Goal: Task Accomplishment & Management: Use online tool/utility

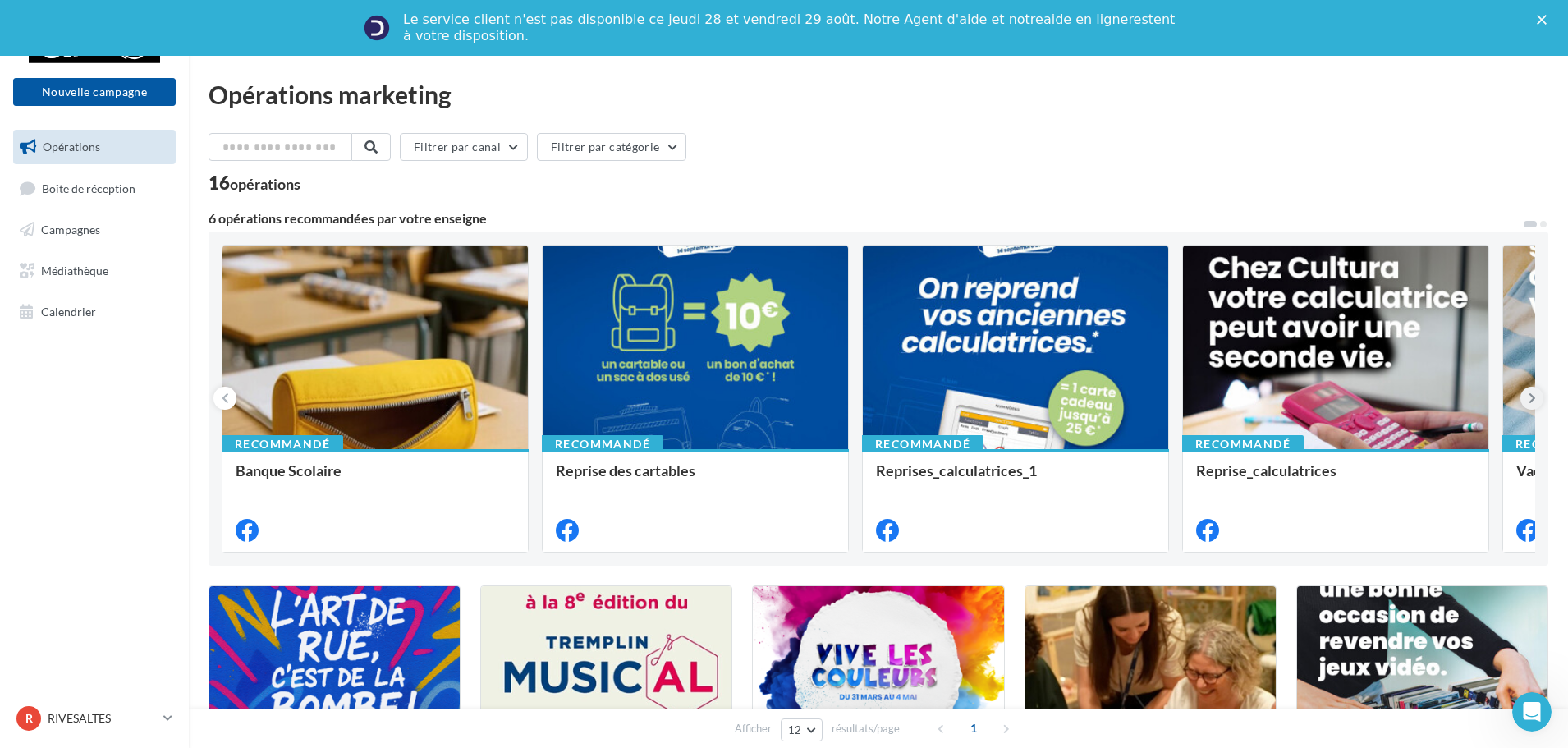
click at [1532, 397] on icon at bounding box center [1532, 398] width 8 height 16
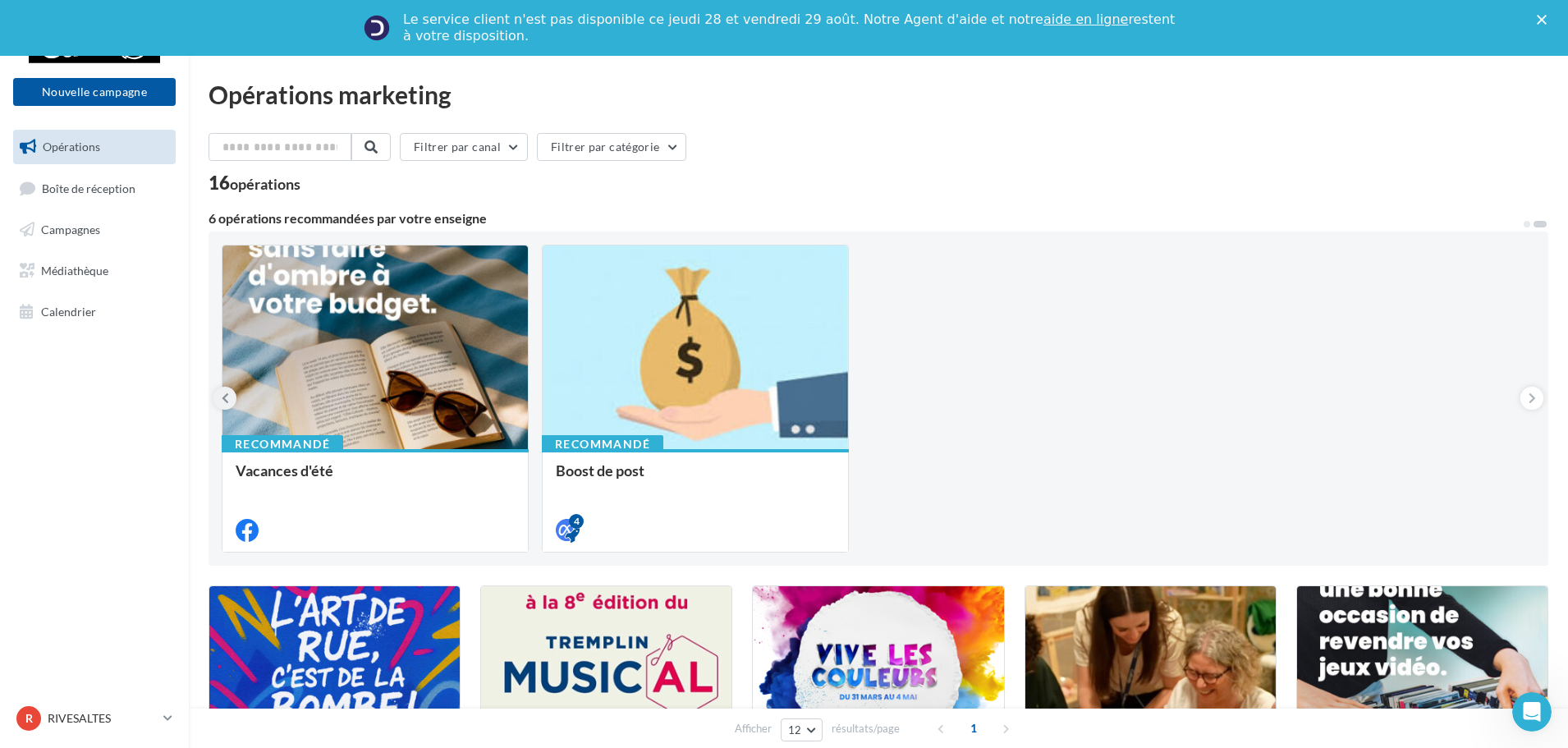
click at [223, 404] on icon at bounding box center [225, 398] width 8 height 16
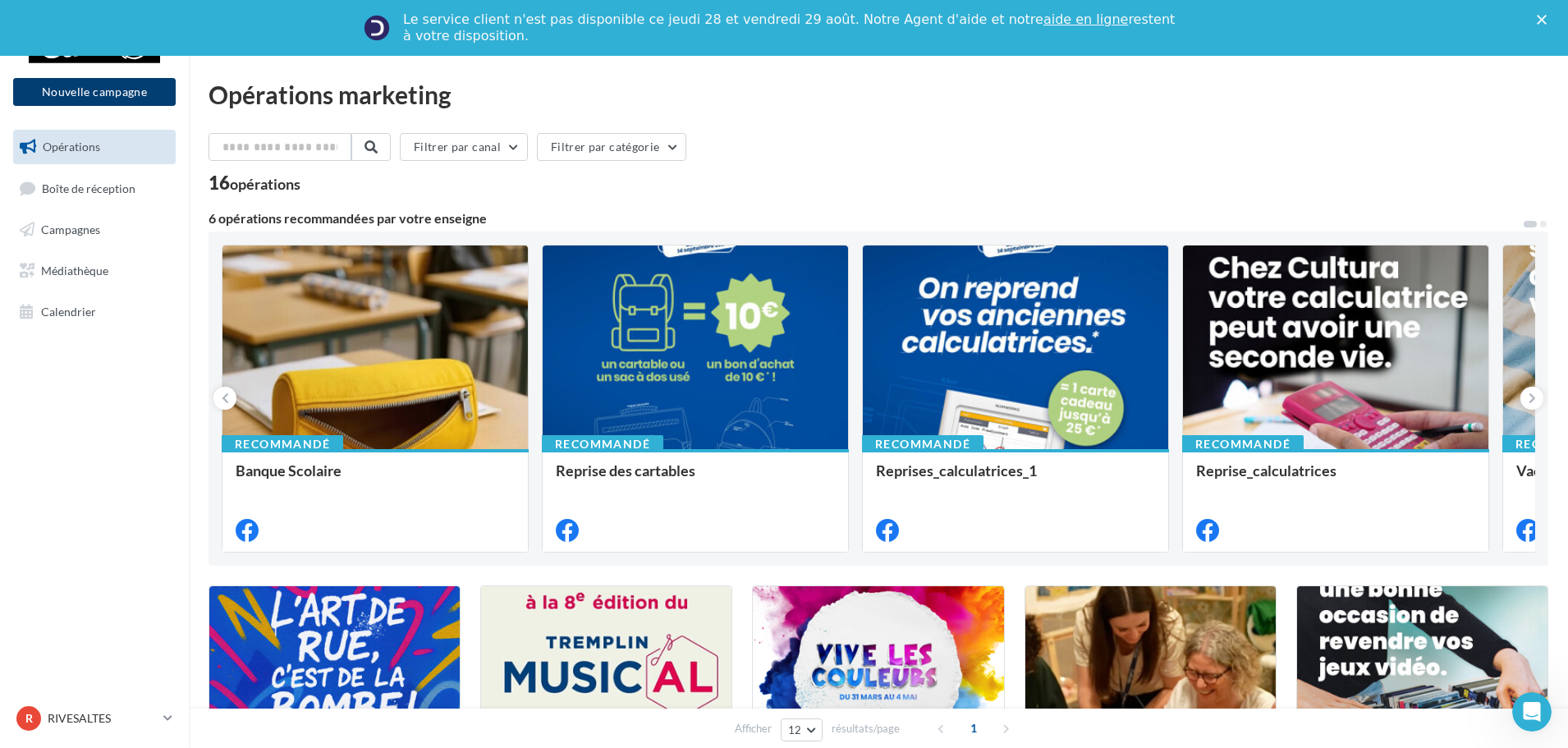
click at [137, 90] on button "Nouvelle campagne" at bounding box center [94, 92] width 162 height 28
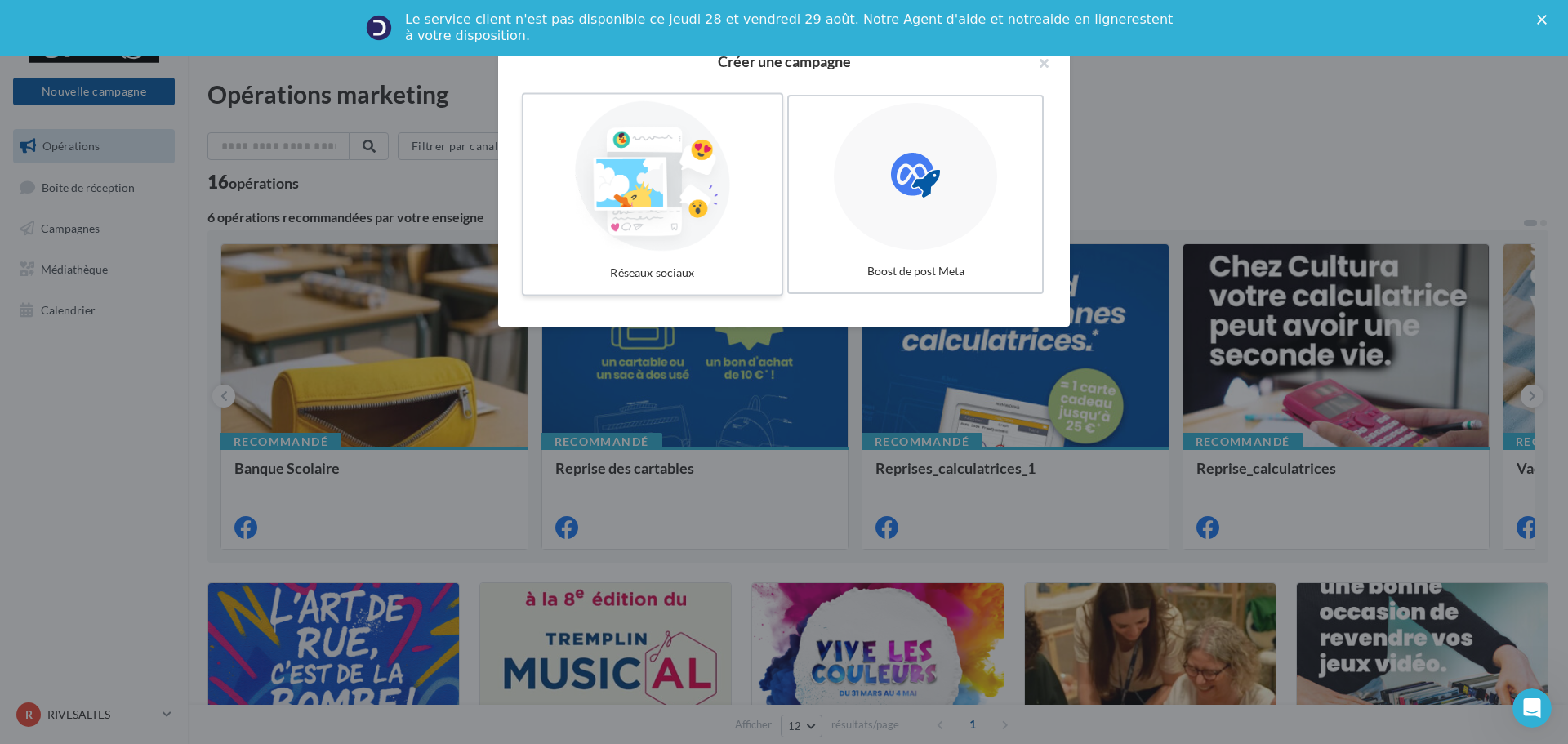
click at [706, 209] on div at bounding box center [652, 176] width 245 height 150
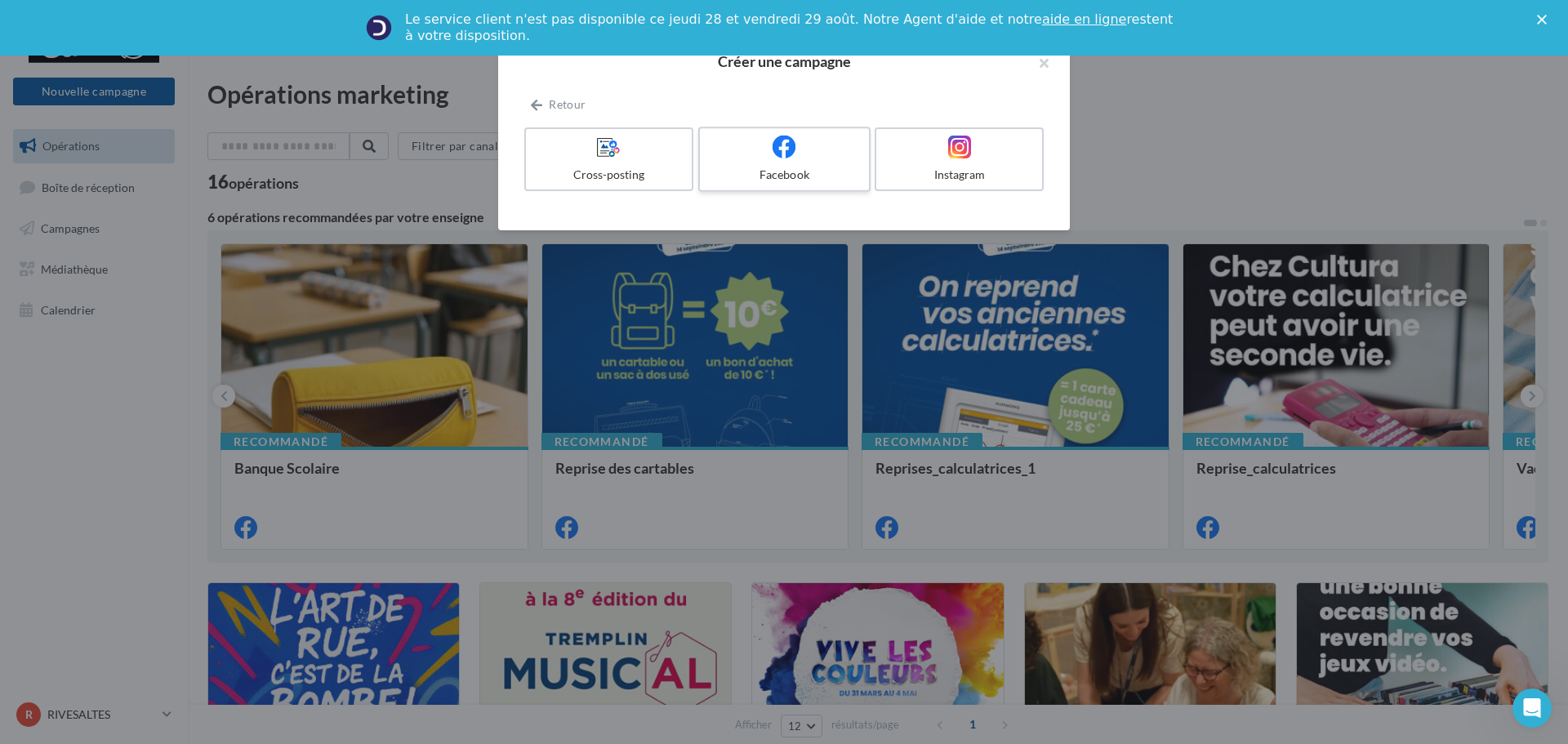
click at [761, 163] on label "Facebook" at bounding box center [784, 160] width 173 height 66
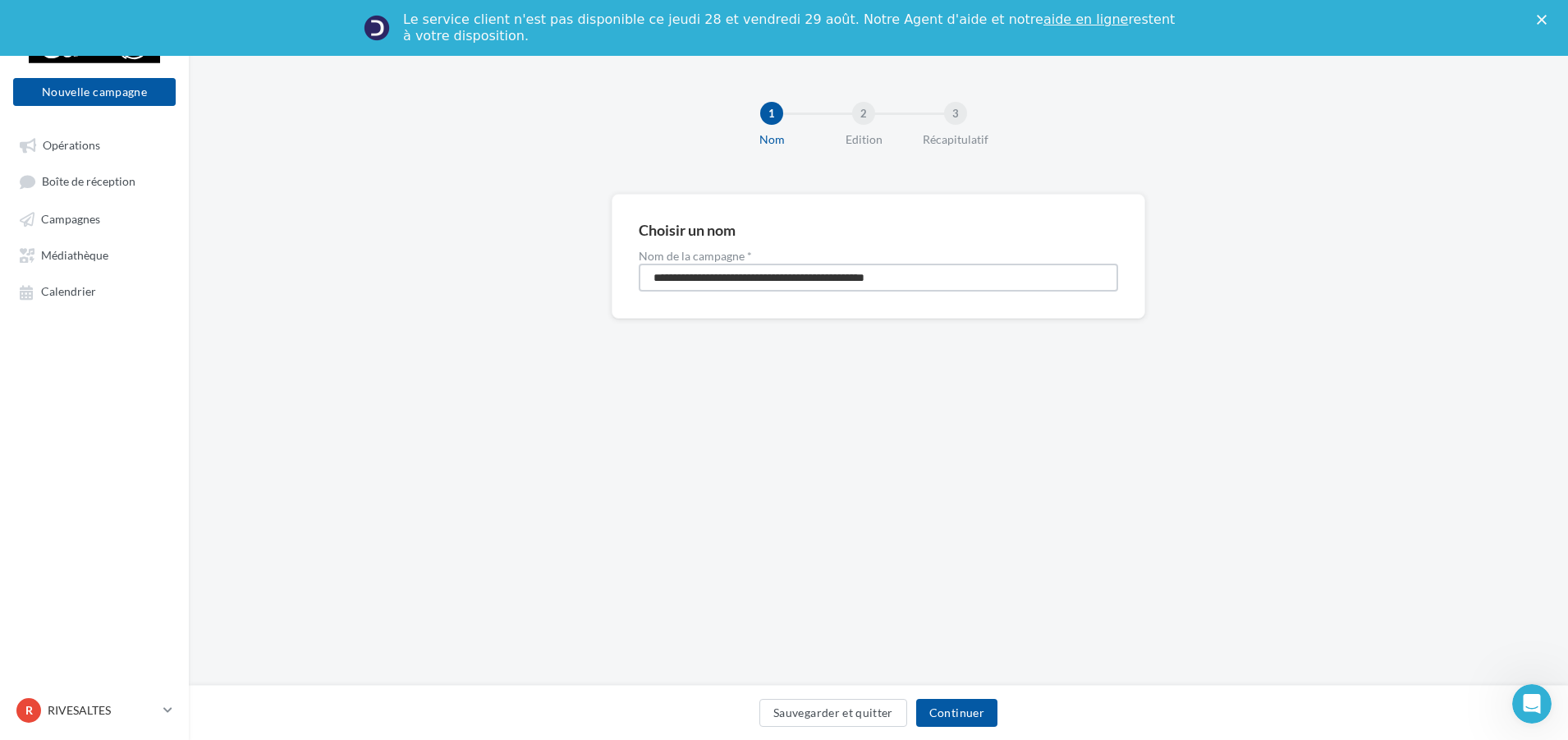
click at [841, 270] on input "**********" at bounding box center [878, 278] width 480 height 28
type input "**********"
click at [929, 707] on button "Continuer" at bounding box center [957, 712] width 82 height 28
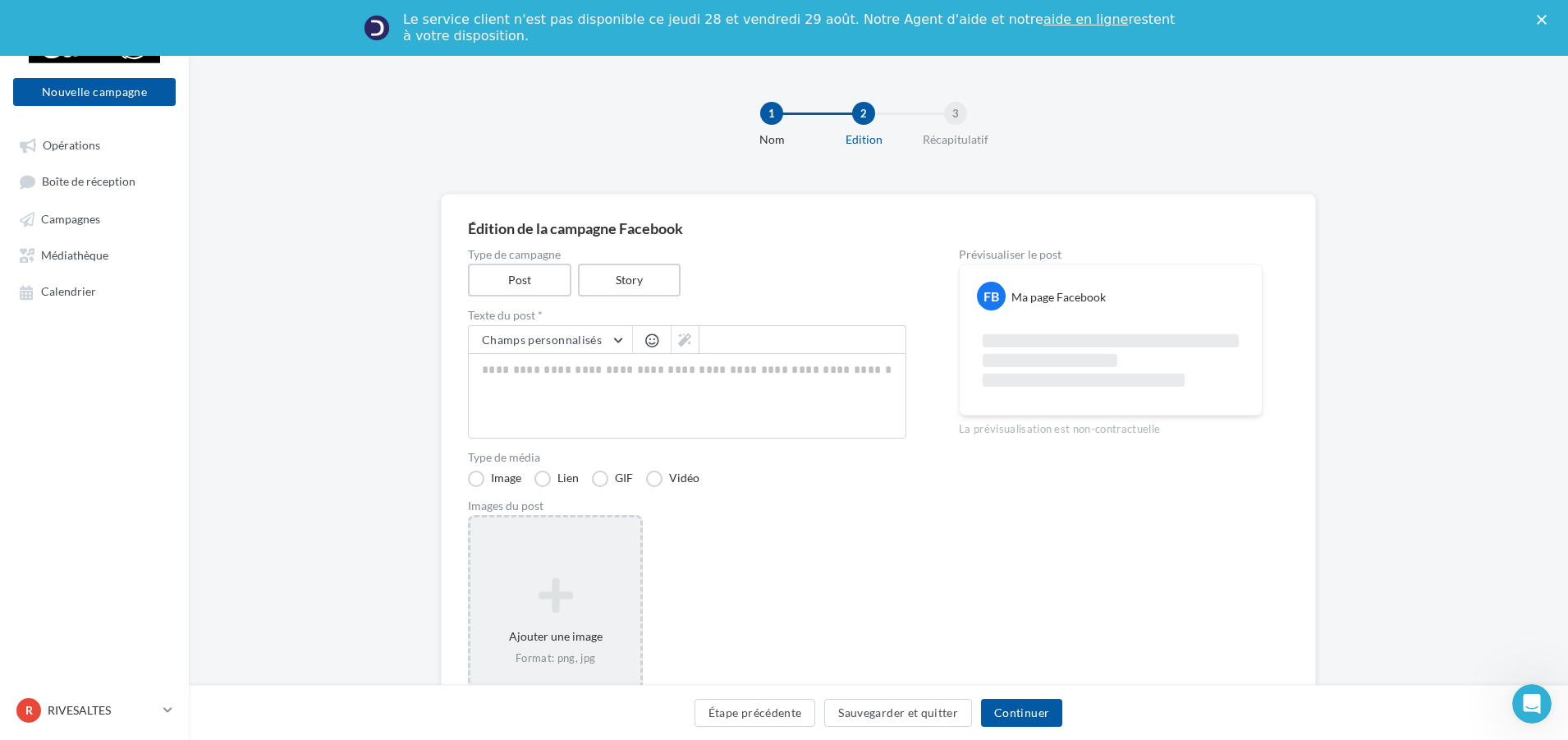
click at [506, 606] on icon at bounding box center [555, 594] width 157 height 39
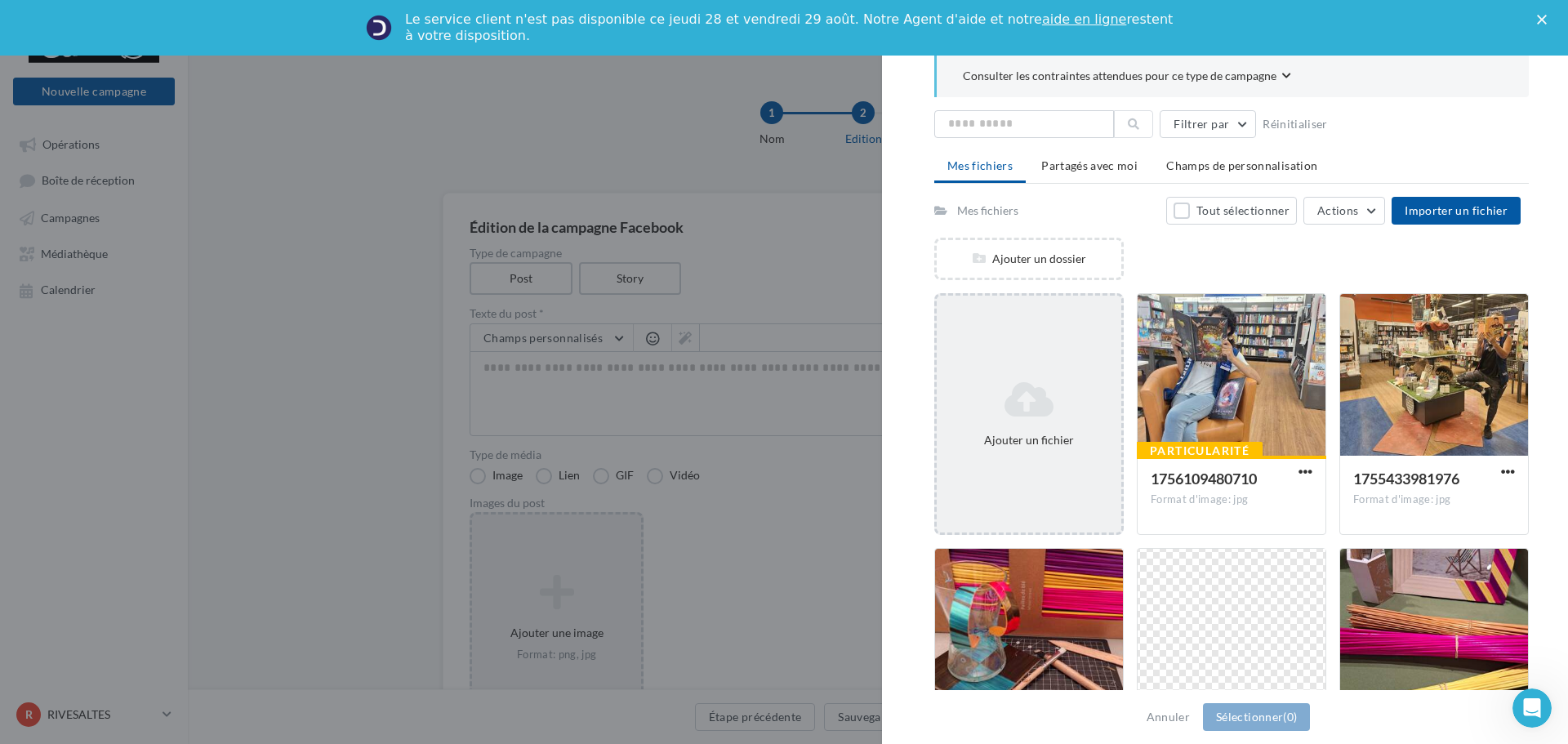
click at [1106, 422] on div "Ajouter un fichier" at bounding box center [1030, 414] width 185 height 82
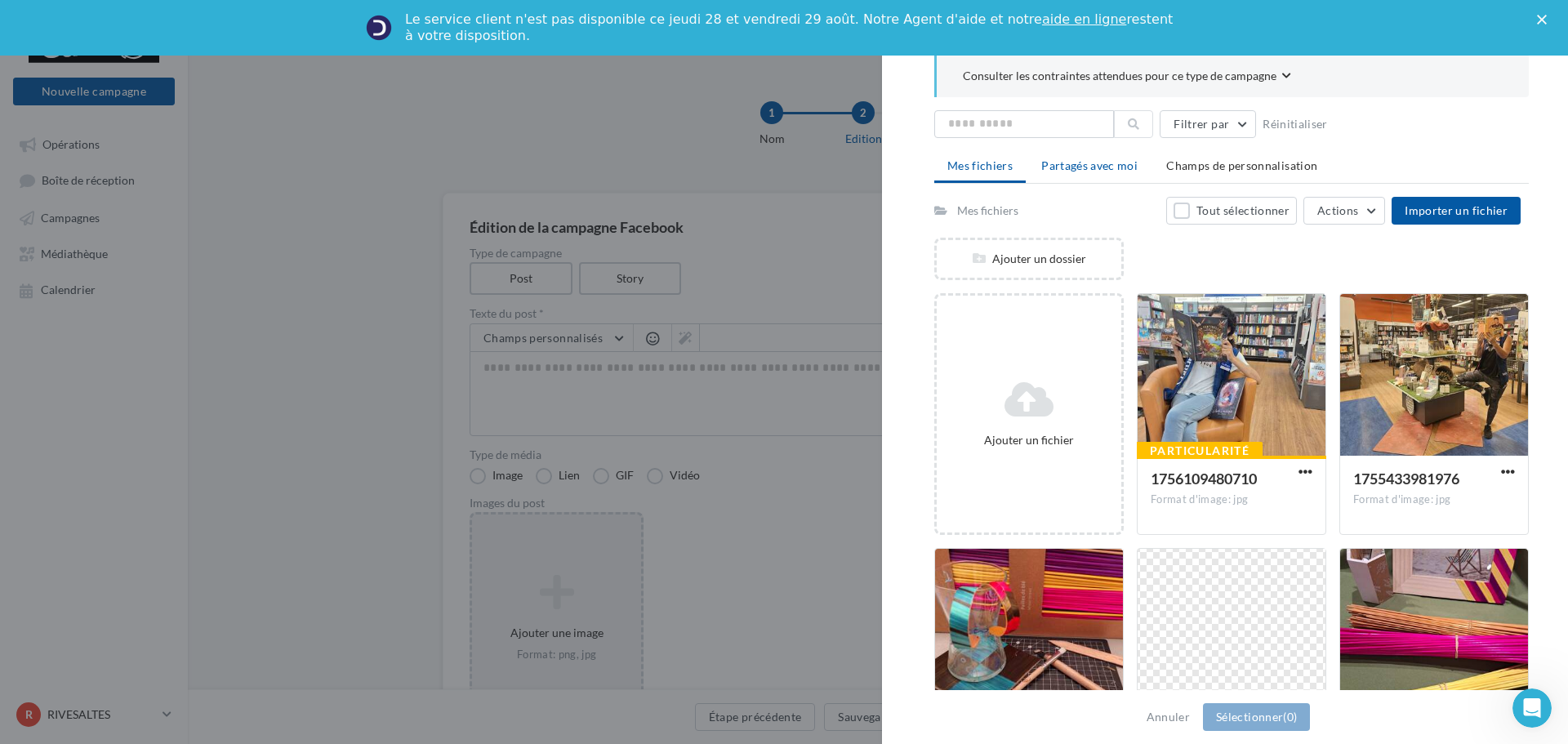
click at [1130, 171] on span "Partagés avec moi" at bounding box center [1090, 166] width 97 height 14
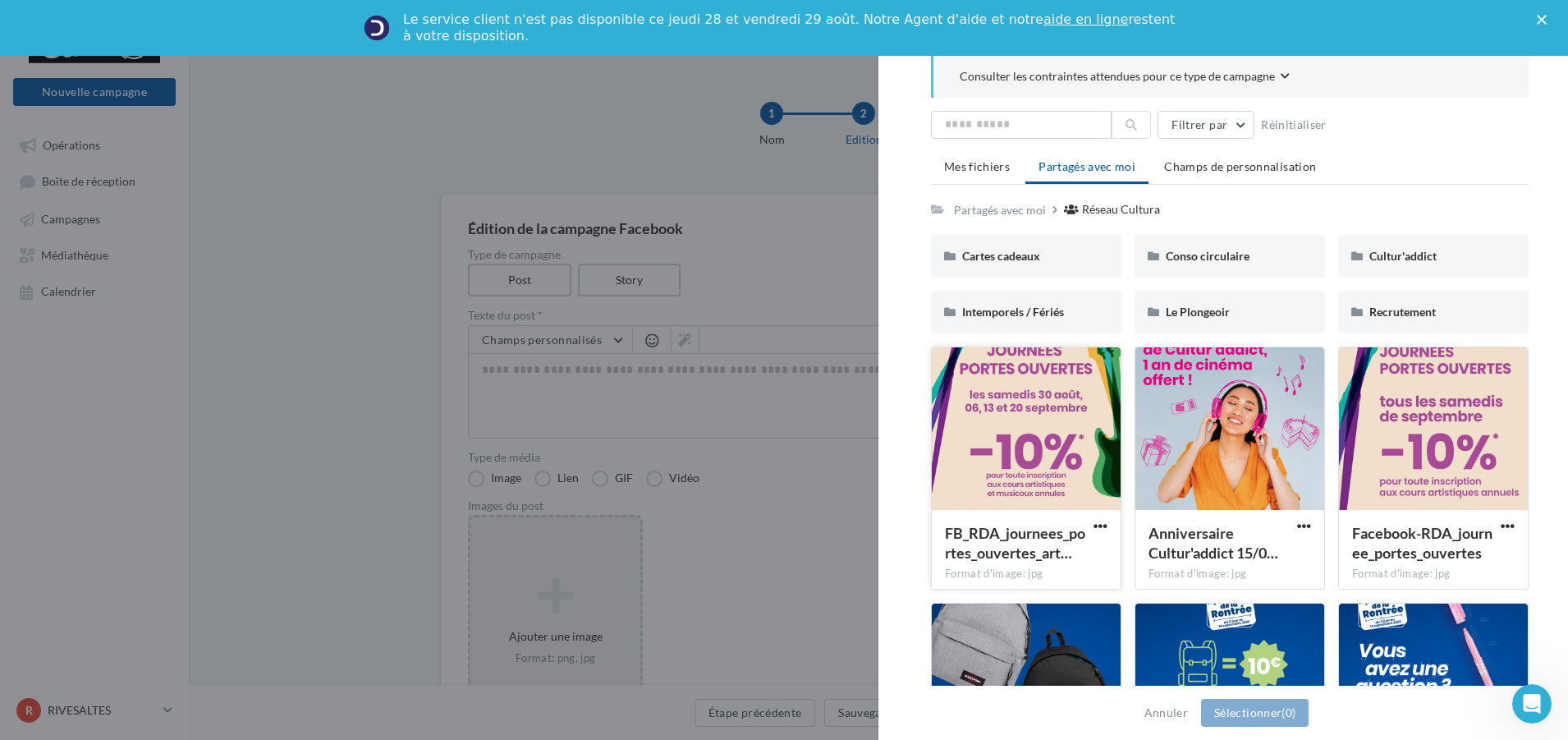
click at [1012, 437] on div at bounding box center [1026, 429] width 189 height 164
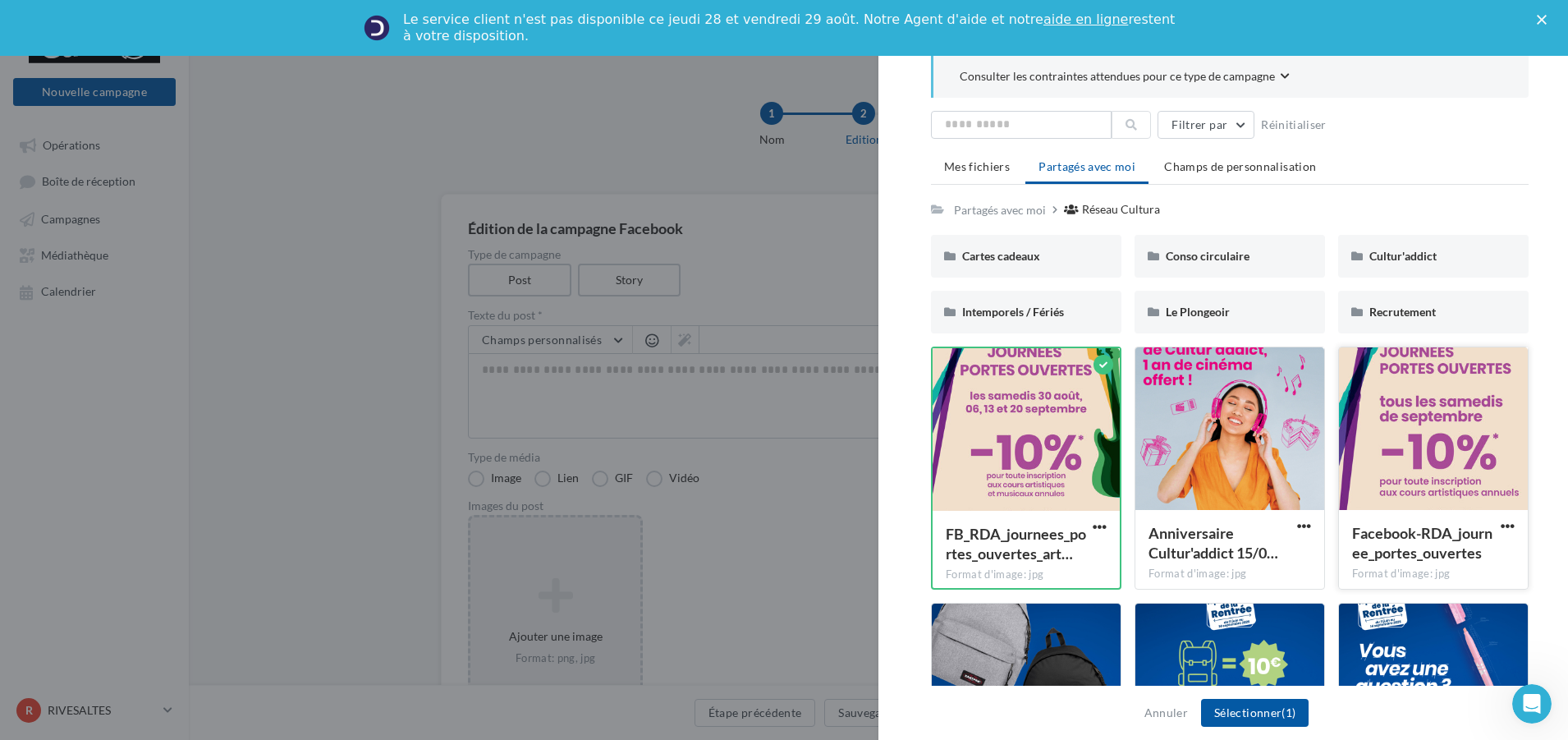
click at [1397, 424] on div at bounding box center [1434, 429] width 189 height 164
click at [1253, 729] on div "Annuler Sélectionner (2)" at bounding box center [1223, 712] width 689 height 54
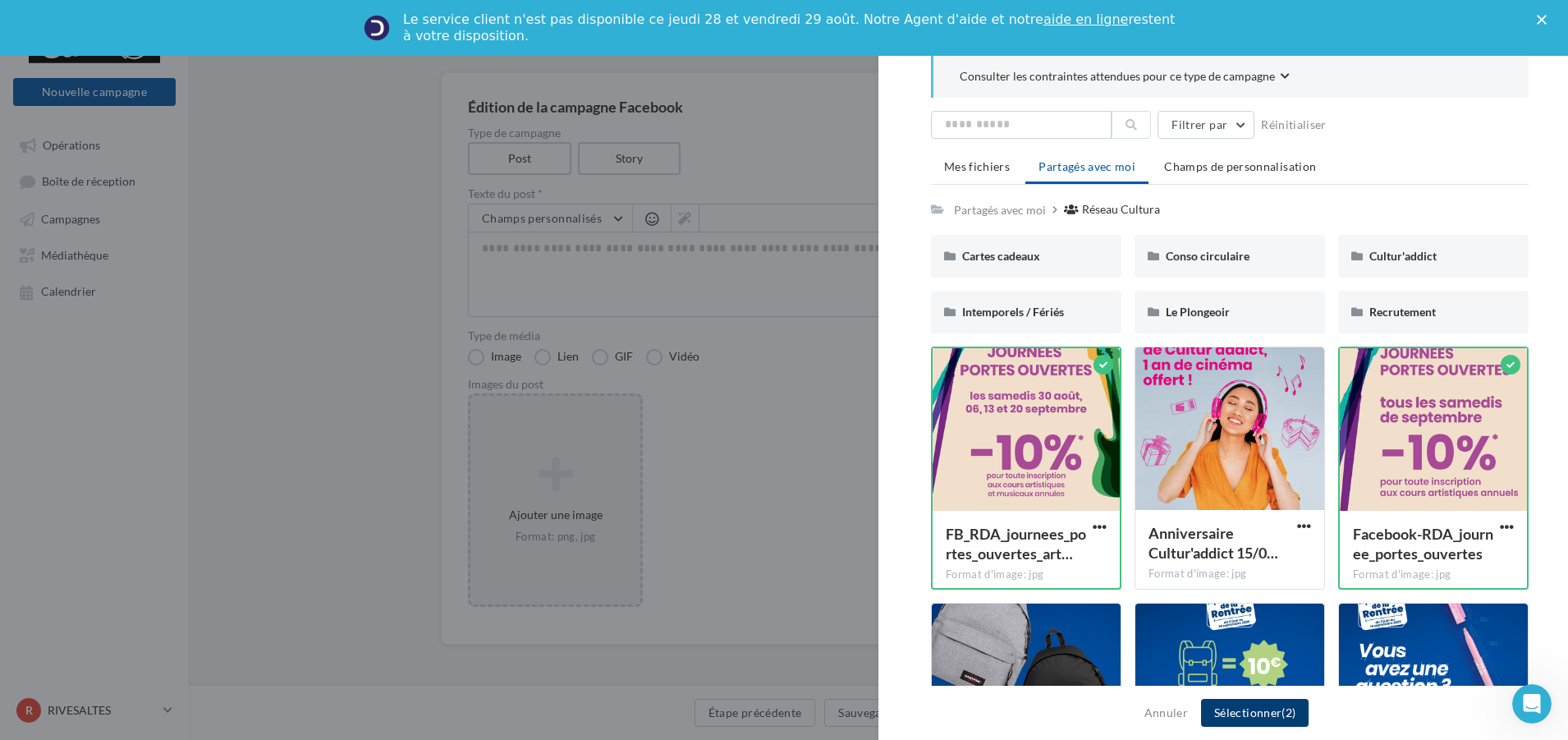
scroll to position [123, 0]
click at [1280, 714] on button "Sélectionner (2)" at bounding box center [1255, 712] width 108 height 28
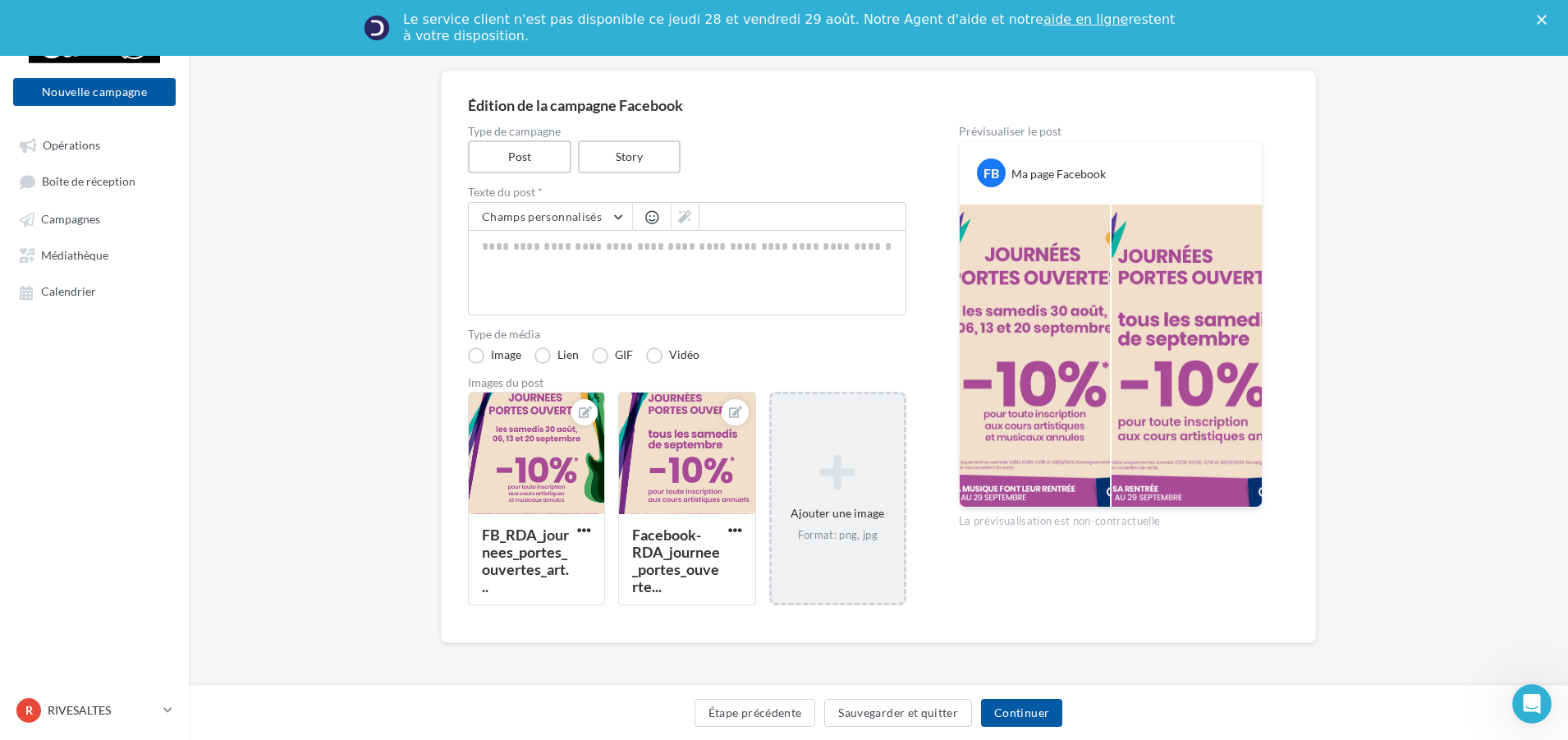
click at [1076, 394] on div at bounding box center [1034, 356] width 150 height 302
click at [1075, 345] on div at bounding box center [1034, 356] width 150 height 302
click at [729, 534] on span "button" at bounding box center [735, 530] width 14 height 14
click at [773, 651] on button "Supprimer" at bounding box center [812, 648] width 173 height 43
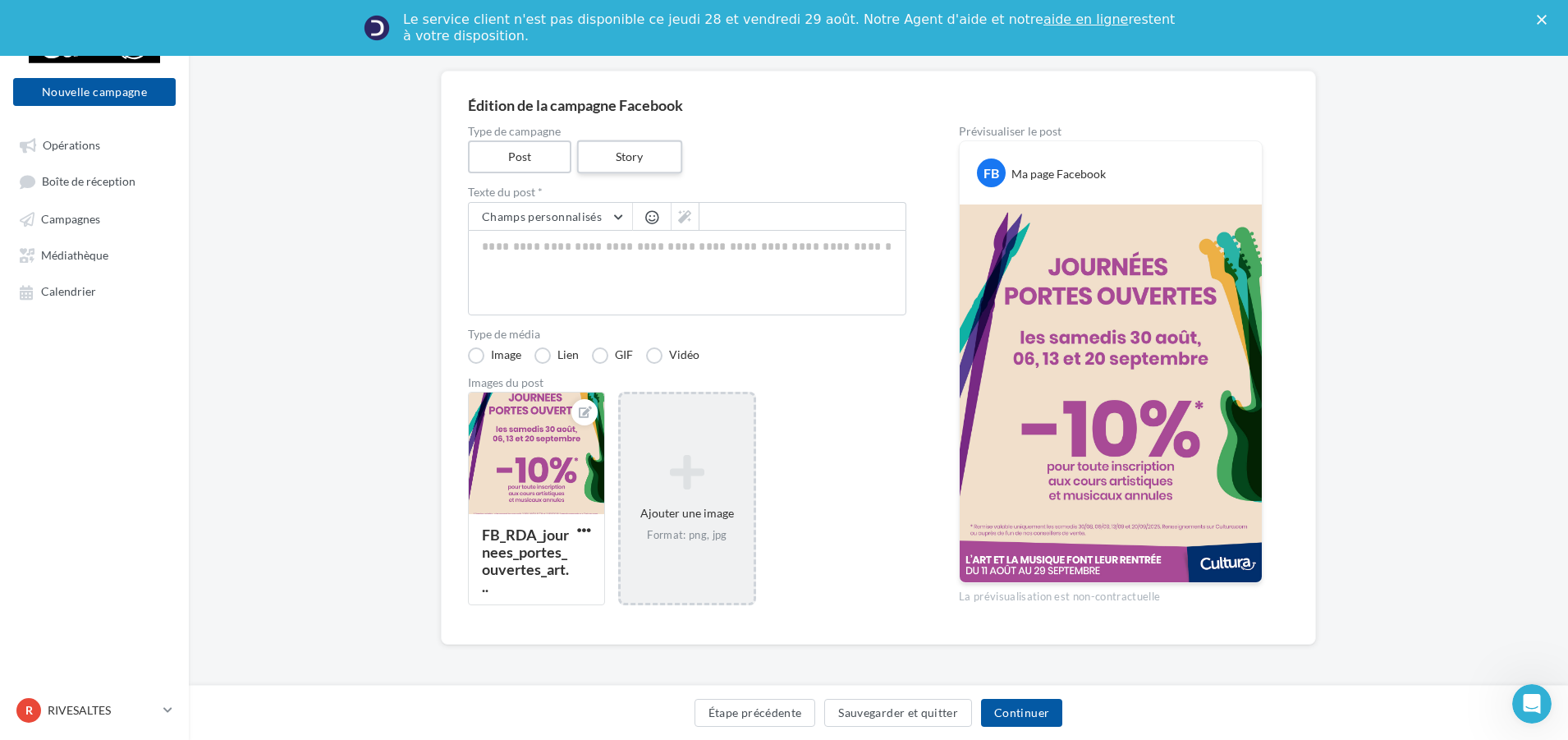
click at [630, 152] on label "Story" at bounding box center [628, 157] width 105 height 34
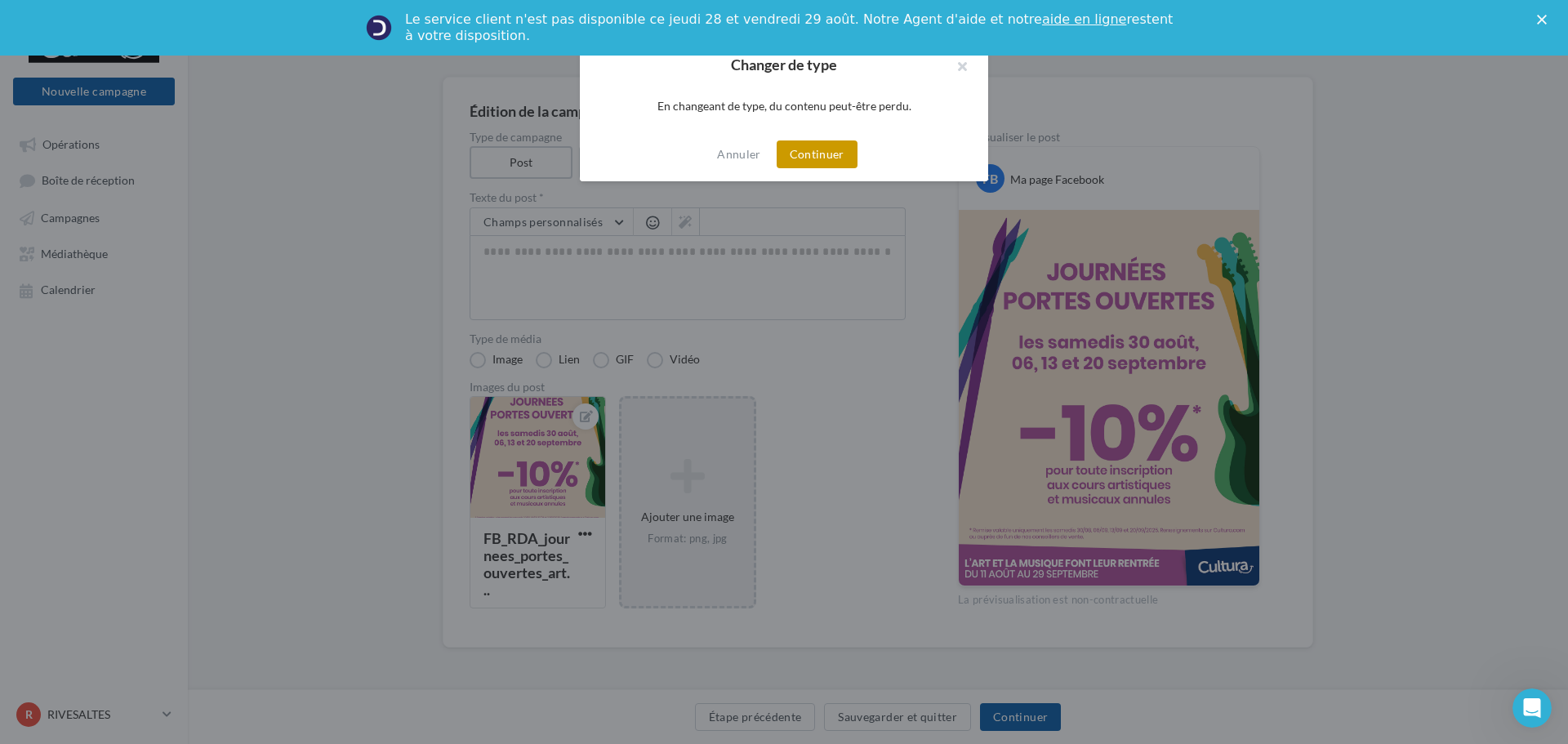
click at [815, 156] on button "Continuer" at bounding box center [817, 154] width 81 height 28
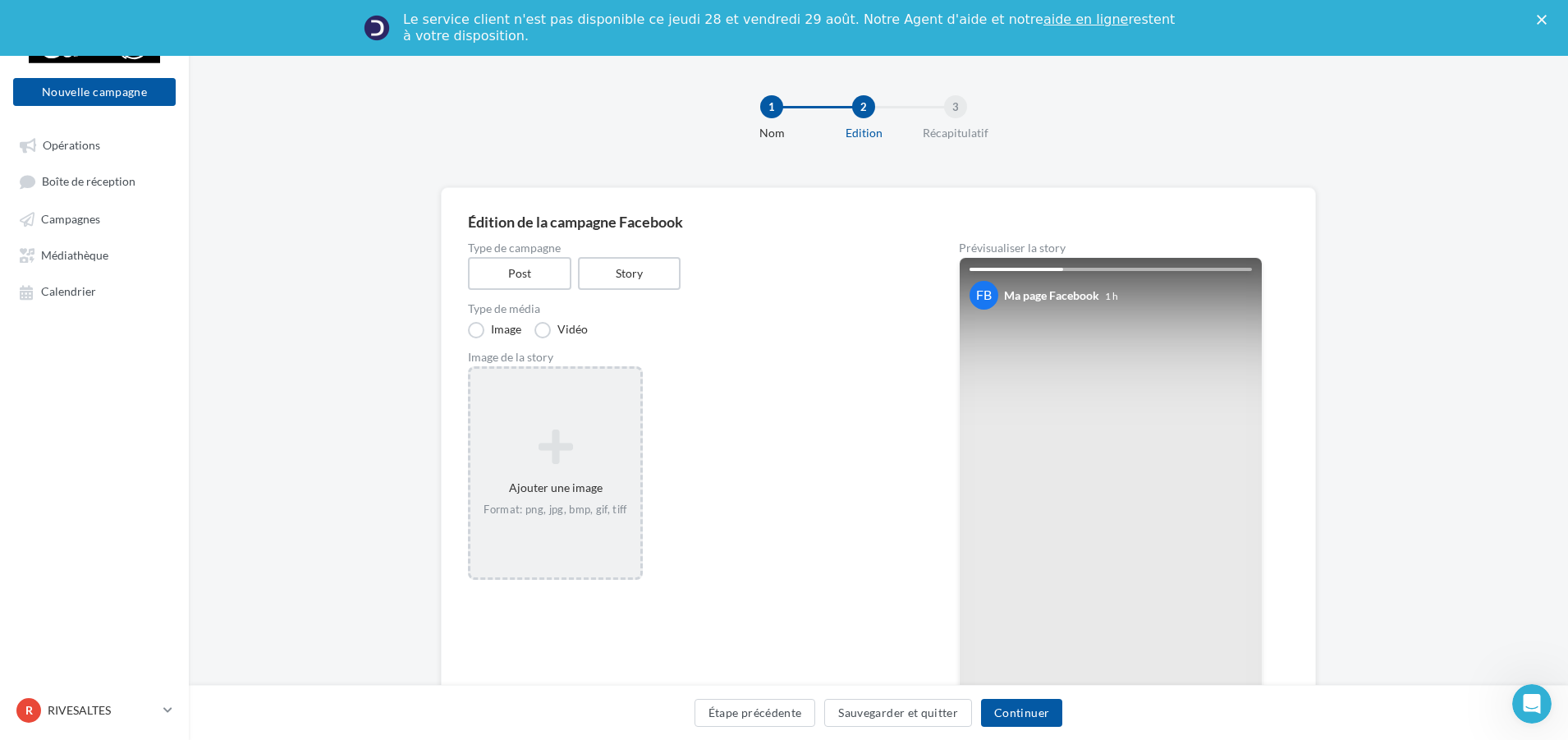
scroll to position [0, 0]
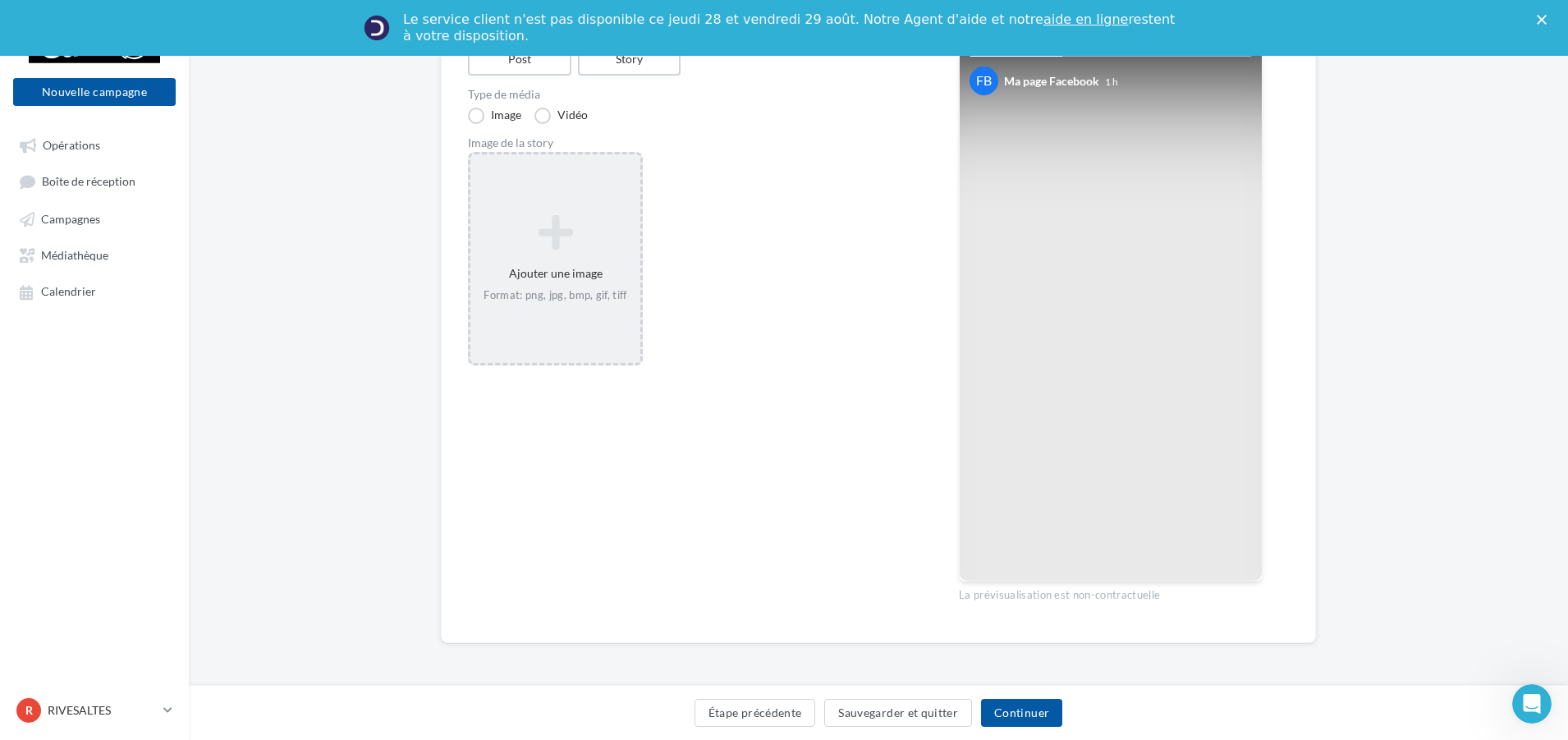
click at [571, 242] on icon at bounding box center [555, 232] width 157 height 39
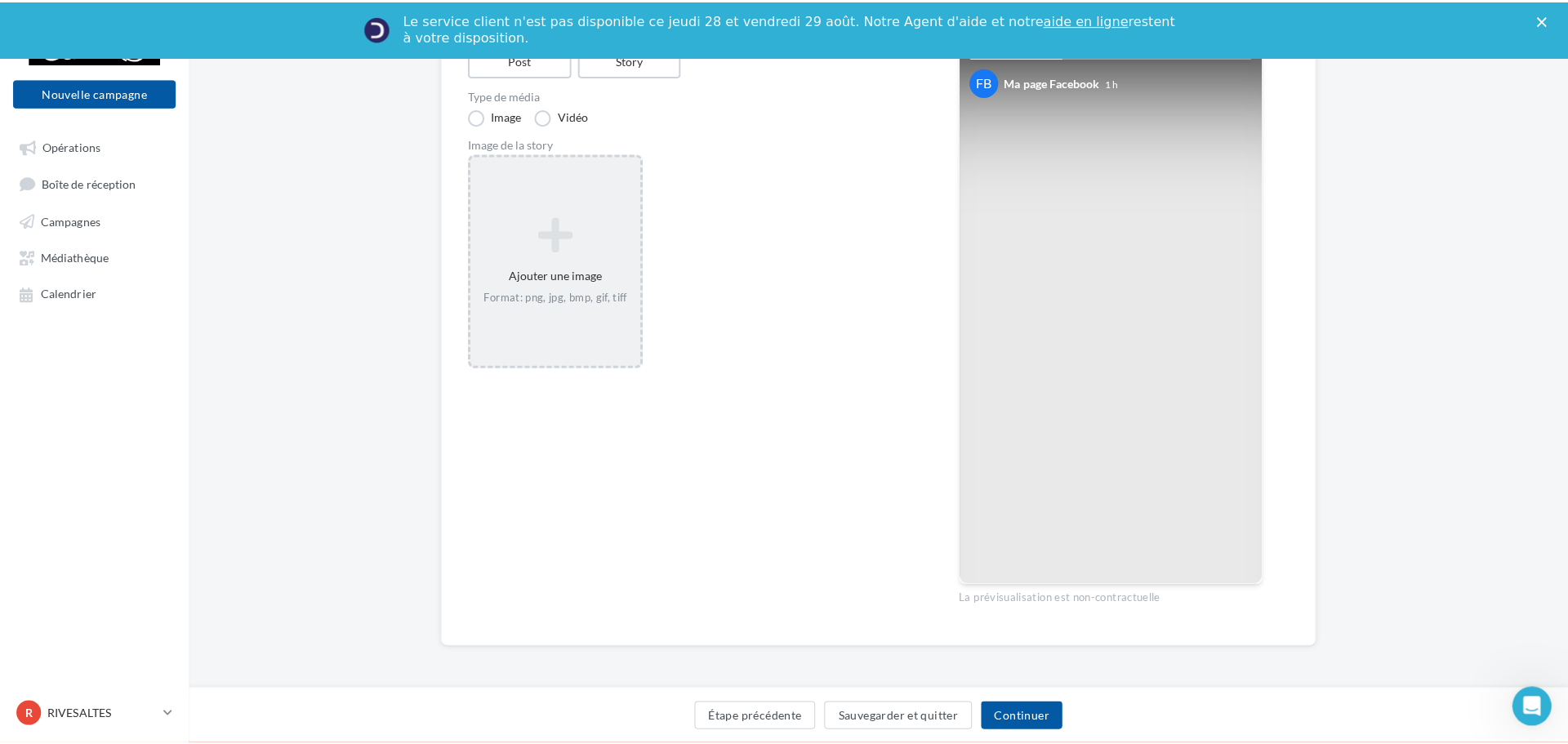
scroll to position [211, 0]
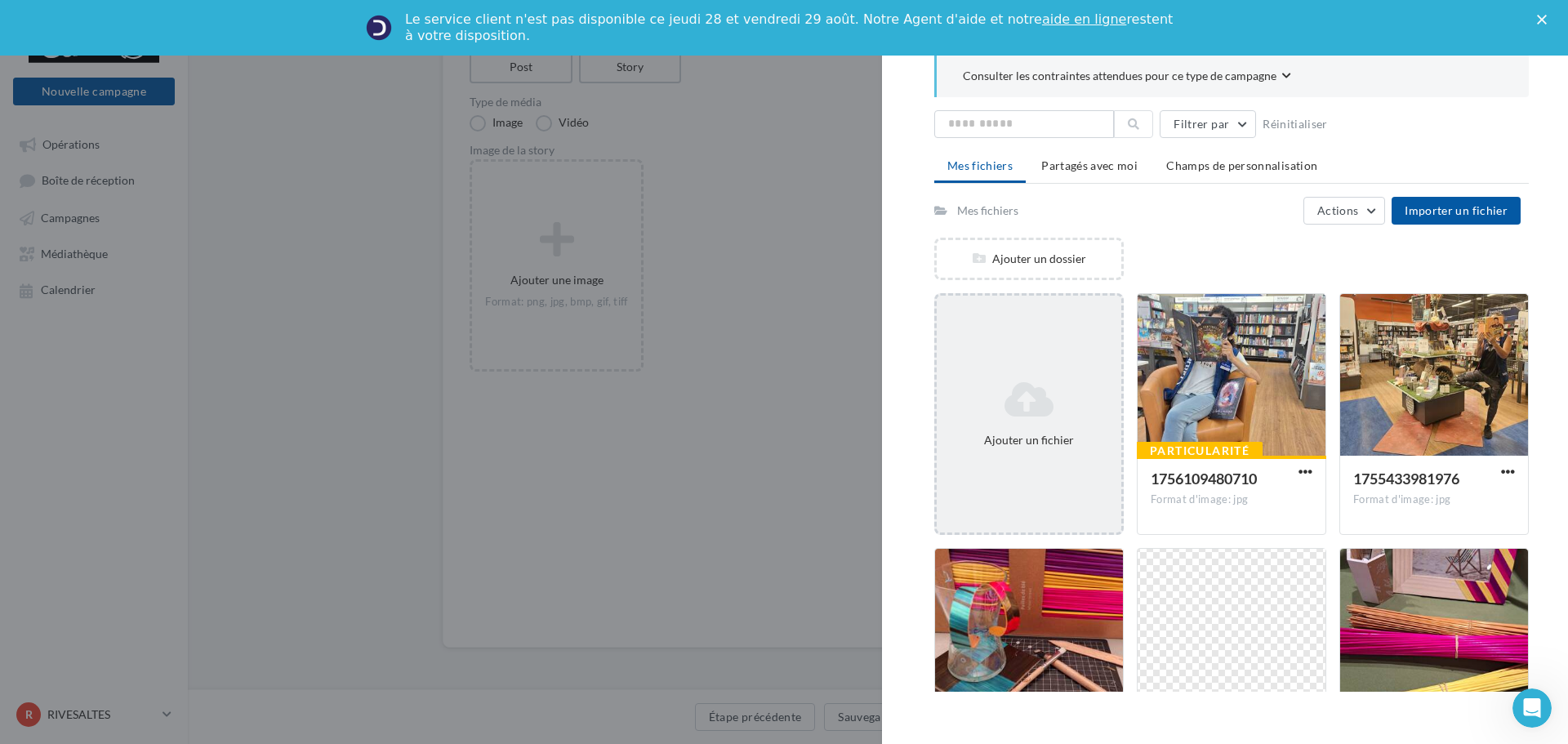
click at [1068, 393] on icon at bounding box center [1029, 399] width 172 height 39
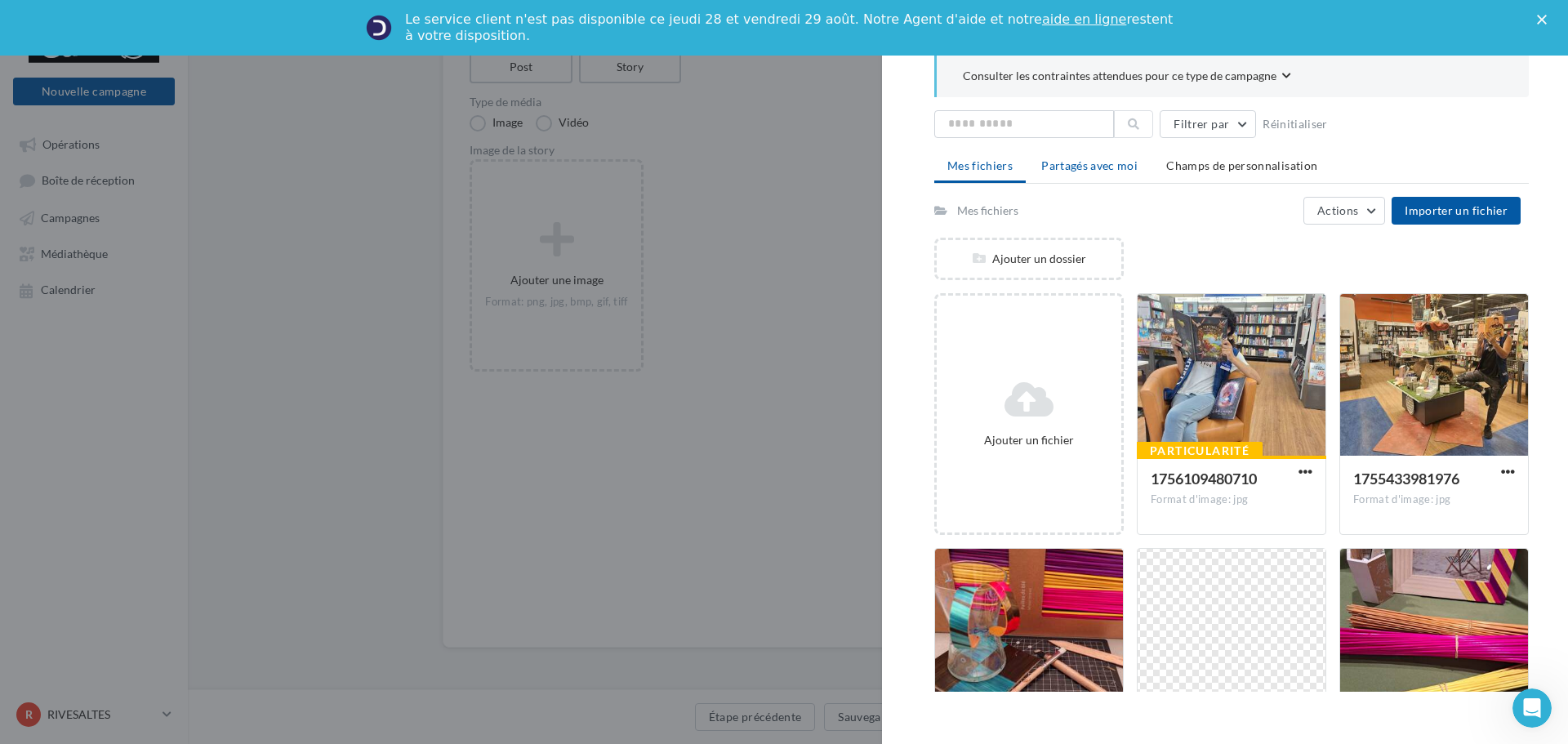
click at [1096, 168] on span "Partagés avec moi" at bounding box center [1090, 166] width 97 height 14
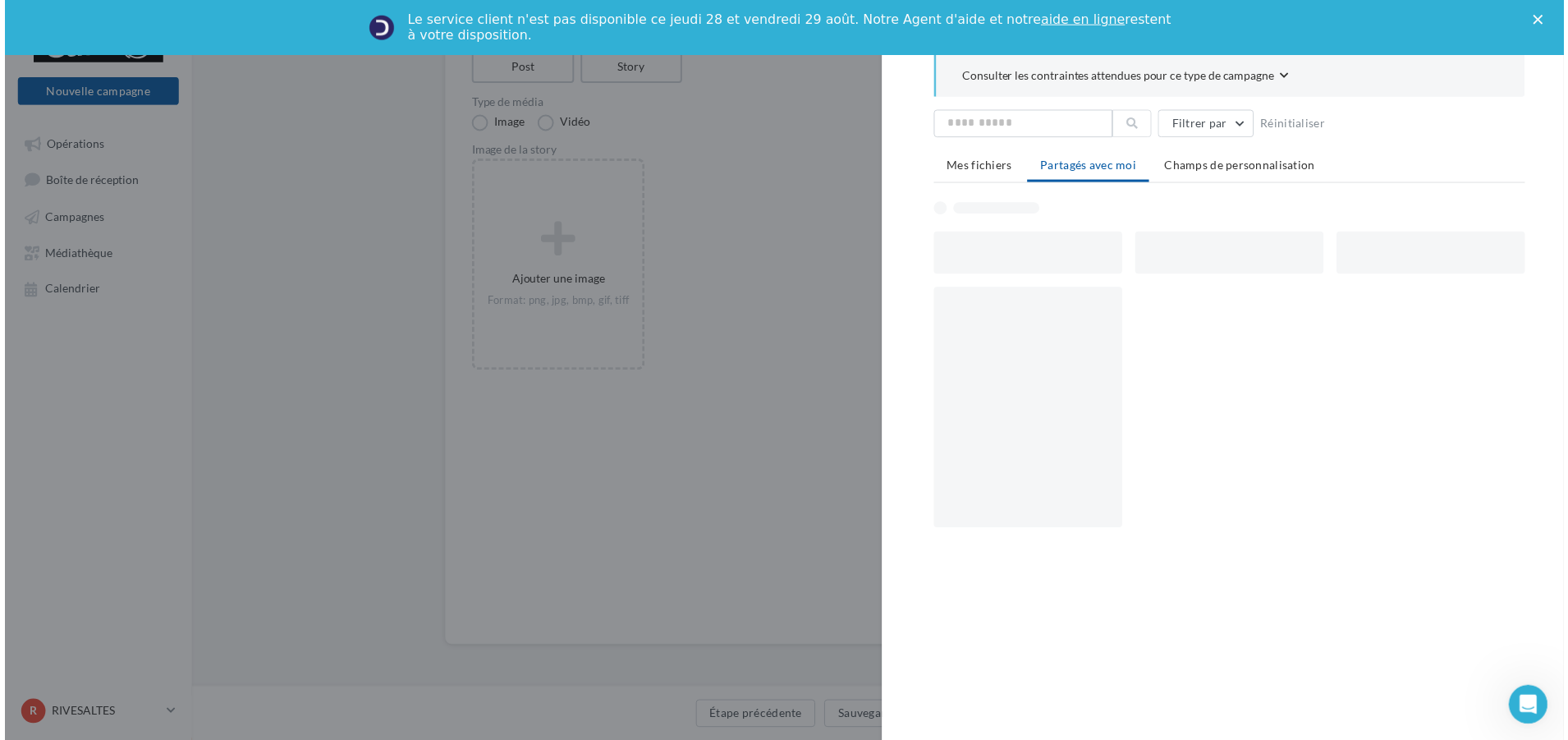
scroll to position [221, 0]
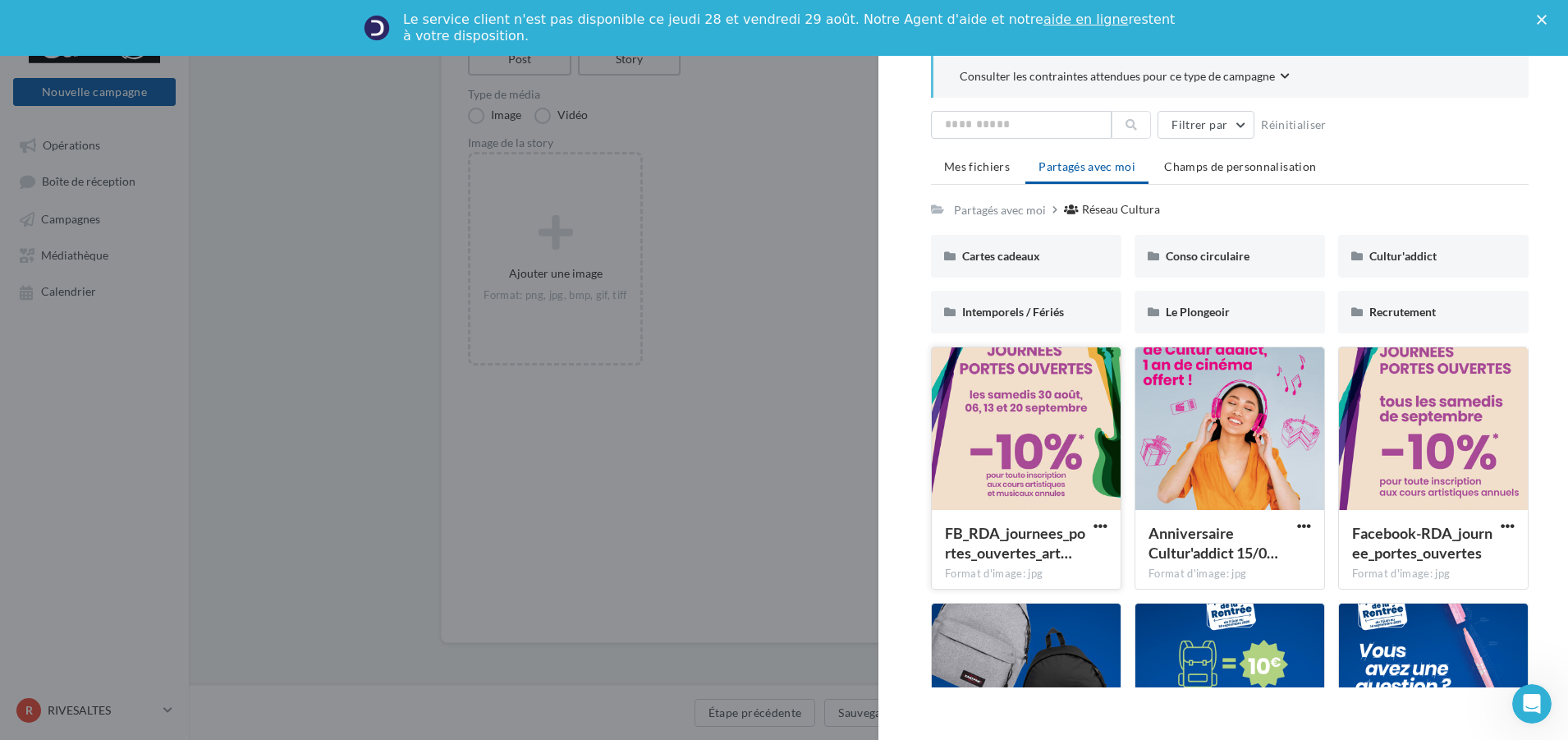
click at [1005, 452] on div at bounding box center [1026, 429] width 189 height 164
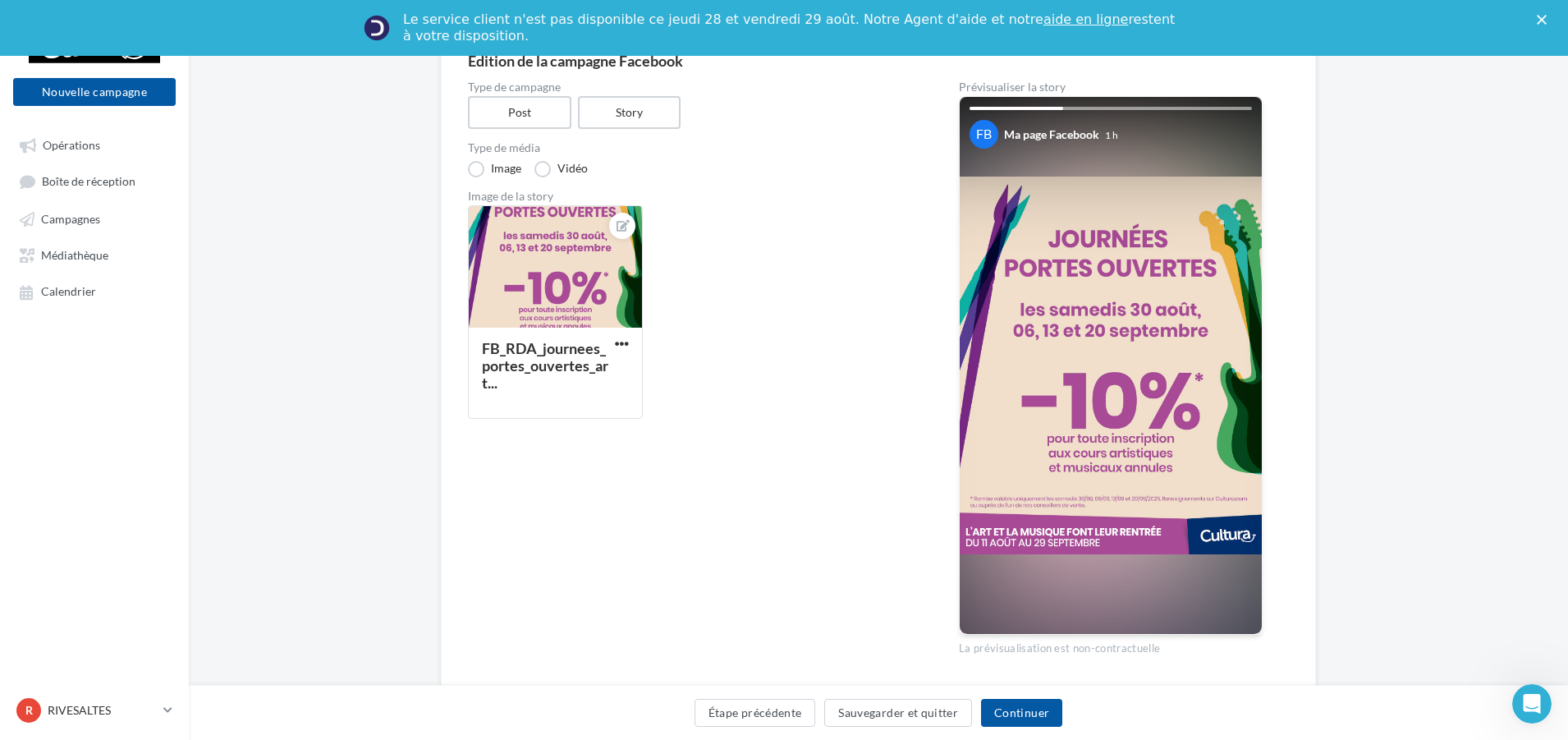
scroll to position [139, 0]
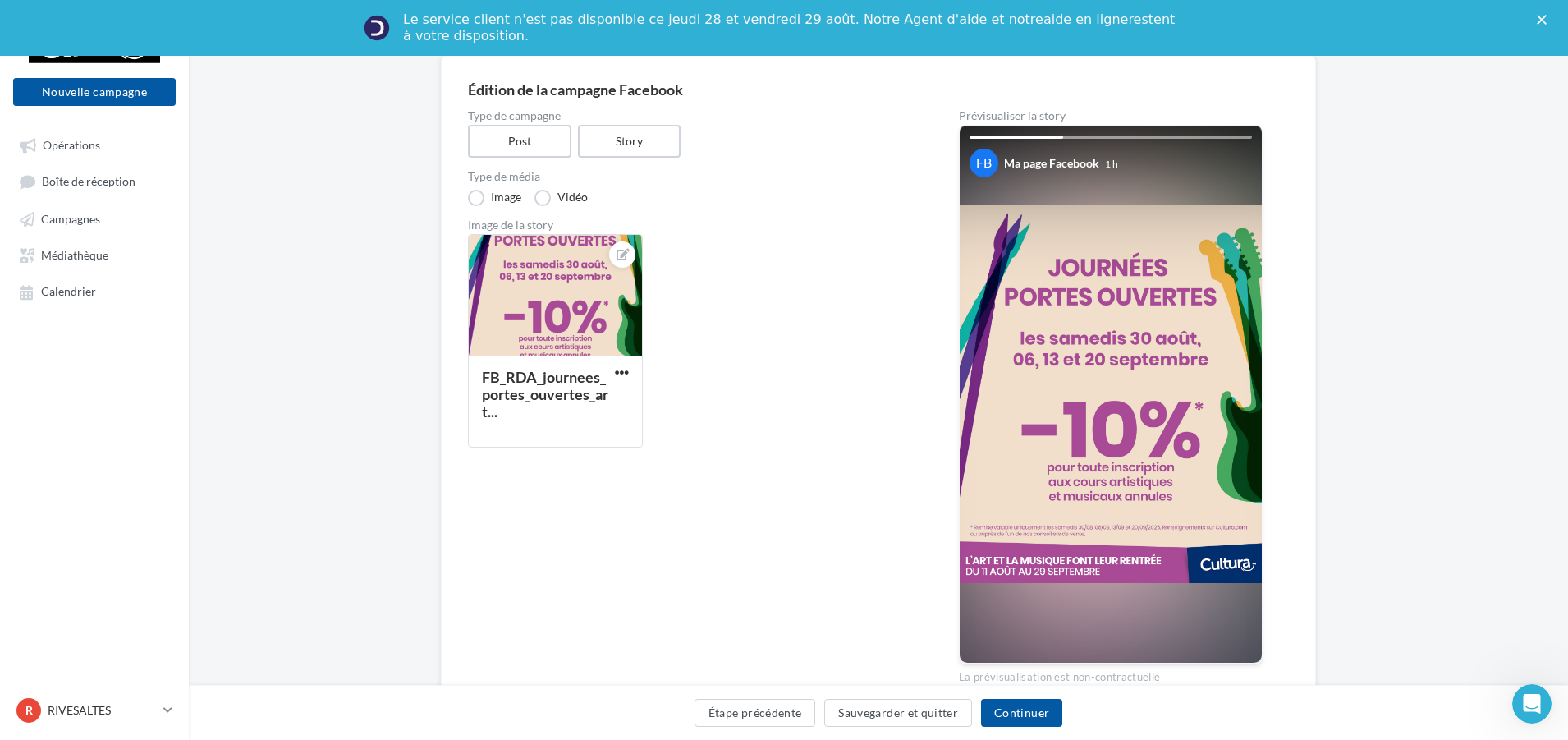
click at [1028, 728] on div "Étape précédente Sauvegarder et quitter Continuer" at bounding box center [879, 716] width 1353 height 35
click at [1034, 717] on button "Continuer" at bounding box center [1022, 712] width 82 height 28
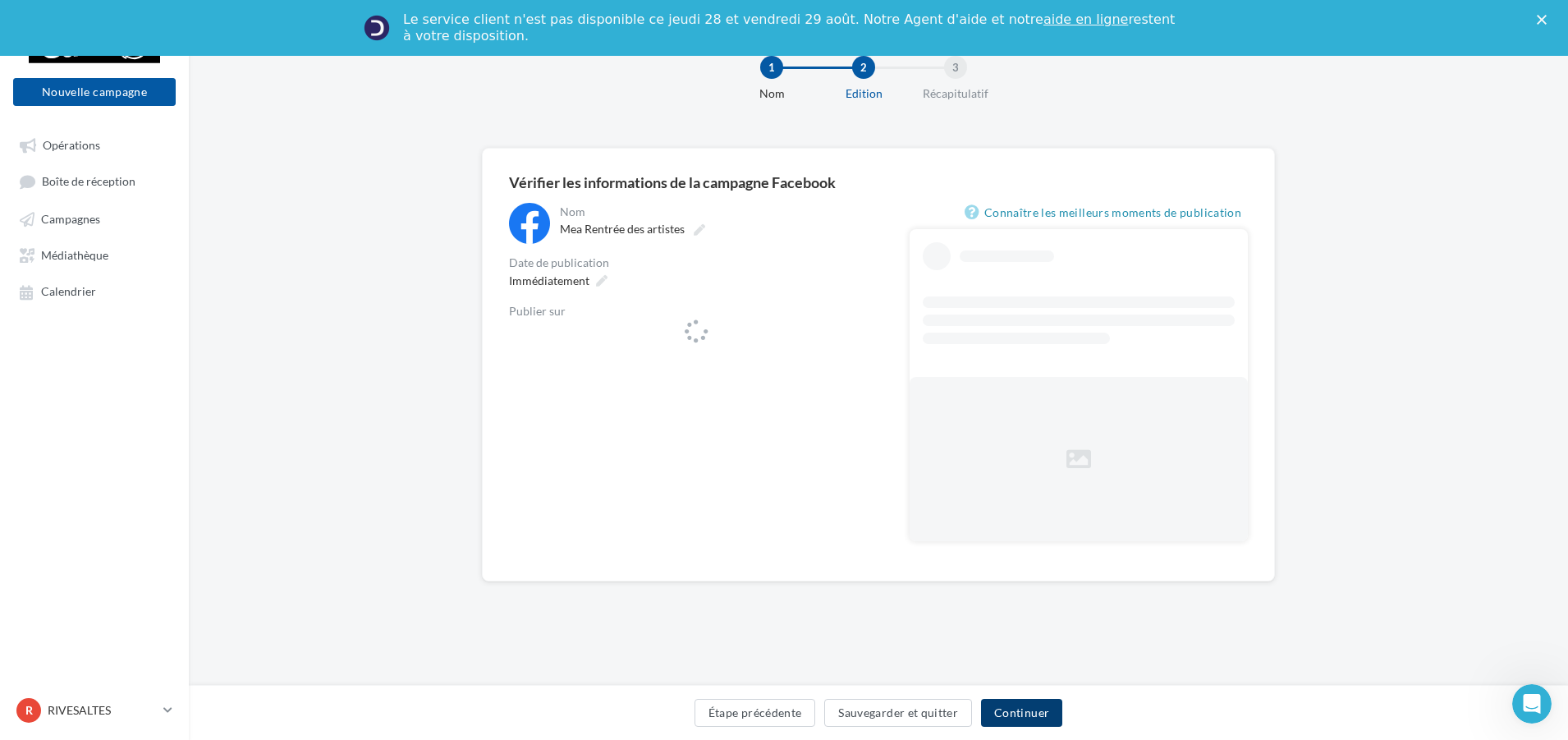
scroll to position [54, 0]
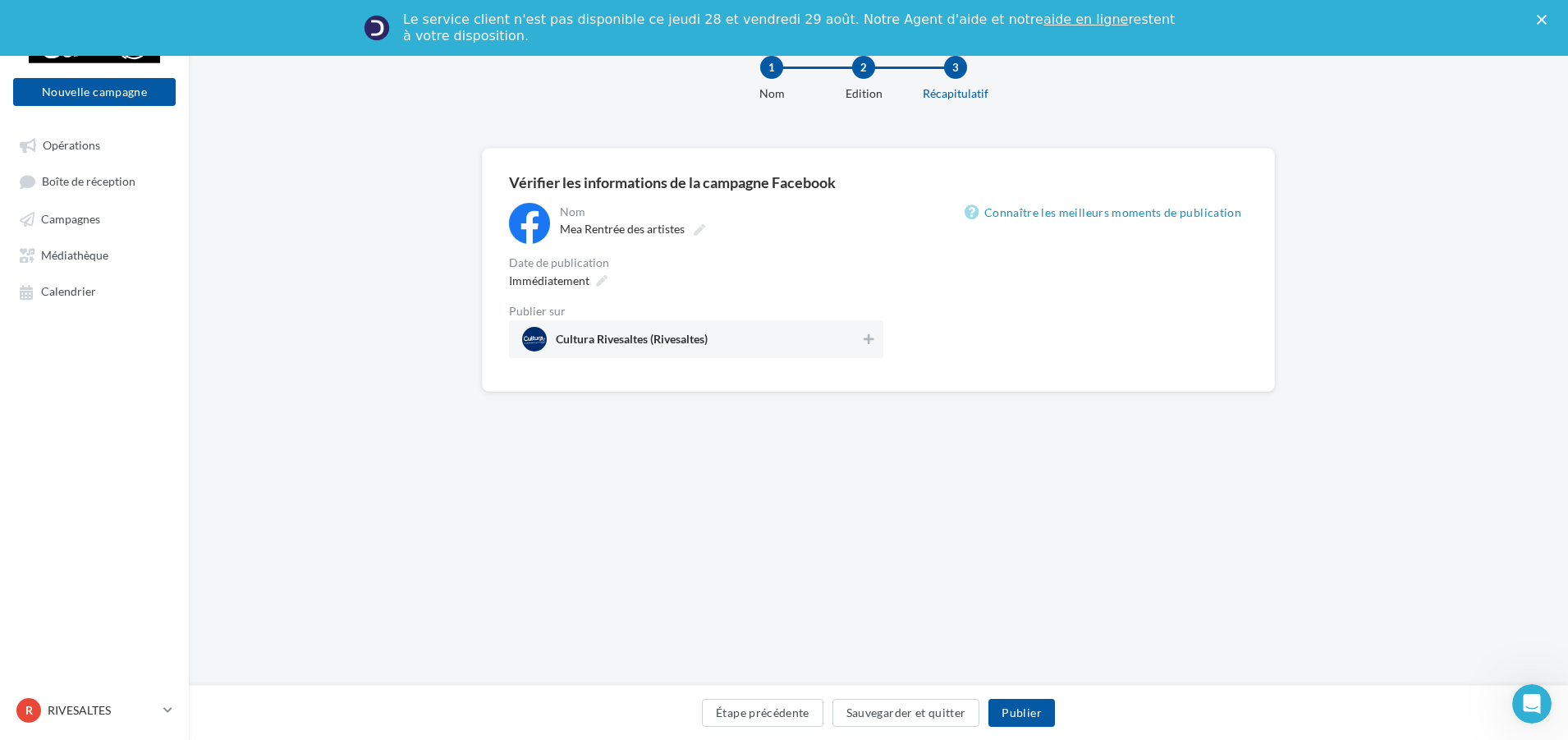
click at [853, 347] on div "Cultura Rivesaltes (Rivesaltes)" at bounding box center [696, 339] width 375 height 38
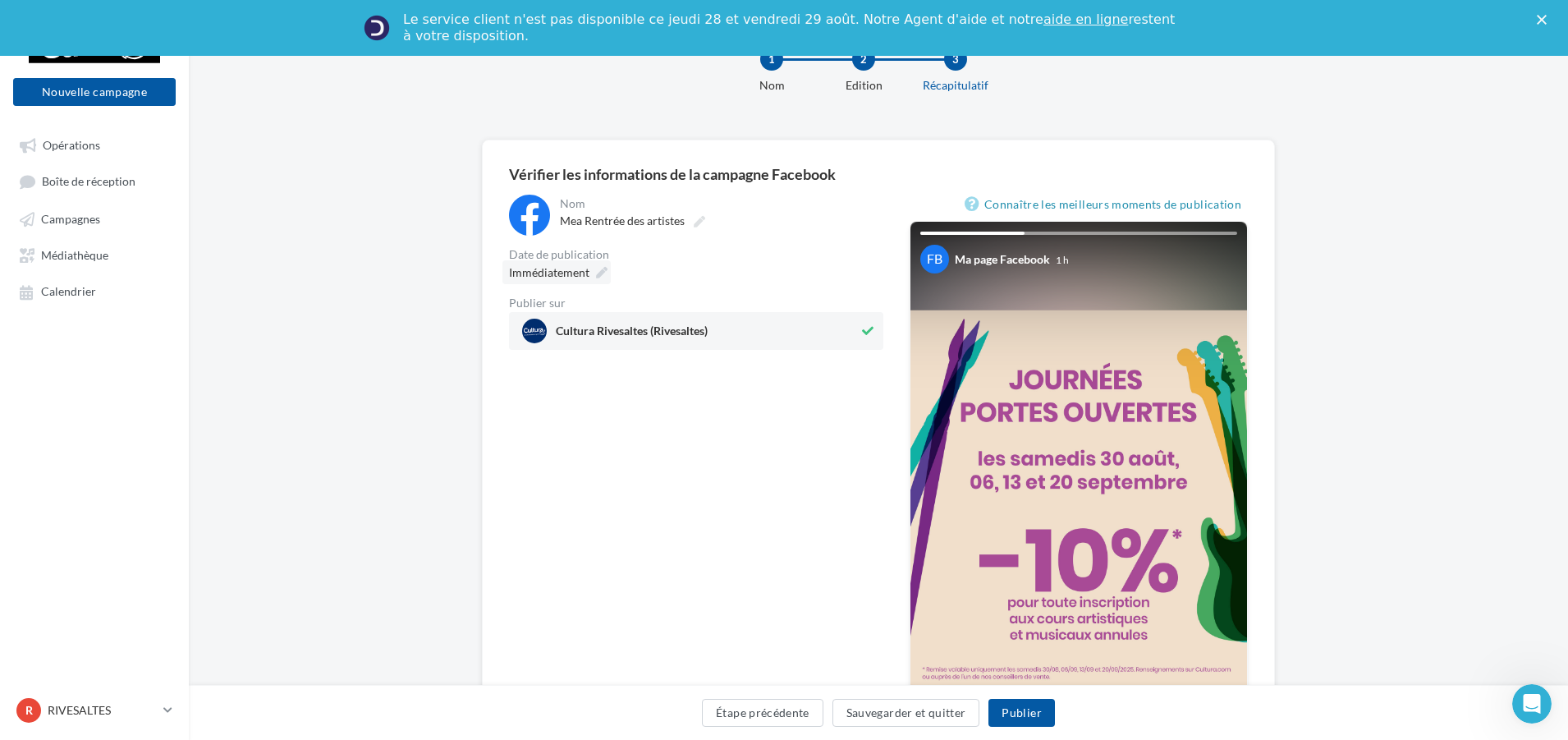
click at [603, 269] on icon at bounding box center [601, 272] width 11 height 11
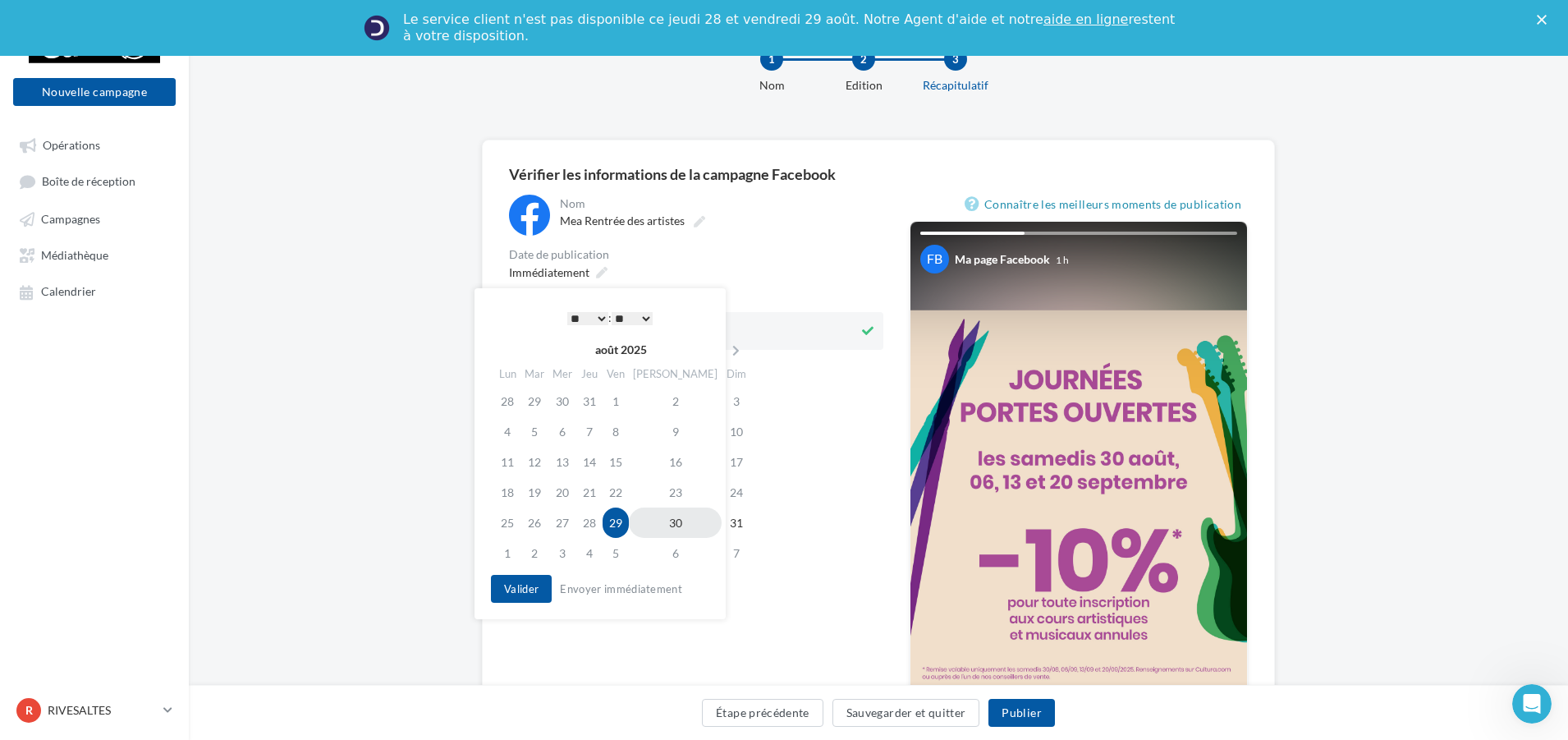
click at [656, 519] on td "30" at bounding box center [675, 522] width 93 height 30
click at [585, 312] on select "* * * * * * * * * * ** ** ** ** ** ** ** ** ** ** ** ** ** **" at bounding box center [587, 318] width 41 height 13
click at [523, 578] on button "Valider" at bounding box center [521, 588] width 61 height 28
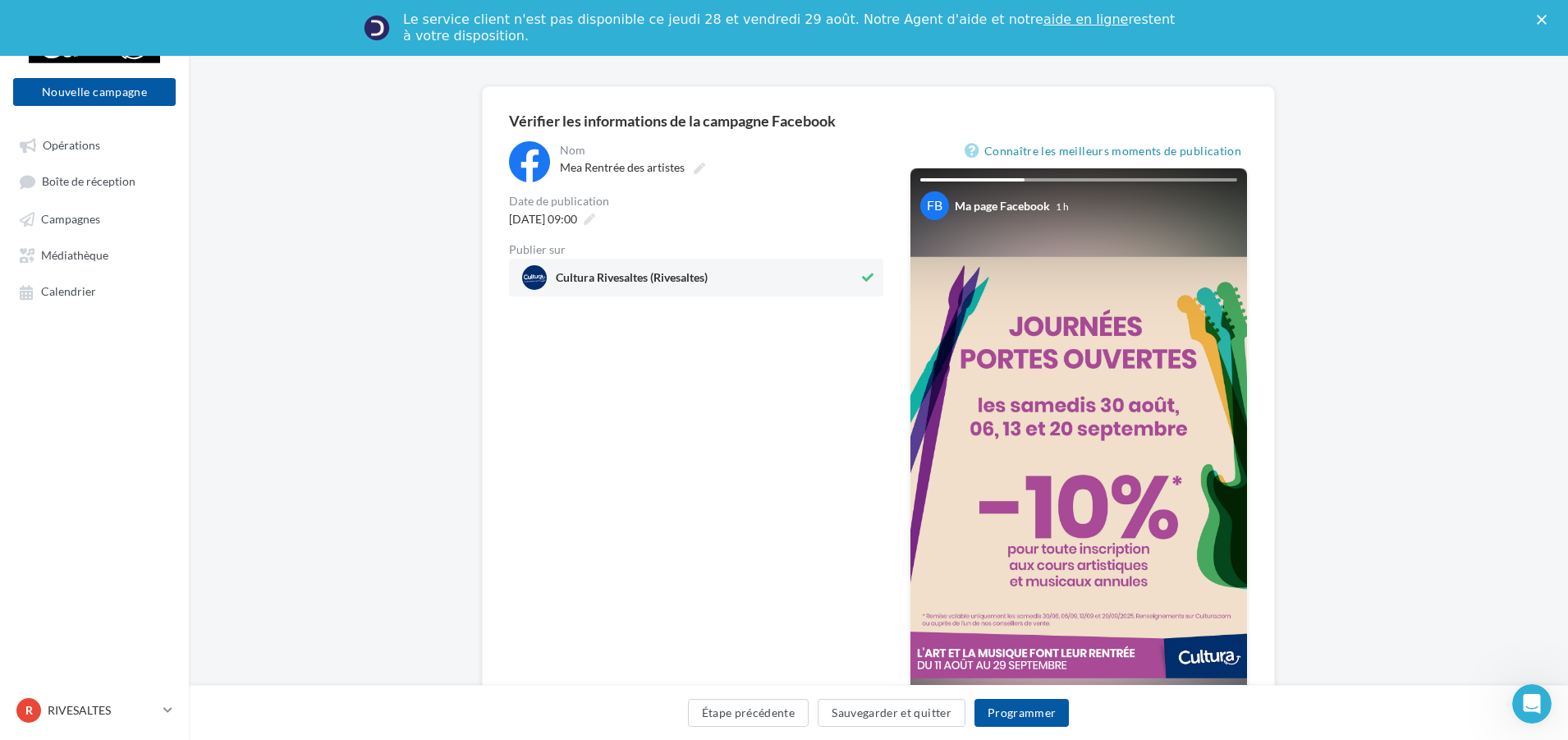
scroll to position [136, 0]
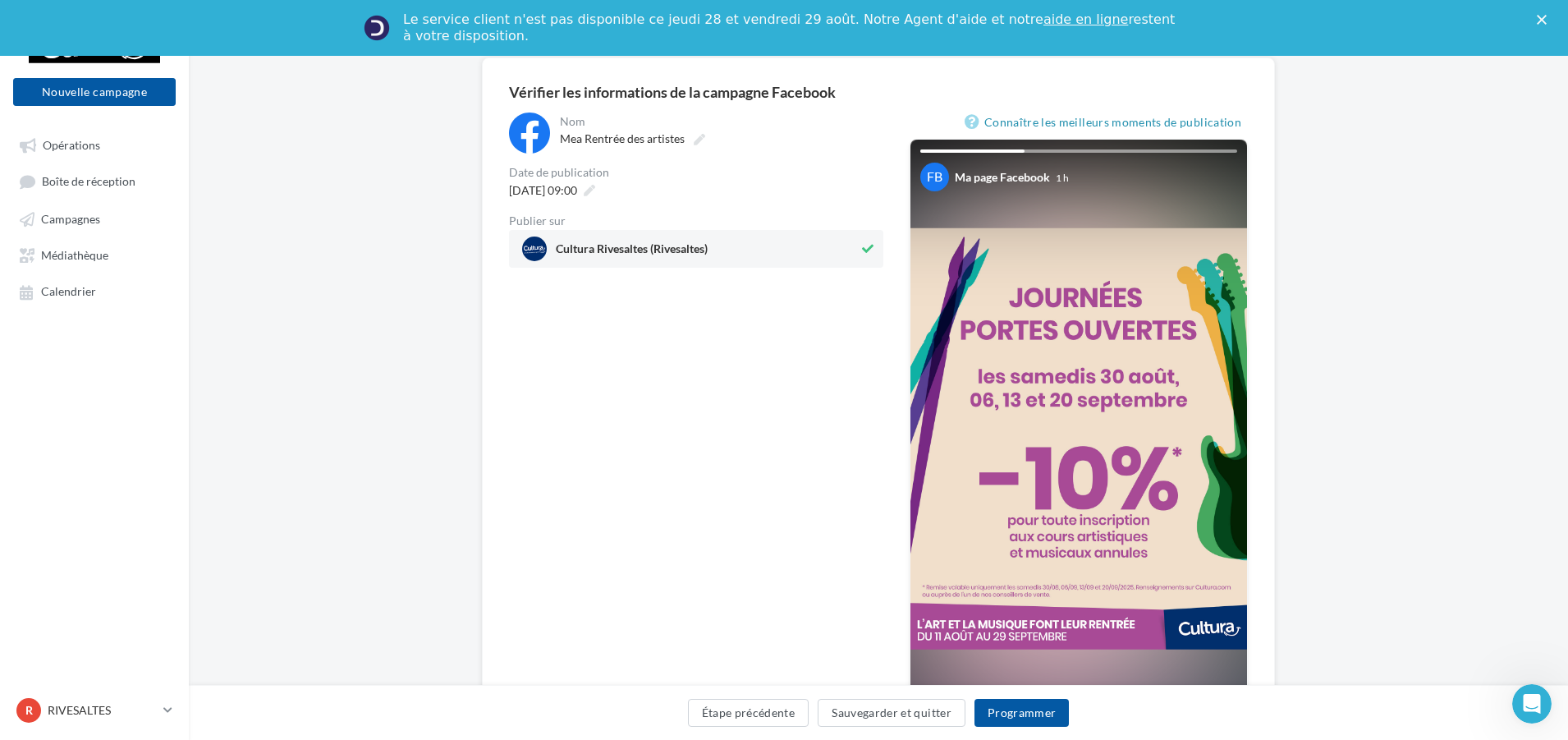
click at [813, 452] on div "**********" at bounding box center [696, 436] width 375 height 648
click at [827, 443] on div "**********" at bounding box center [696, 436] width 375 height 648
click at [598, 189] on div "30/08/2025 à 09:00" at bounding box center [550, 189] width 96 height 23
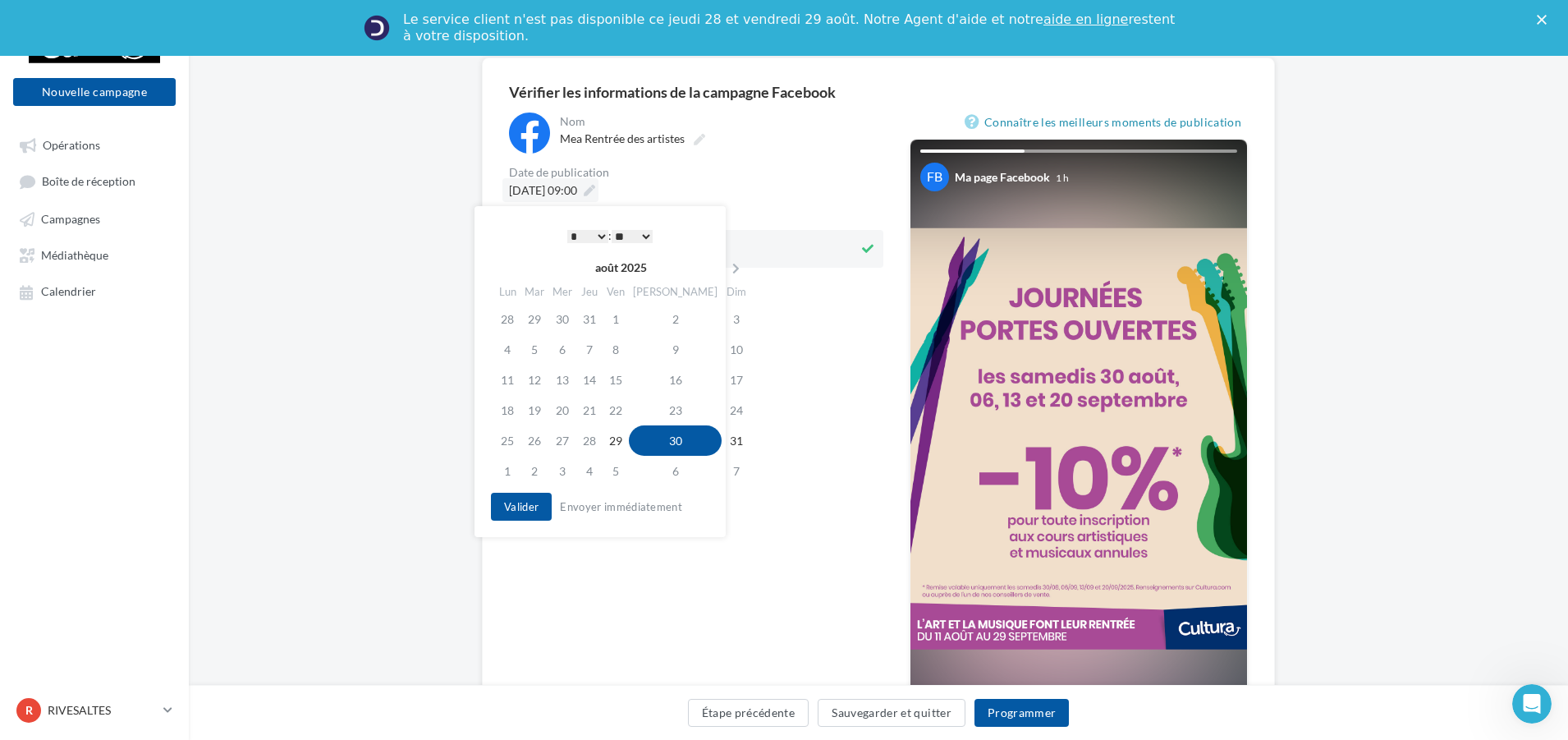
click at [598, 189] on div "30/08/2025 à 09:00" at bounding box center [550, 189] width 96 height 23
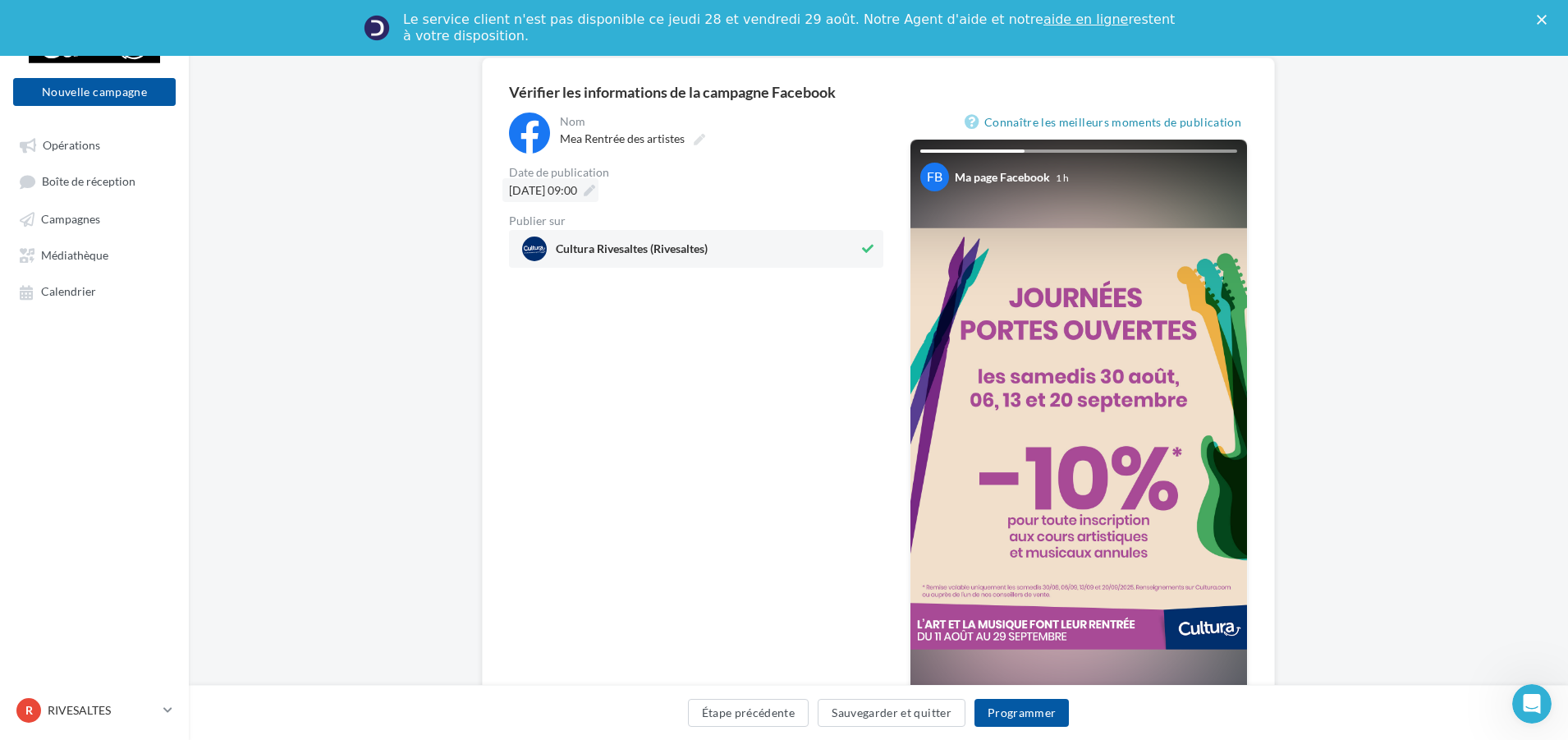
click at [595, 193] on icon at bounding box center [589, 190] width 11 height 11
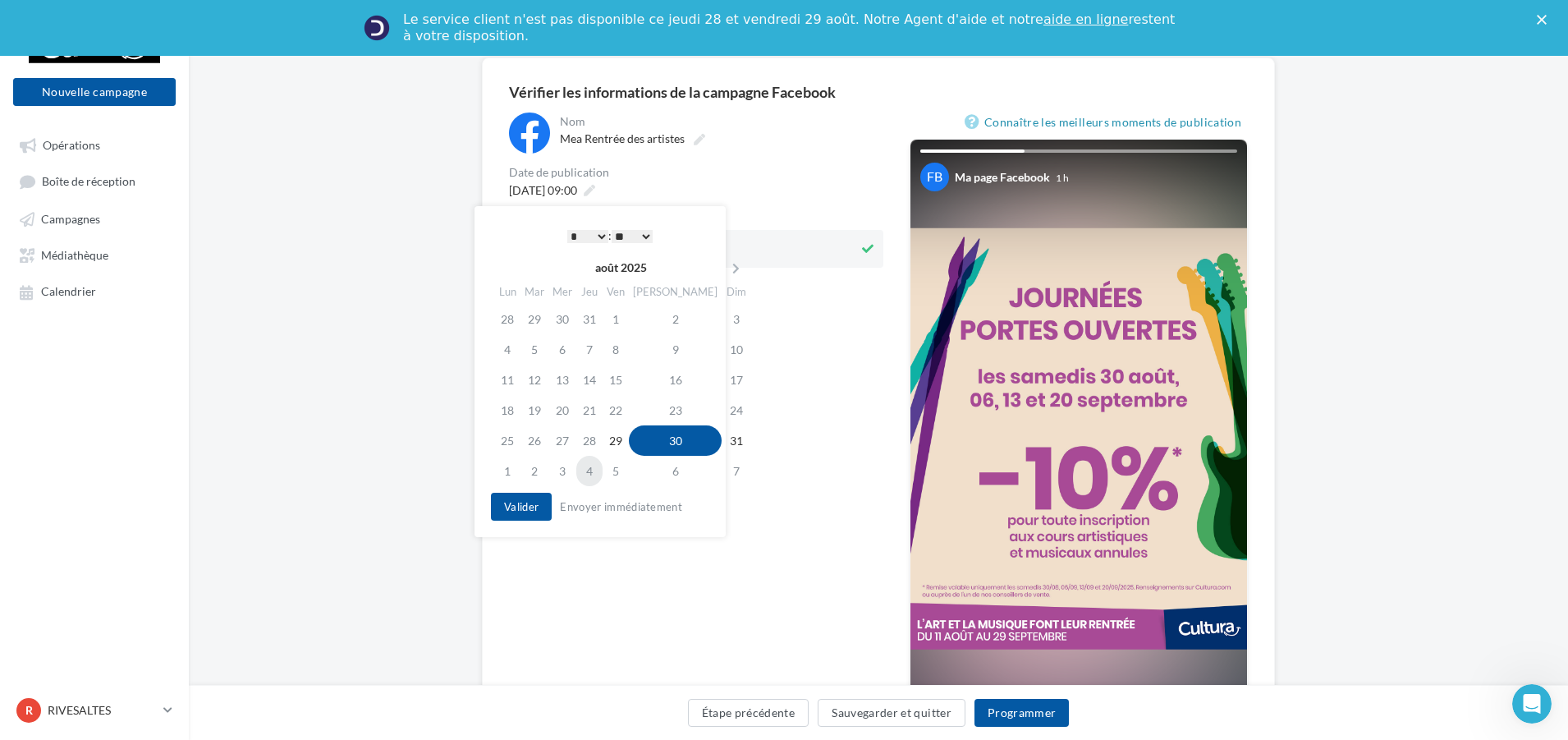
click at [603, 478] on td "4" at bounding box center [589, 470] width 26 height 30
click at [515, 514] on button "Valider" at bounding box center [521, 507] width 61 height 28
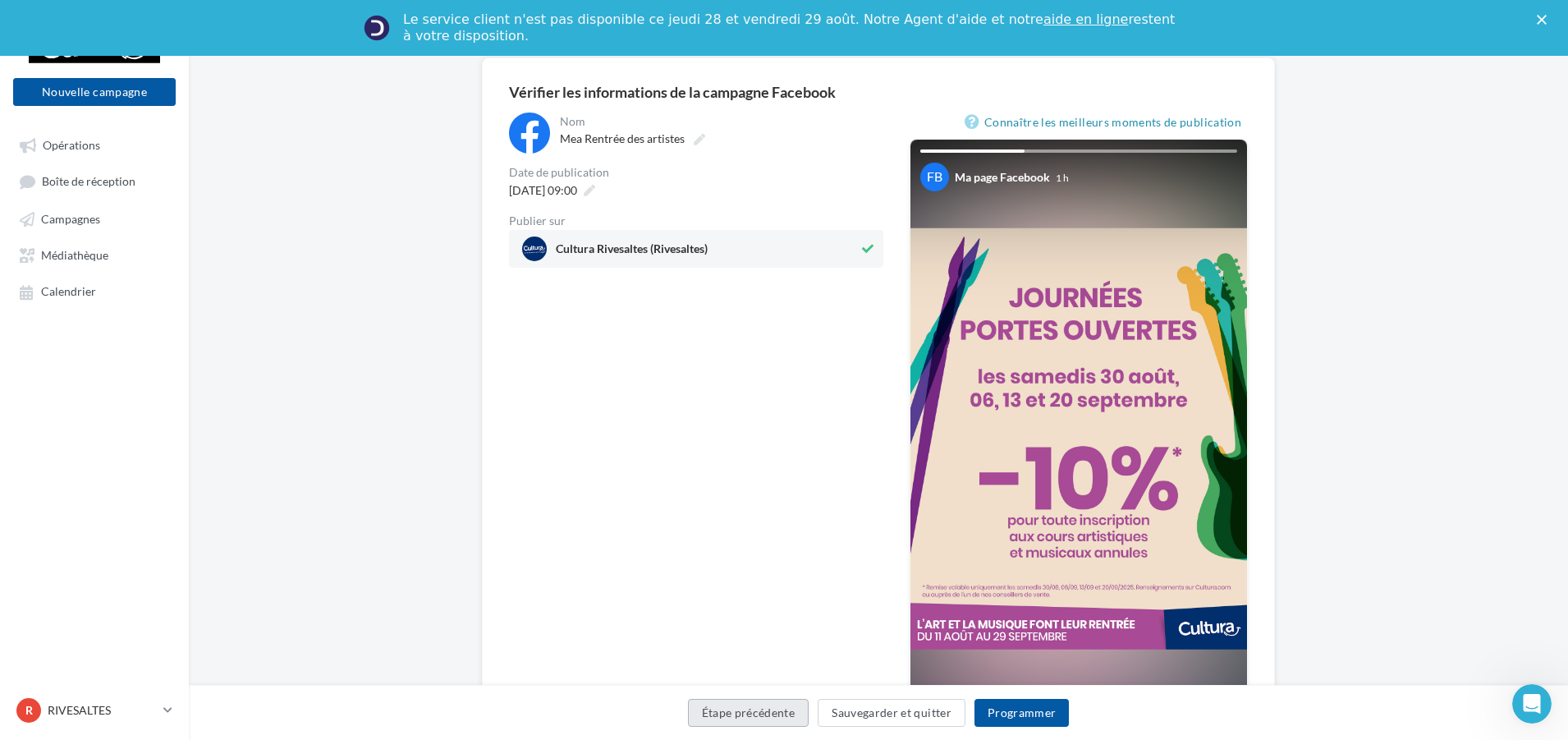
click at [760, 712] on button "Étape précédente" at bounding box center [748, 712] width 121 height 28
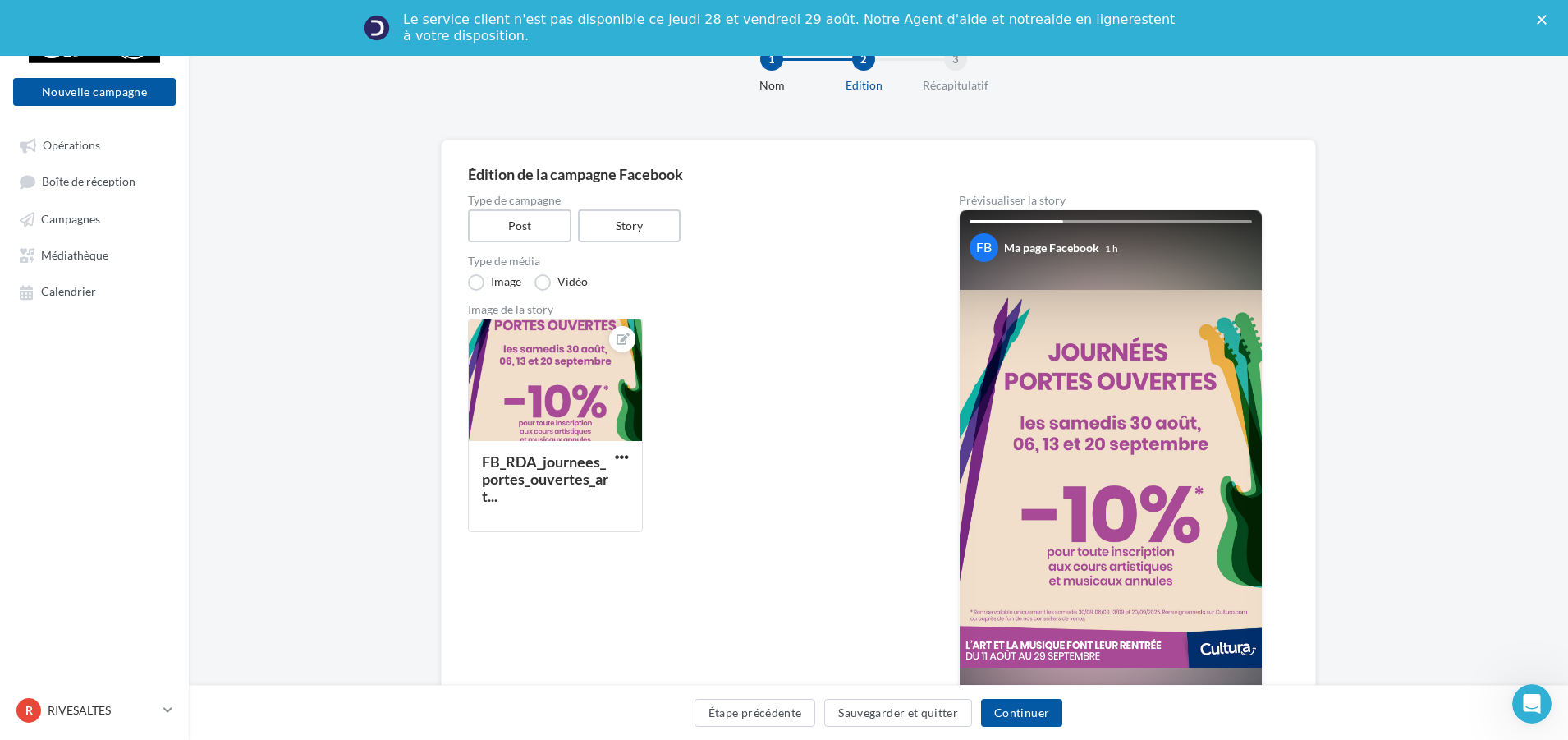
scroll to position [136, 0]
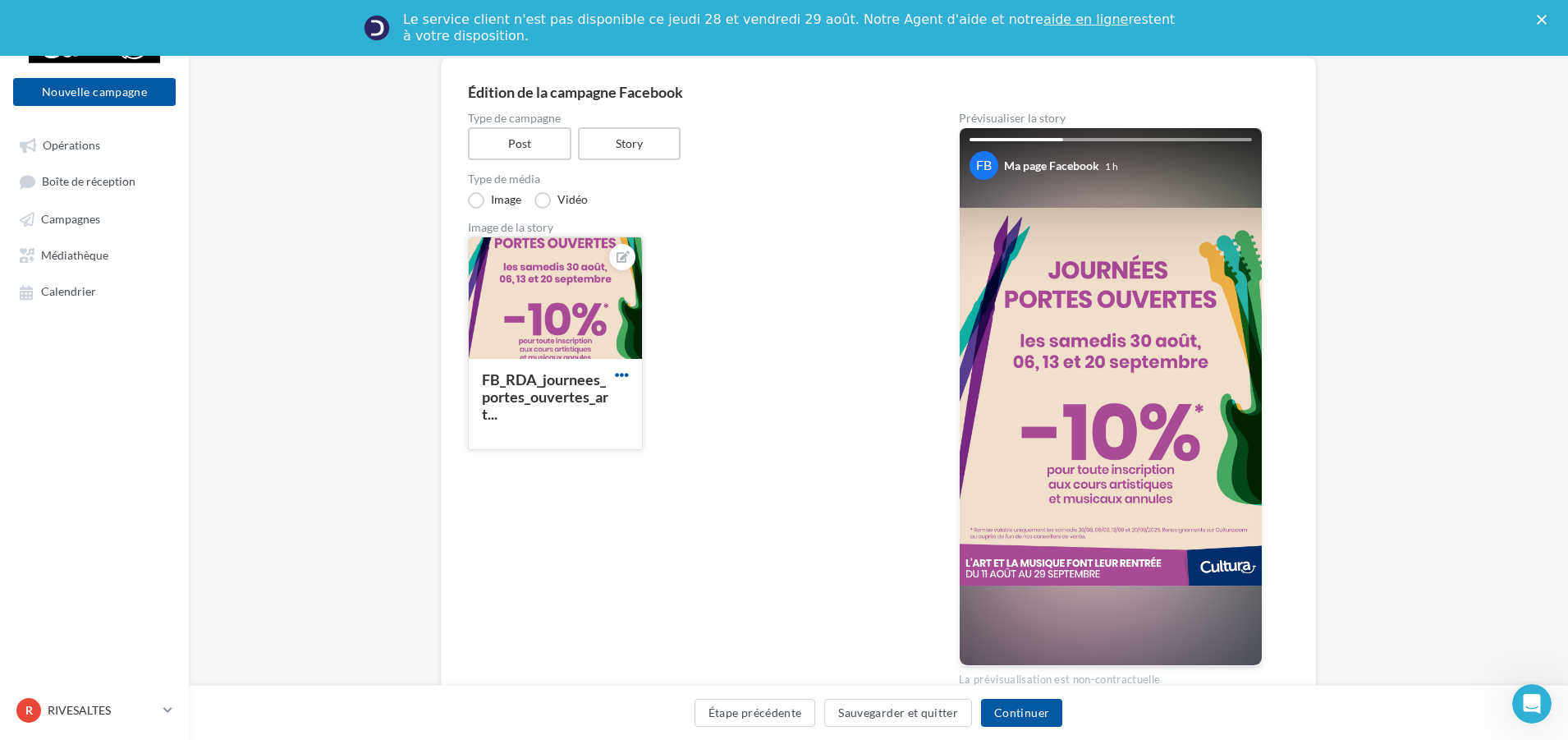
click at [624, 374] on span "button" at bounding box center [622, 375] width 14 height 14
click at [670, 490] on button "Supprimer" at bounding box center [698, 493] width 173 height 43
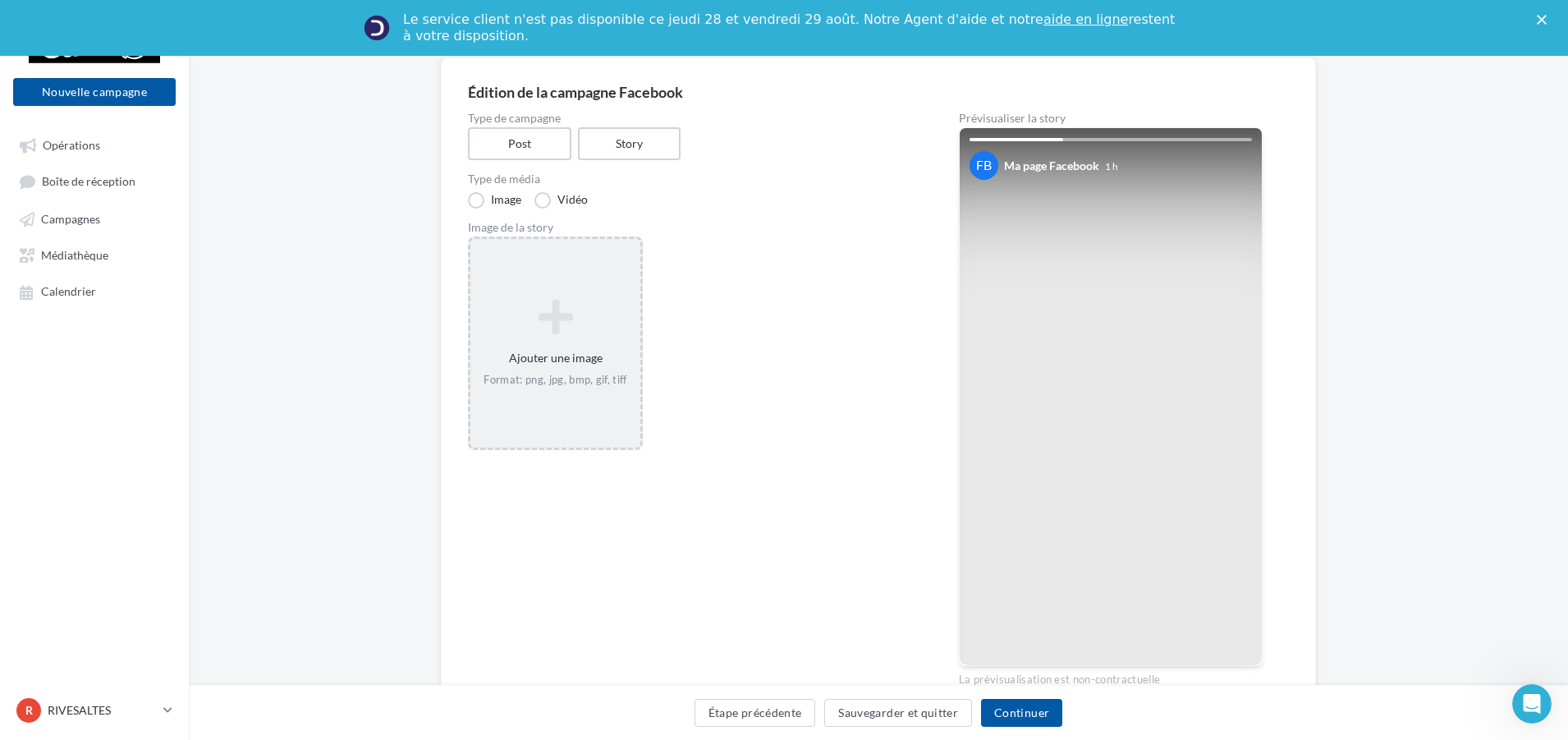
click at [559, 307] on icon at bounding box center [555, 317] width 157 height 39
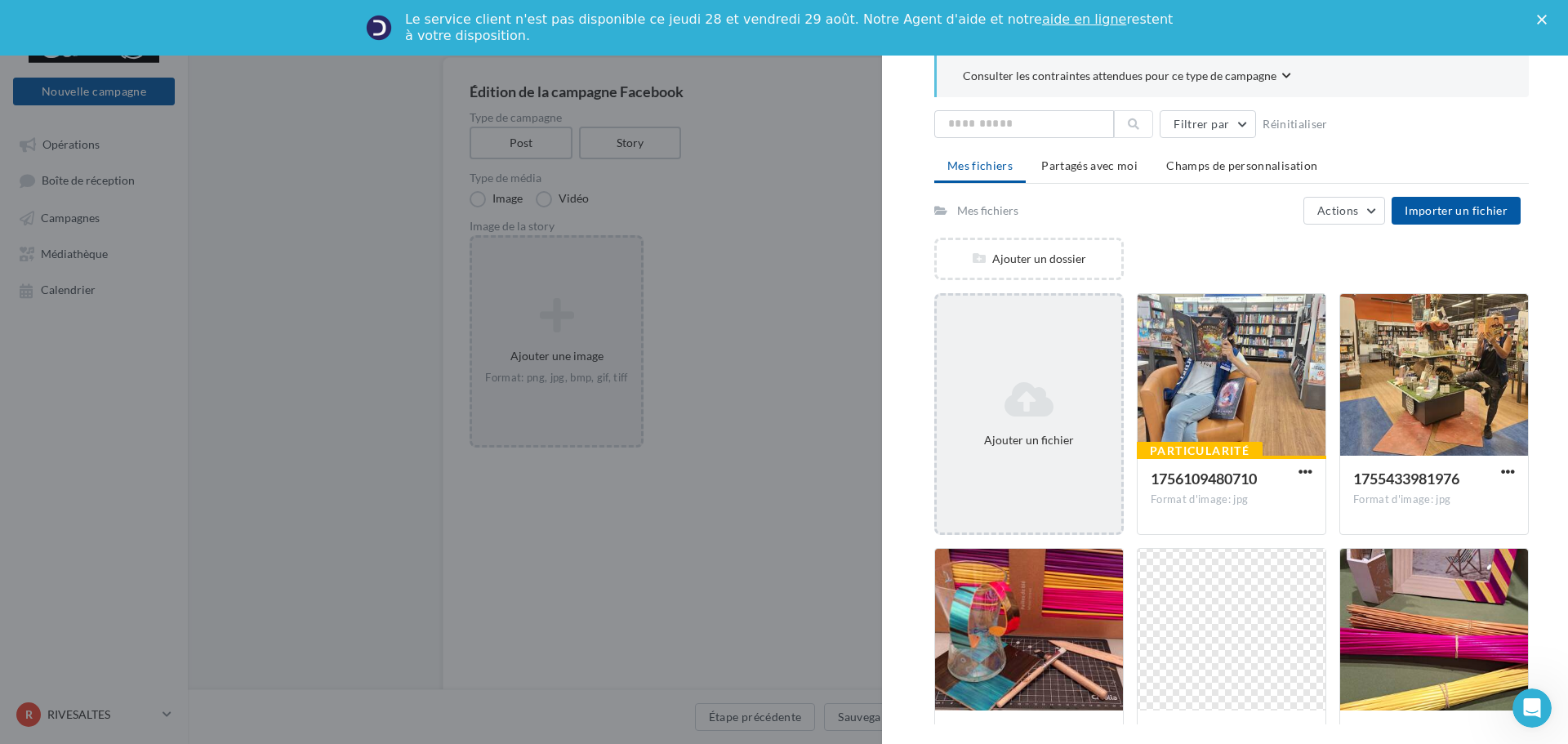
click at [992, 434] on div "Ajouter un fichier" at bounding box center [1029, 440] width 172 height 16
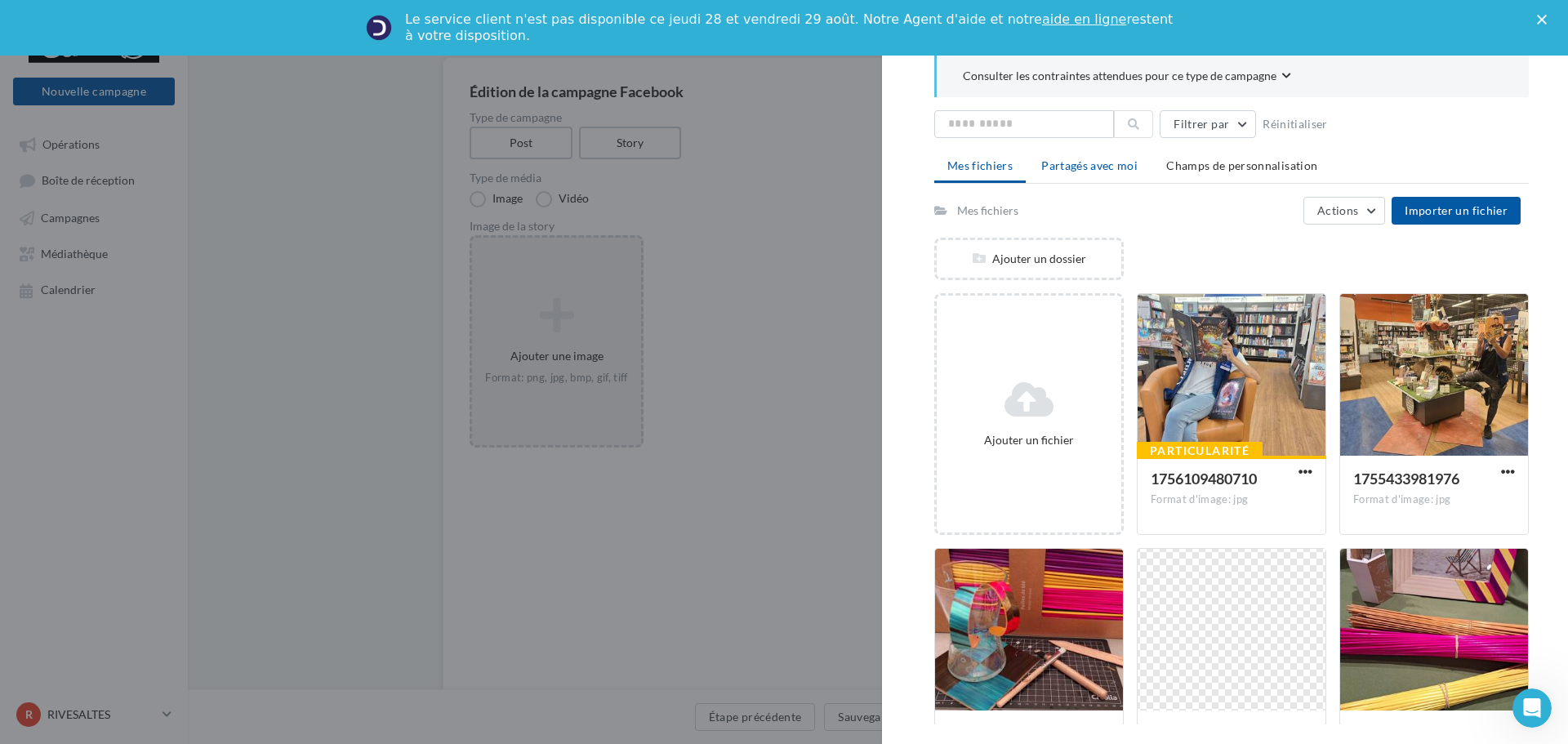
click at [1083, 162] on span "Partagés avec moi" at bounding box center [1090, 166] width 97 height 14
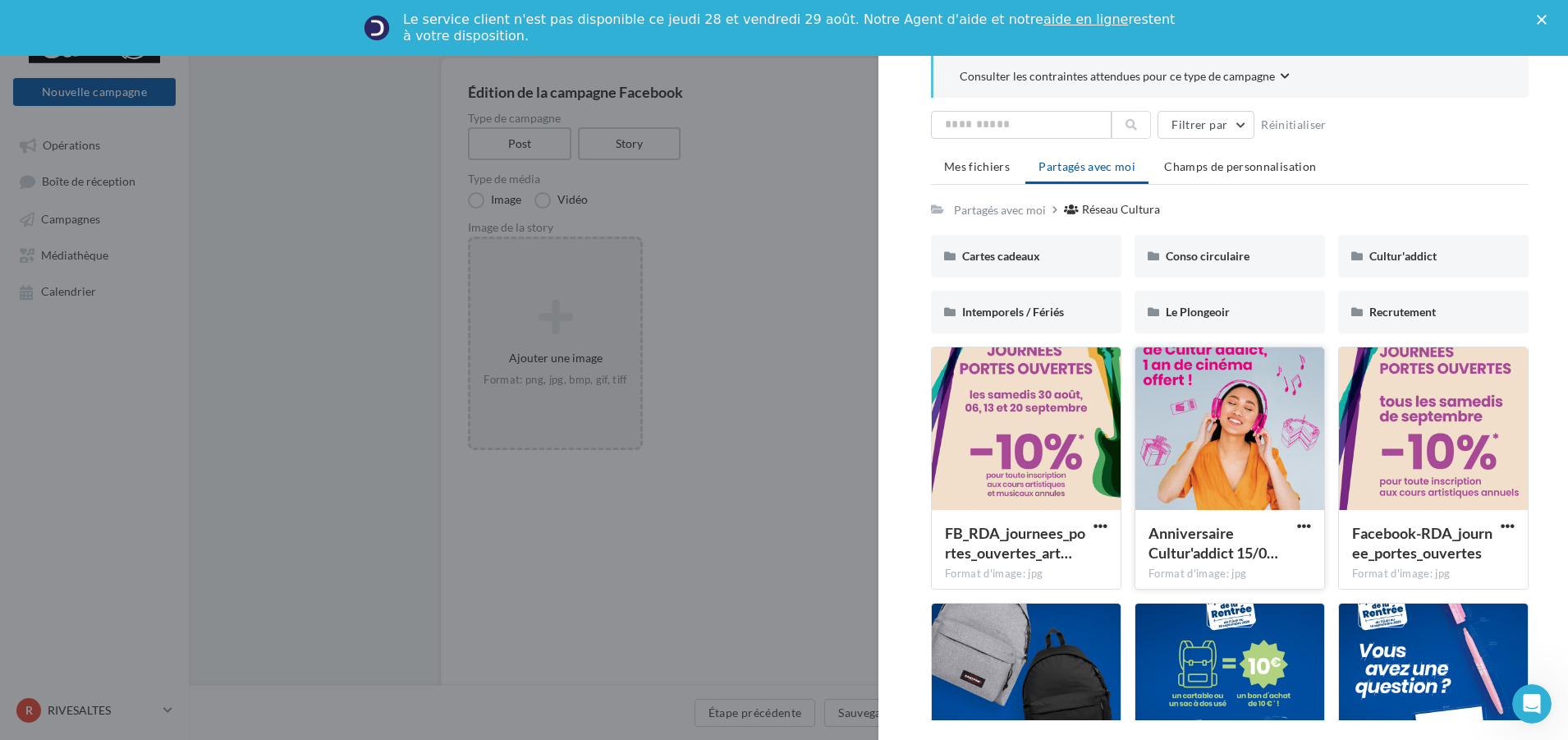
scroll to position [82, 0]
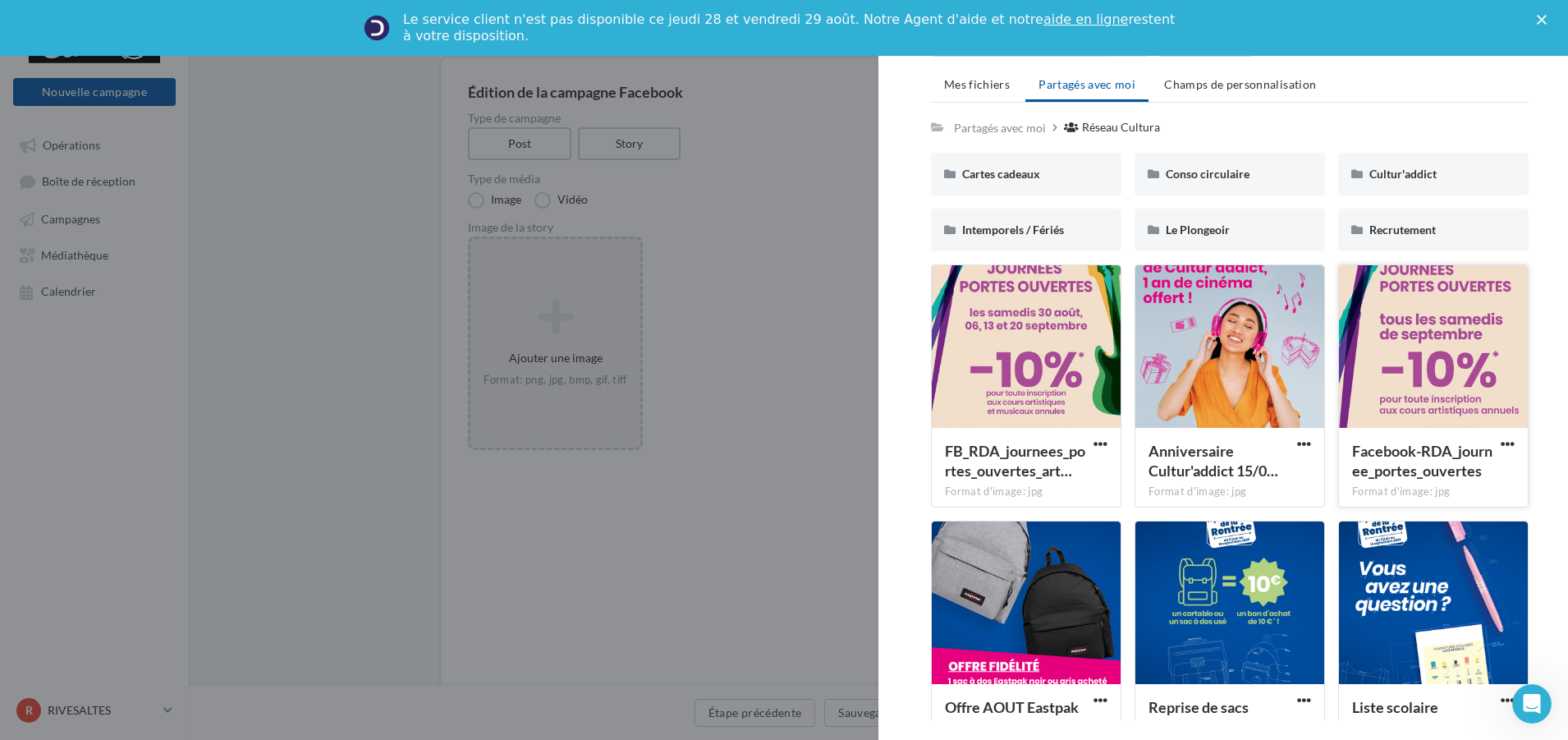
click at [1407, 350] on div at bounding box center [1434, 347] width 189 height 164
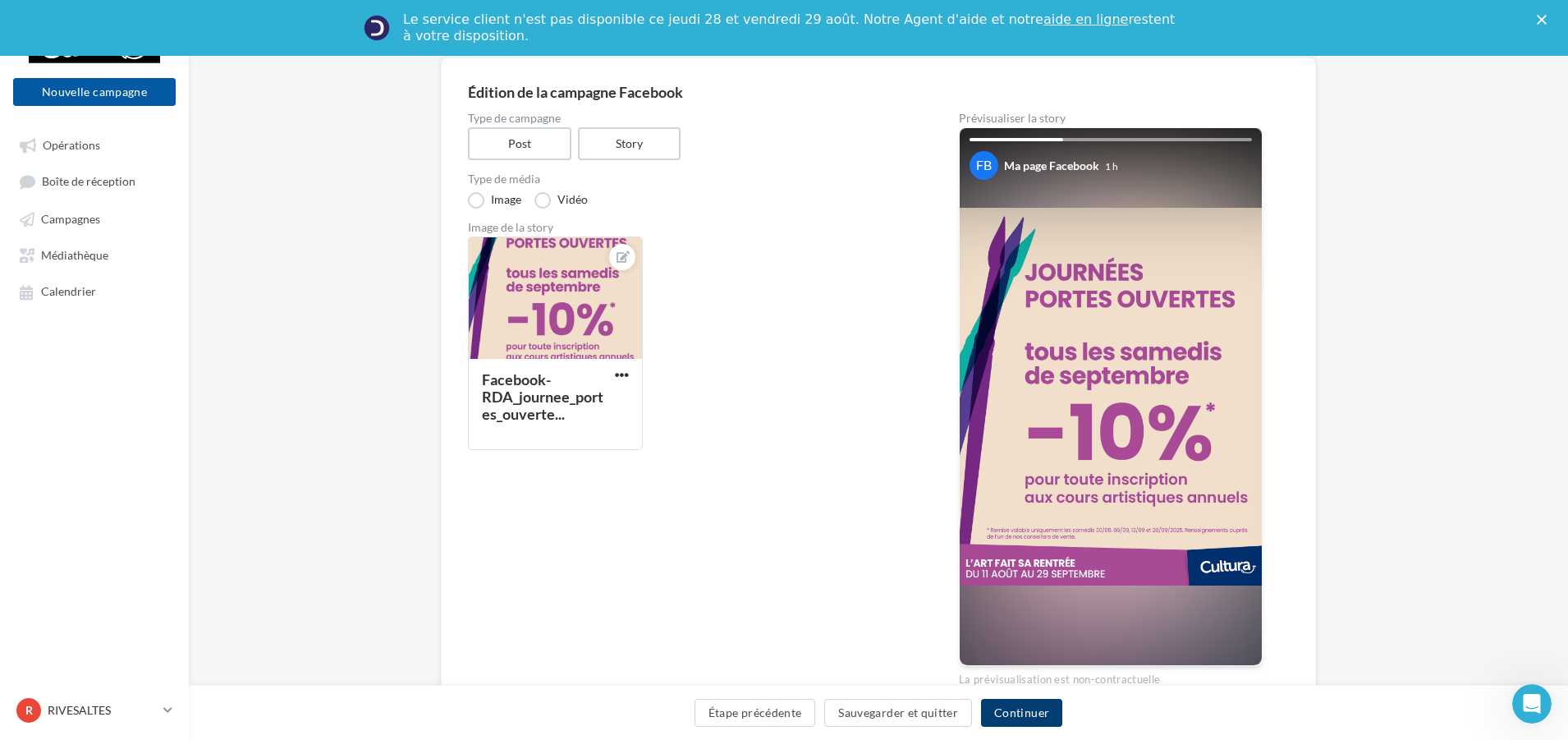
click at [1037, 713] on button "Continuer" at bounding box center [1022, 712] width 82 height 28
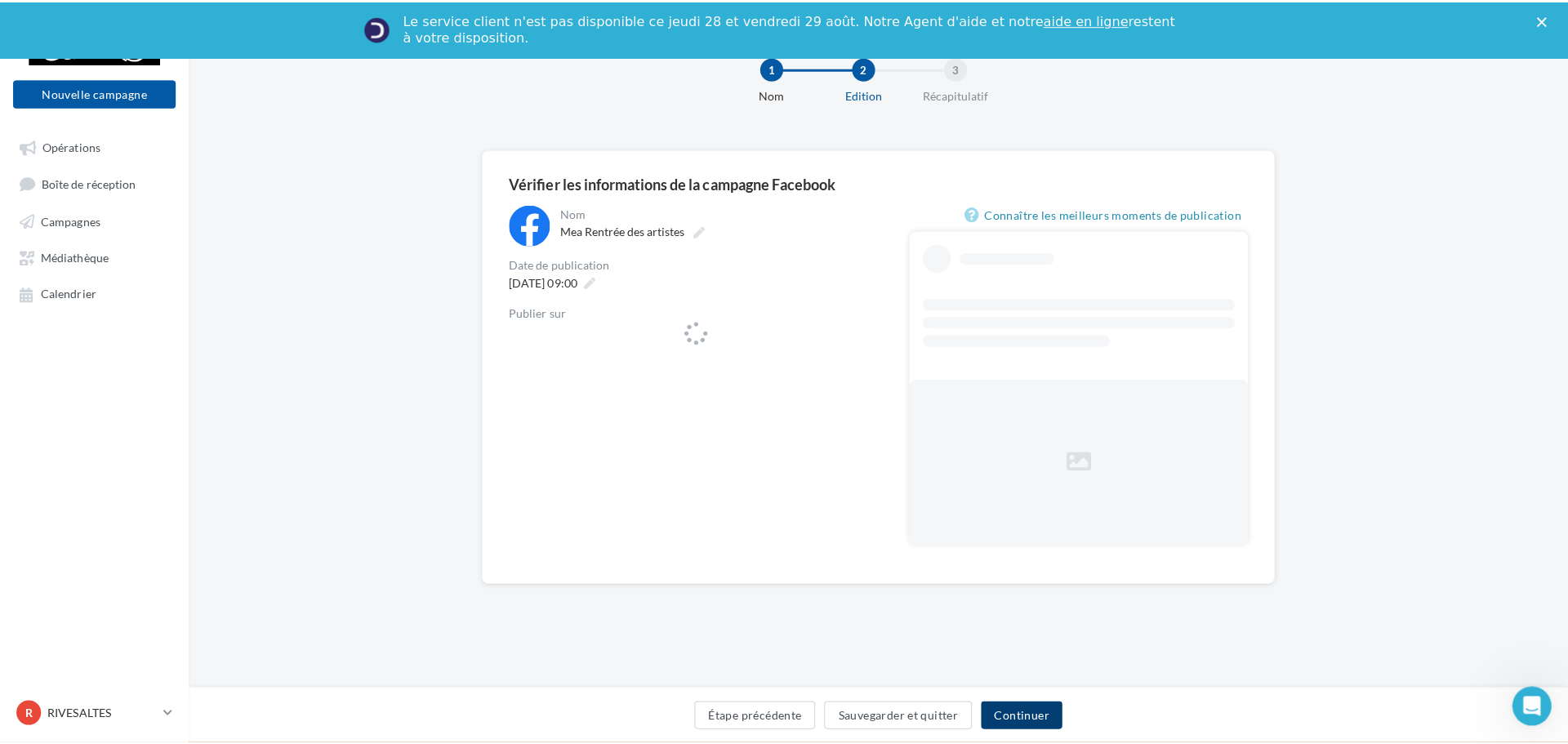
scroll to position [54, 0]
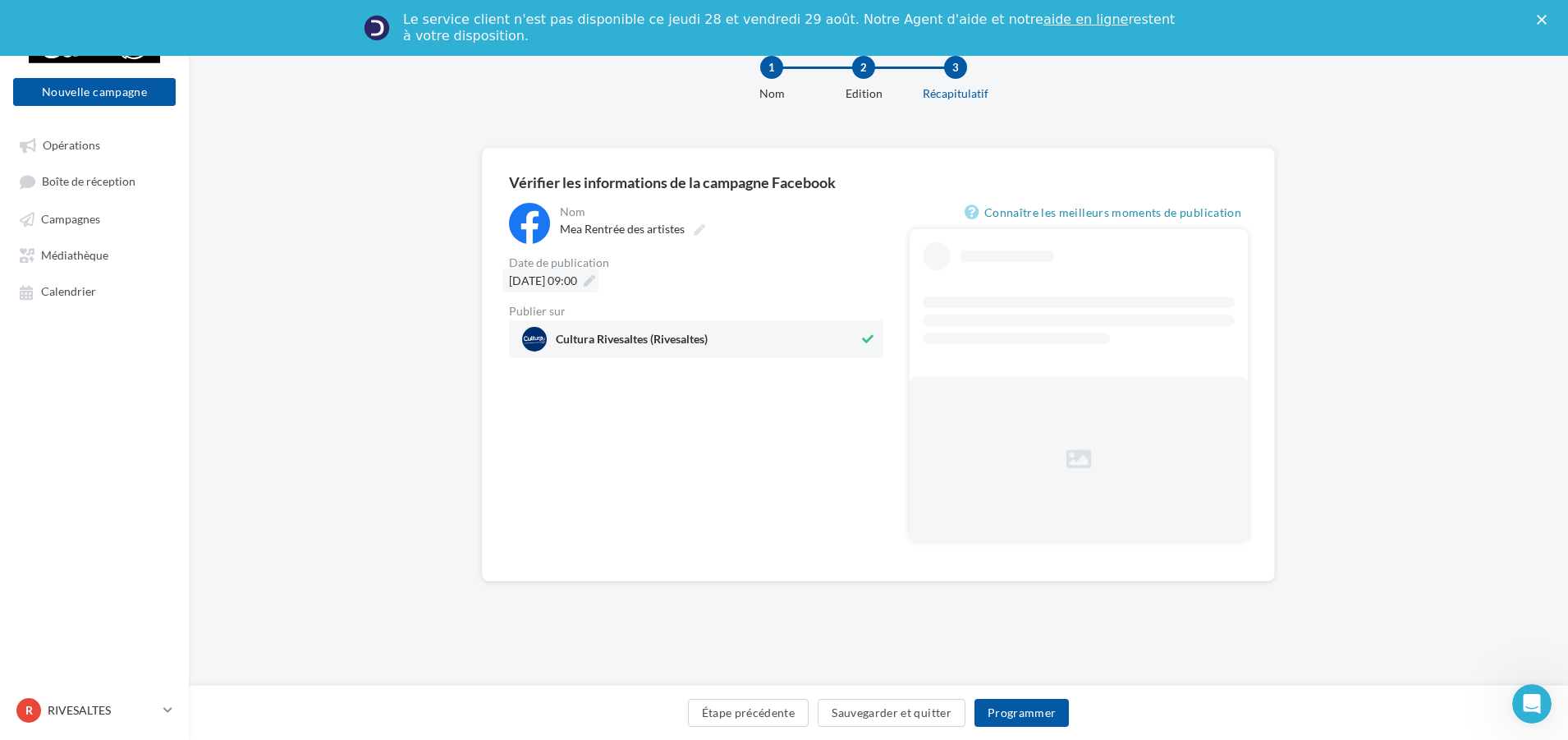
click at [595, 275] on icon at bounding box center [589, 280] width 11 height 11
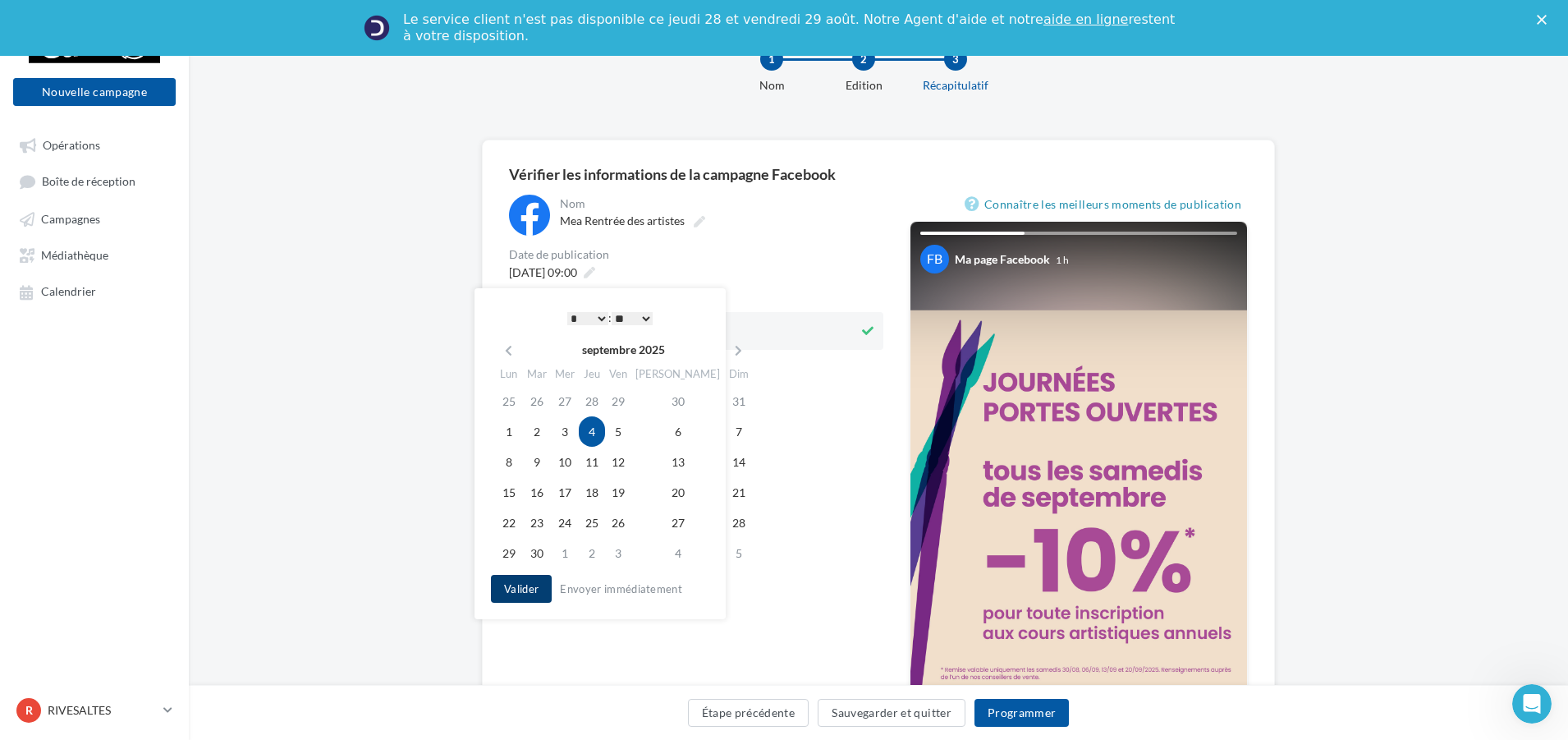
click at [508, 586] on button "Valider" at bounding box center [521, 588] width 61 height 28
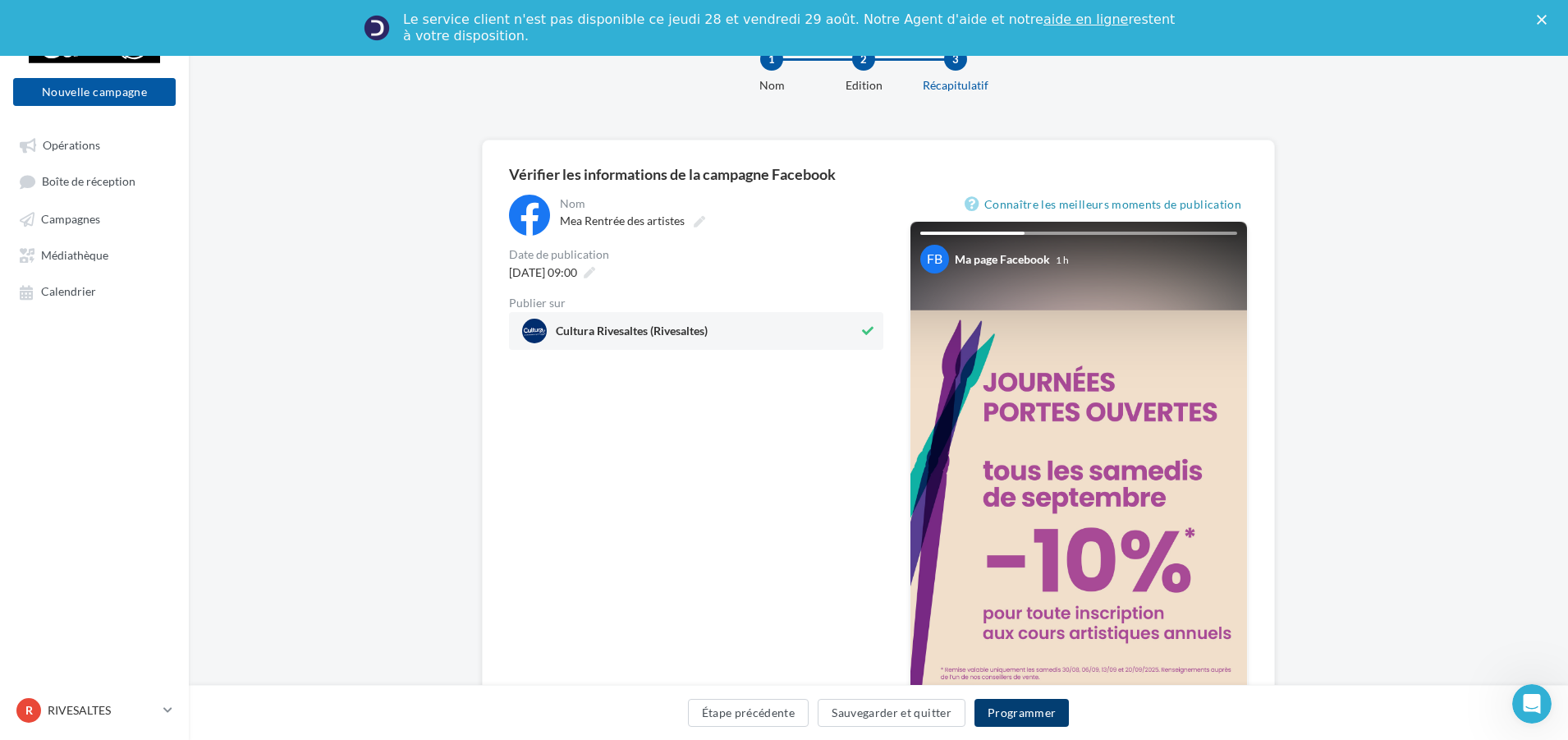
click at [1025, 712] on button "Programmer" at bounding box center [1022, 712] width 95 height 28
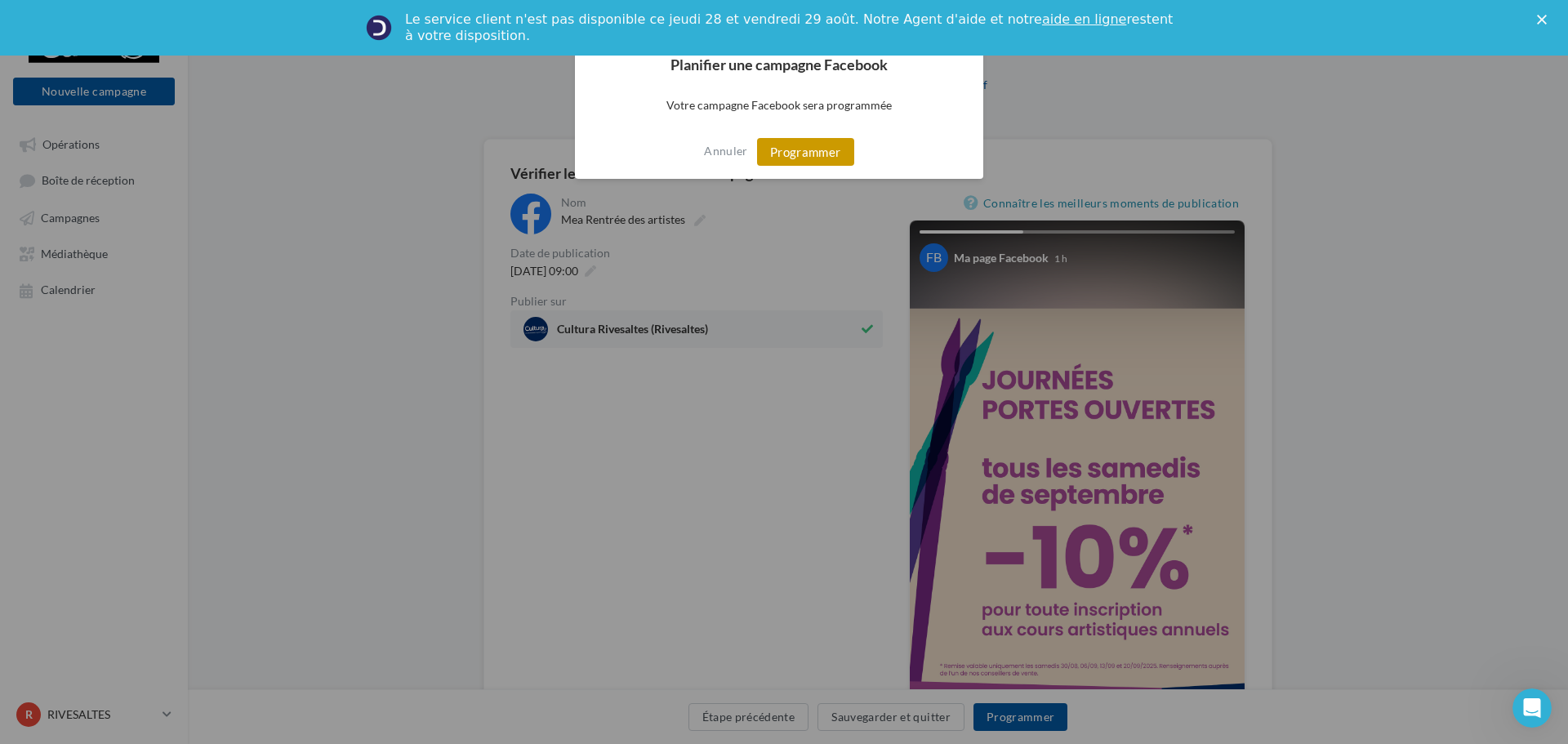
click at [843, 148] on button "Programmer" at bounding box center [805, 152] width 98 height 28
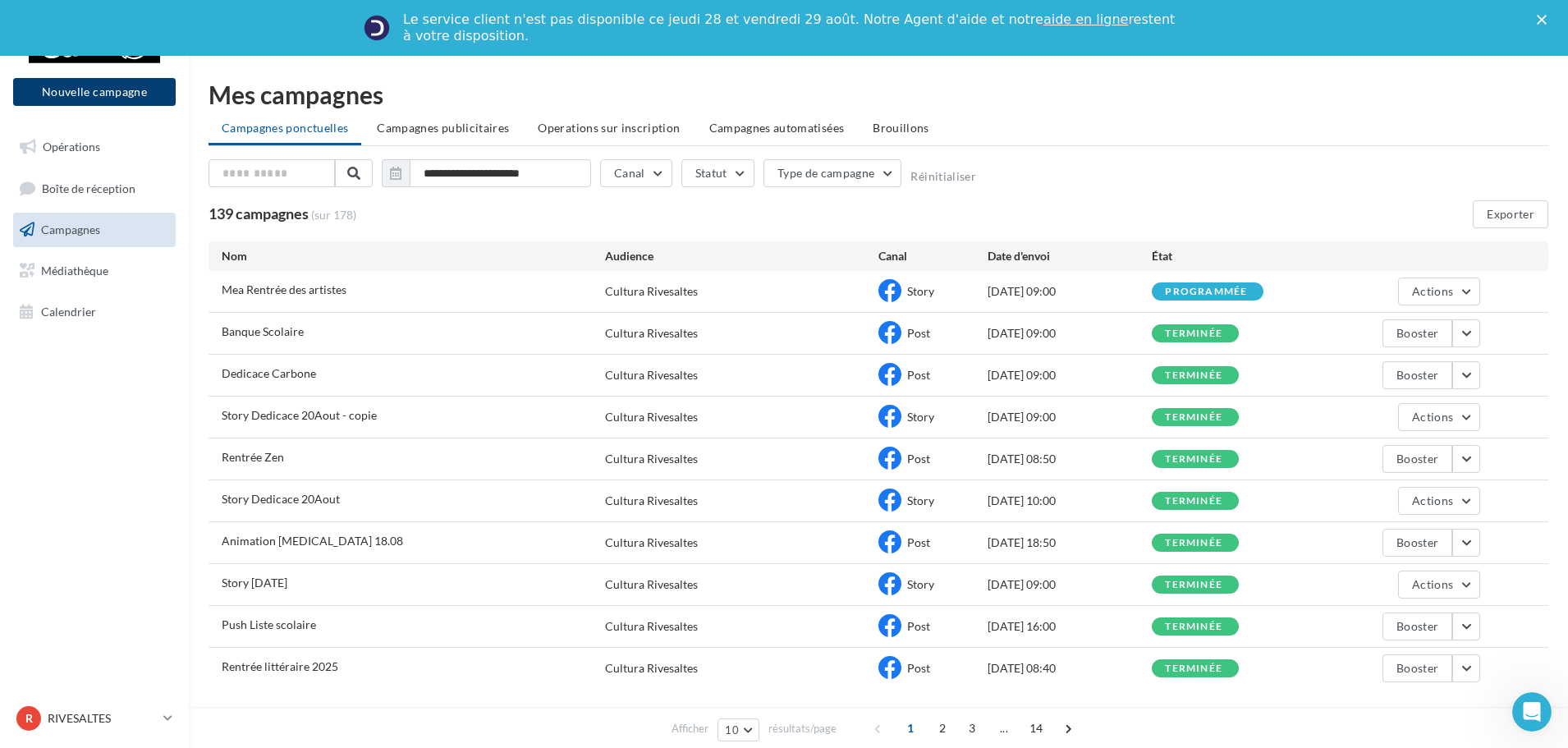
click at [108, 90] on button "Nouvelle campagne" at bounding box center [94, 92] width 162 height 28
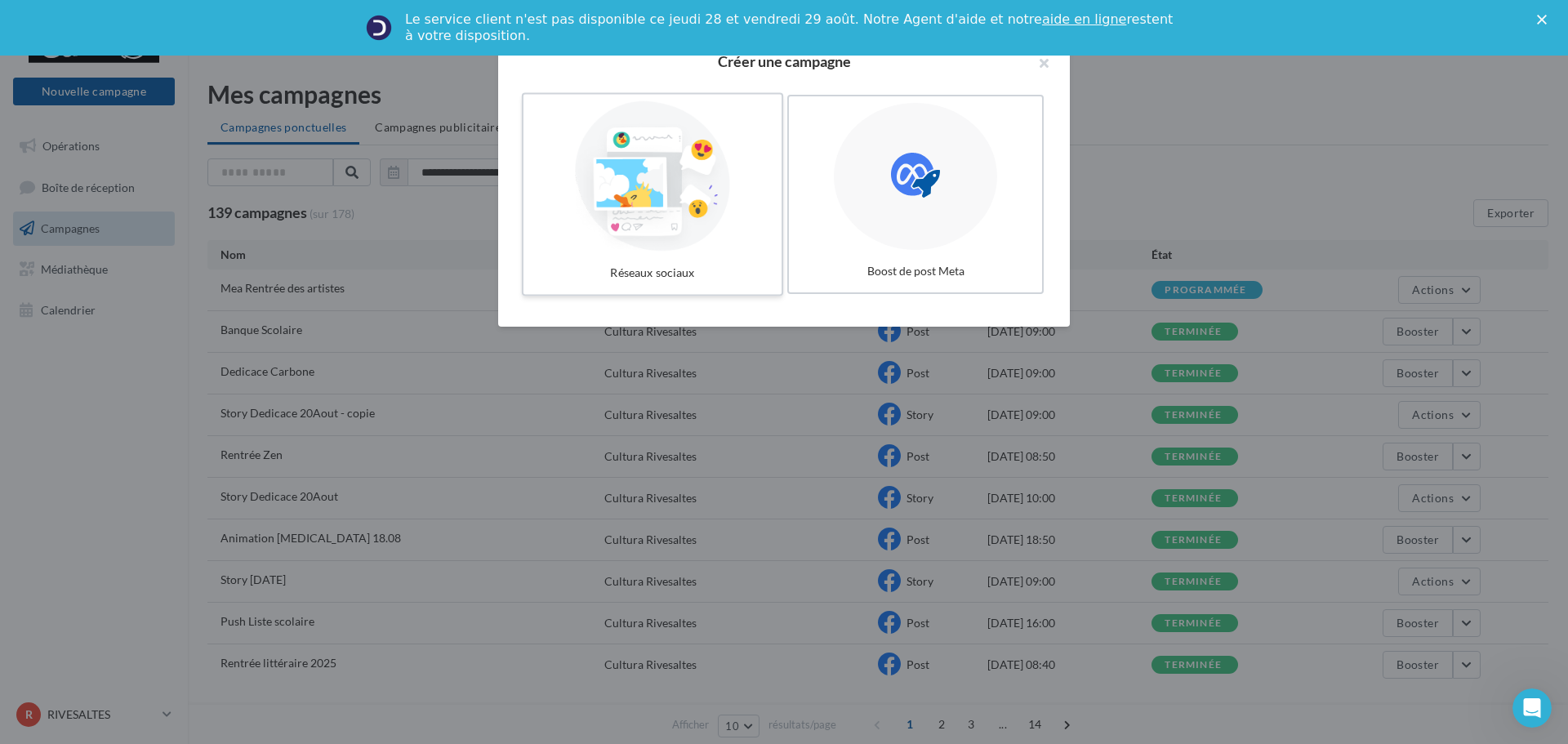
click at [665, 182] on div at bounding box center [652, 176] width 245 height 150
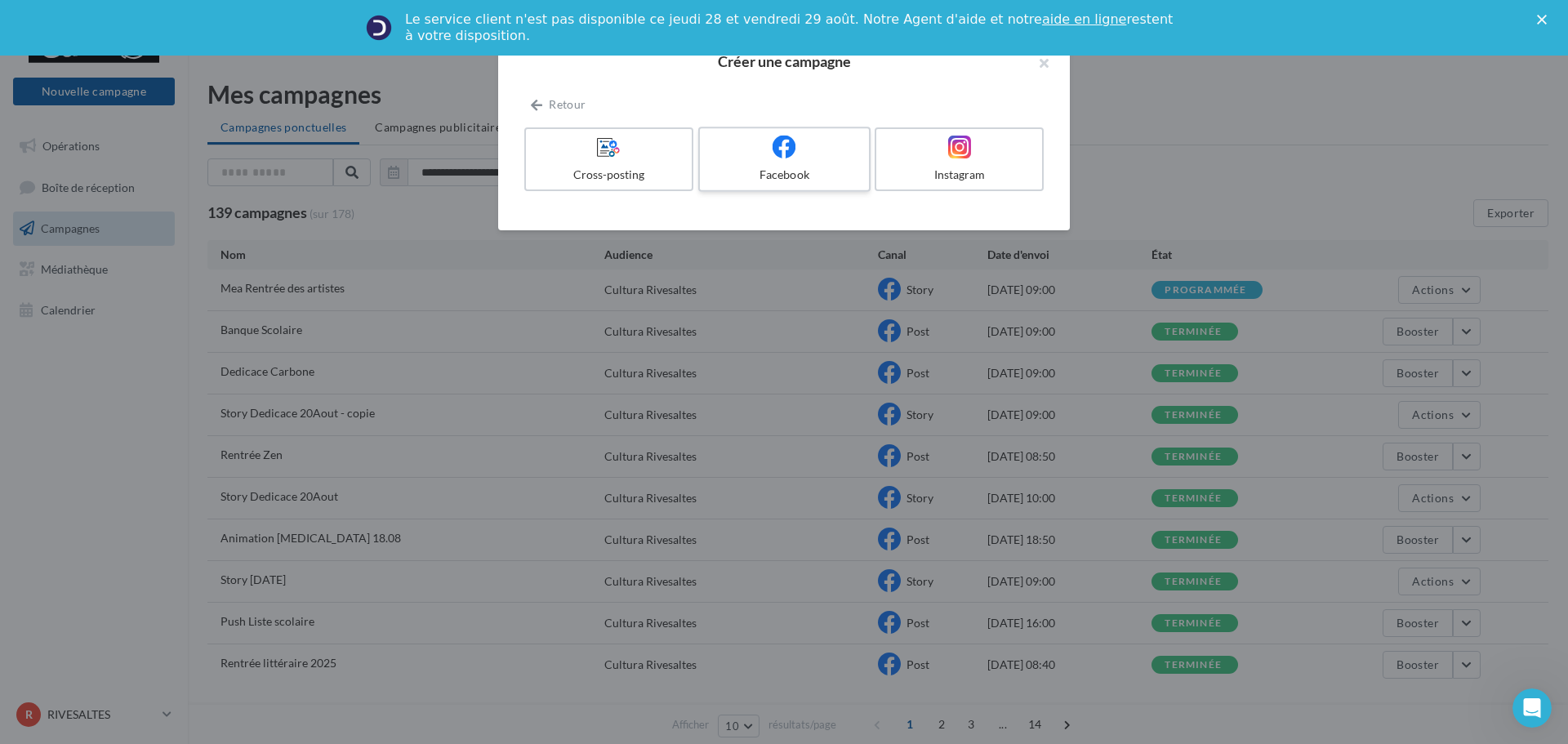
click at [822, 180] on div "Facebook" at bounding box center [784, 174] width 155 height 16
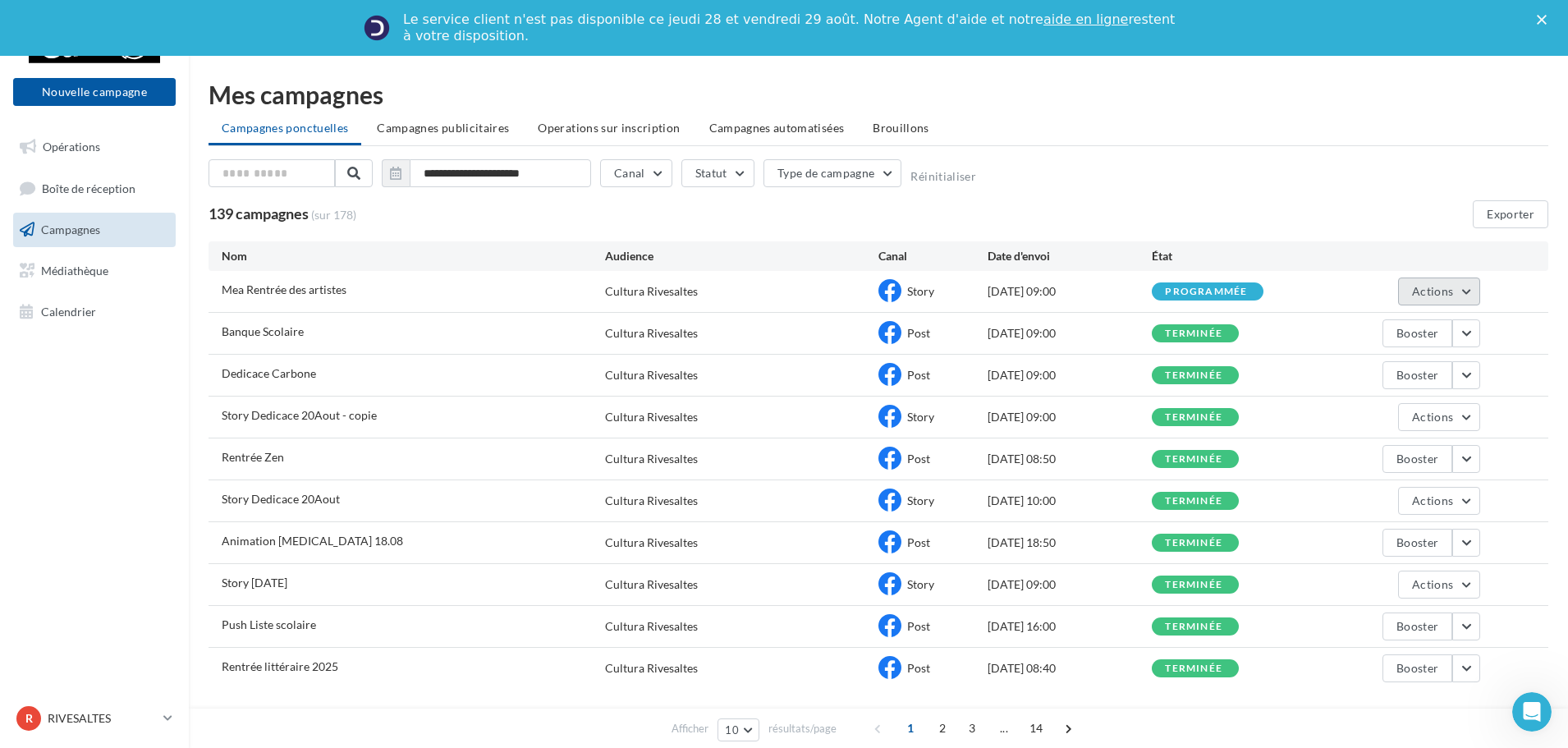
click at [1446, 296] on span "Actions" at bounding box center [1432, 291] width 41 height 14
click at [1386, 338] on button "Voir les résultats" at bounding box center [1397, 330] width 164 height 43
click at [1454, 282] on button "Actions" at bounding box center [1439, 292] width 82 height 28
click at [1378, 318] on button "Voir les résultats" at bounding box center [1397, 330] width 164 height 43
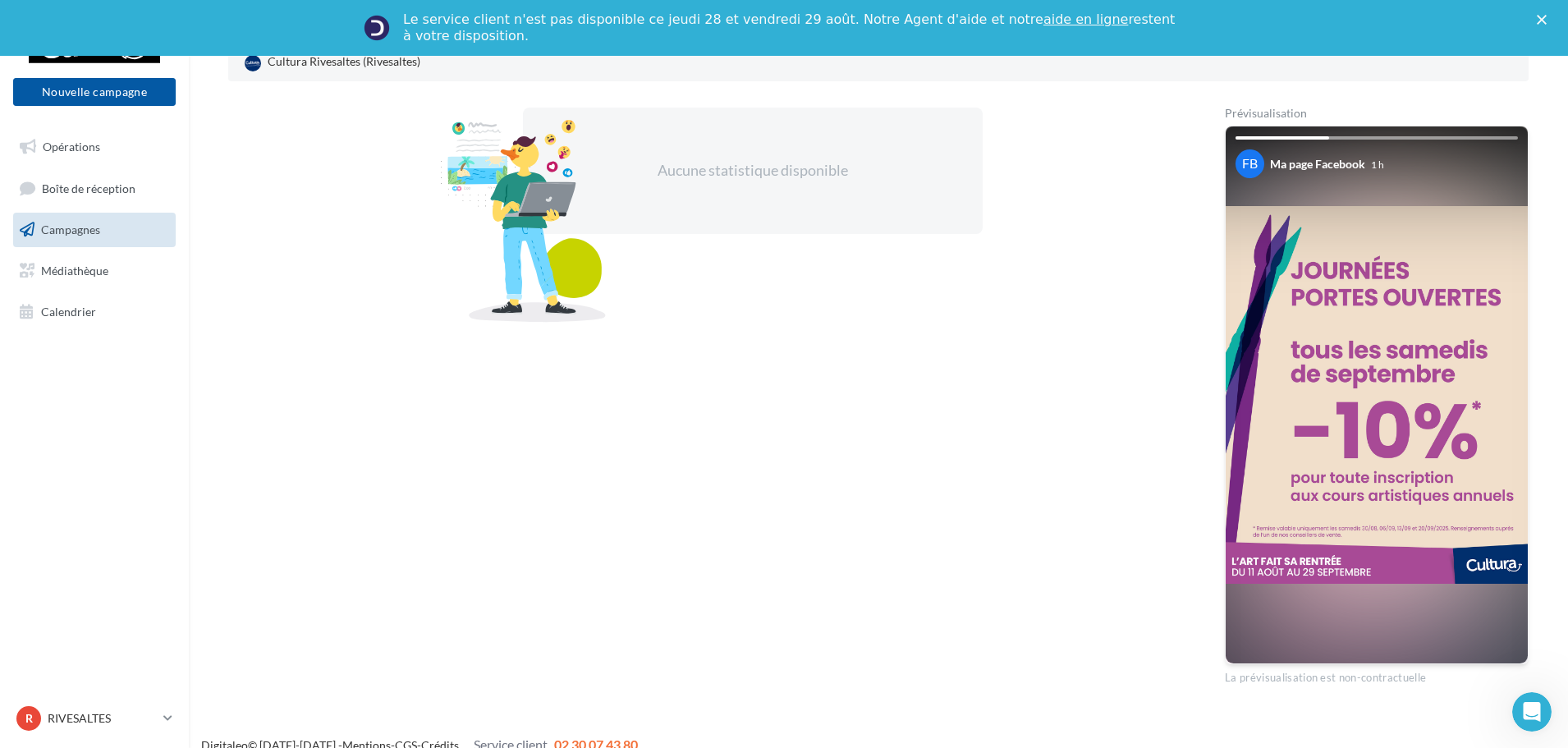
scroll to position [279, 0]
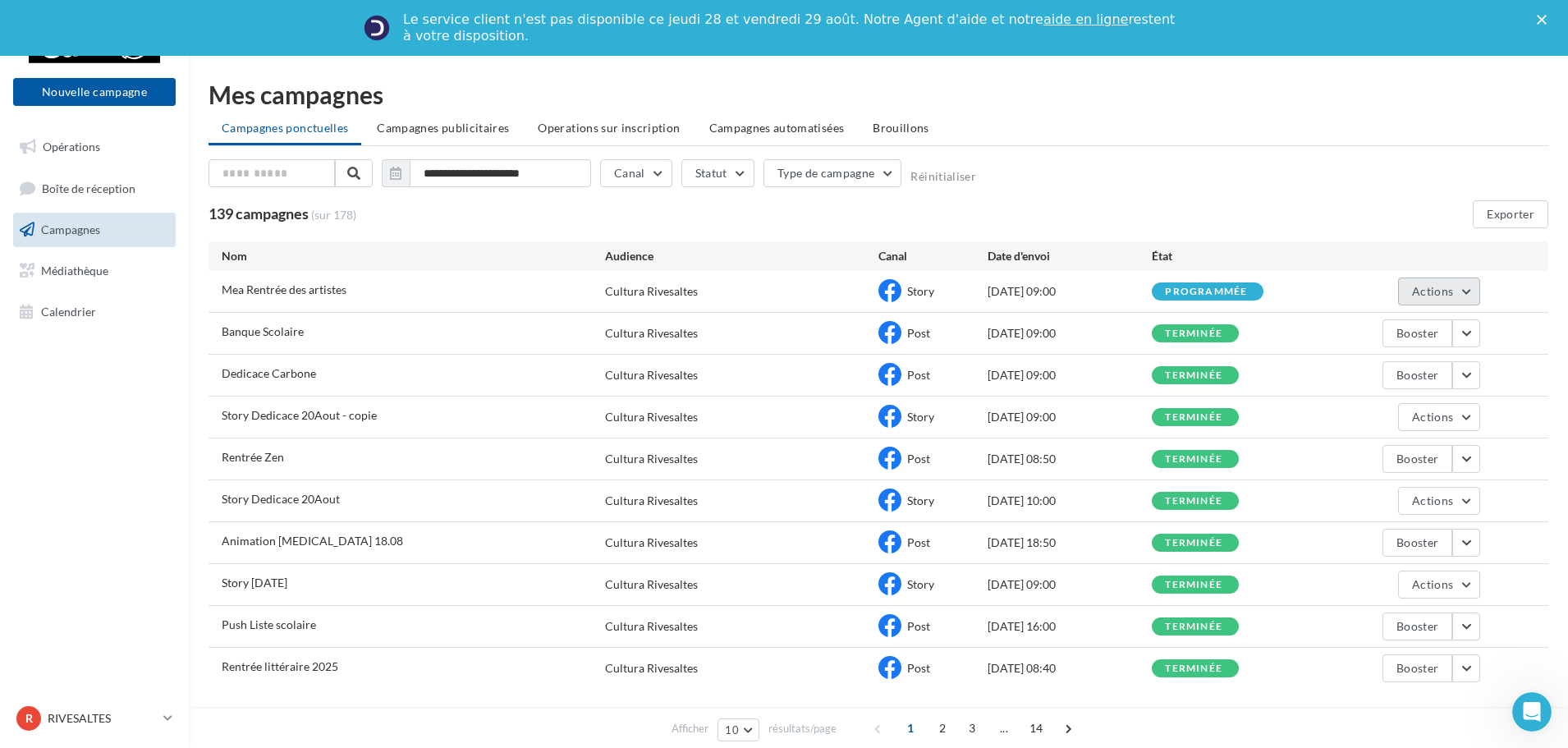
click at [1423, 282] on button "Actions" at bounding box center [1439, 292] width 82 height 28
click at [1042, 143] on ul "Campagnes ponctuelles Campagnes publicitaires Operations sur inscription Campag…" at bounding box center [878, 130] width 1340 height 33
click at [1416, 286] on span "Actions" at bounding box center [1432, 291] width 41 height 14
click at [1362, 410] on button "Dupliquer" at bounding box center [1397, 415] width 164 height 43
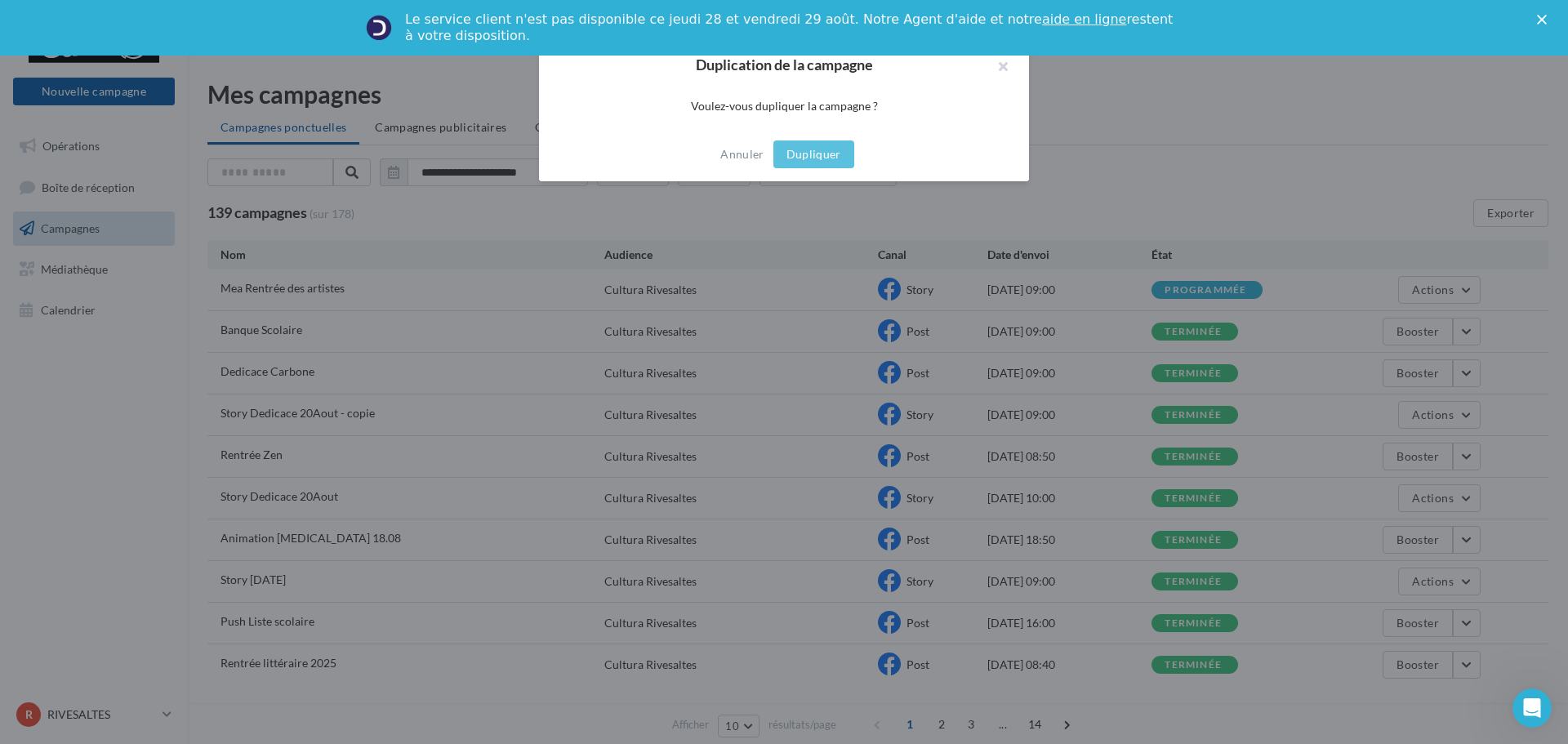
click at [810, 157] on button "Dupliquer" at bounding box center [814, 154] width 81 height 28
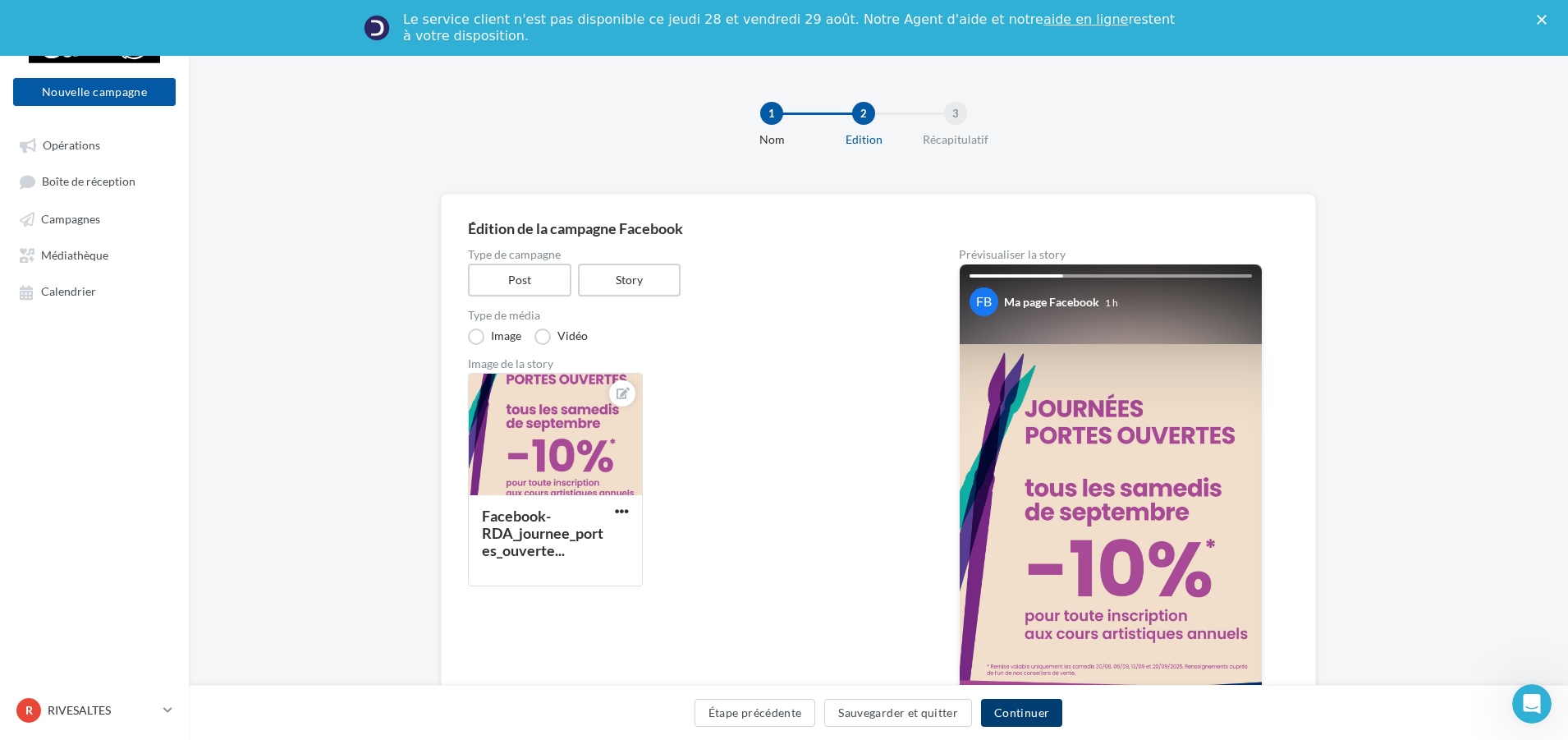
click at [1023, 710] on button "Continuer" at bounding box center [1022, 712] width 82 height 28
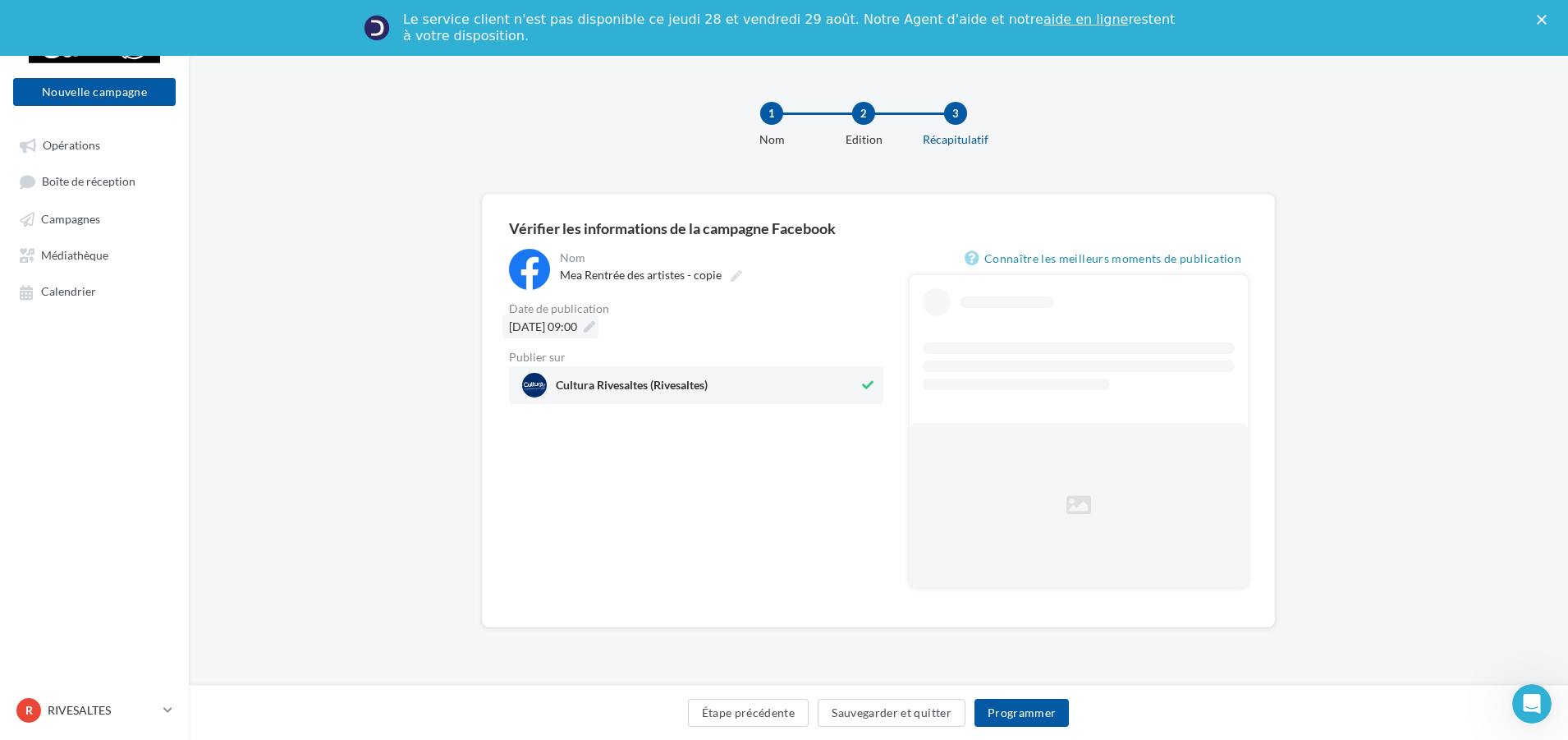
click at [595, 321] on icon at bounding box center [589, 326] width 11 height 11
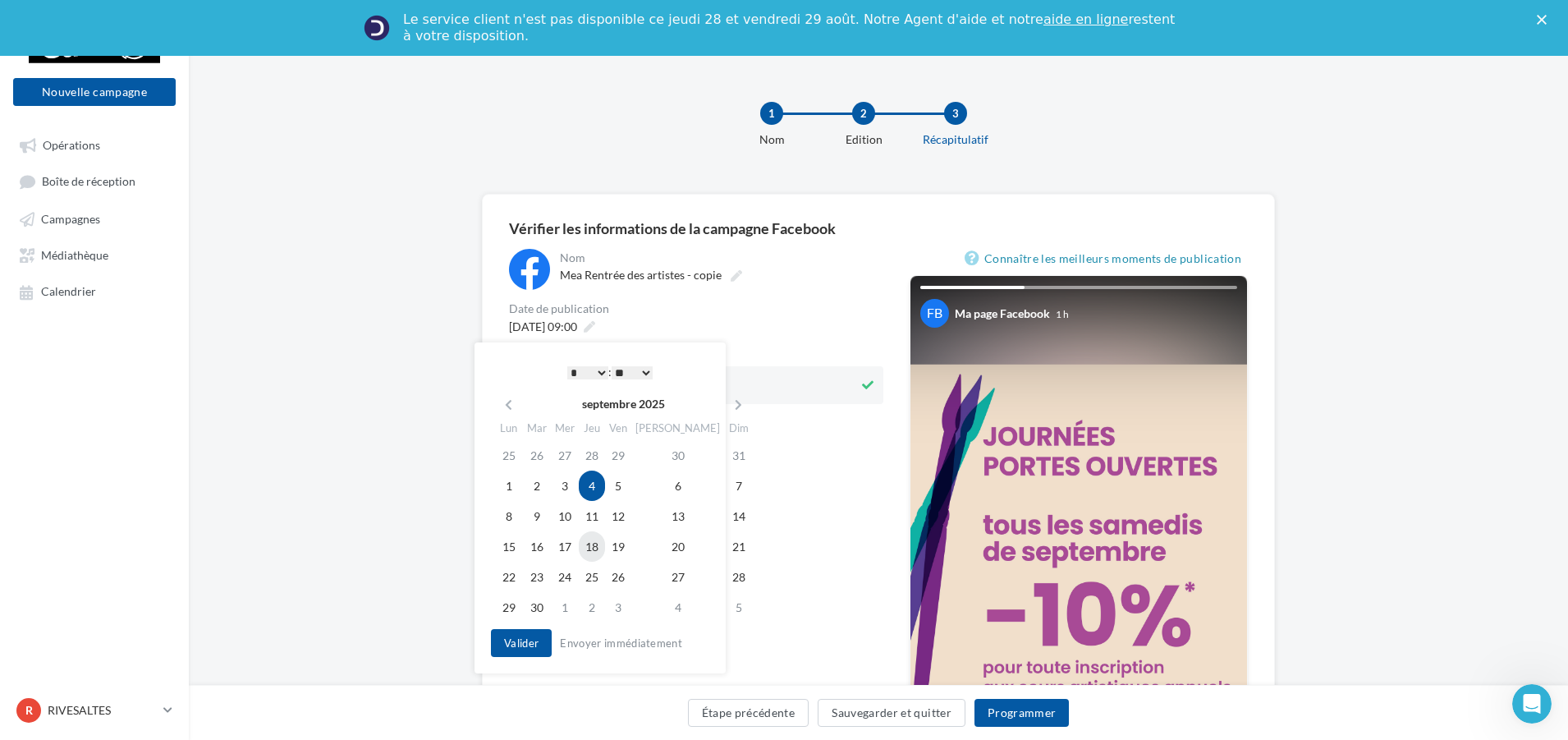
click at [605, 542] on td "18" at bounding box center [591, 546] width 26 height 30
click at [546, 645] on button "Valider" at bounding box center [521, 643] width 61 height 28
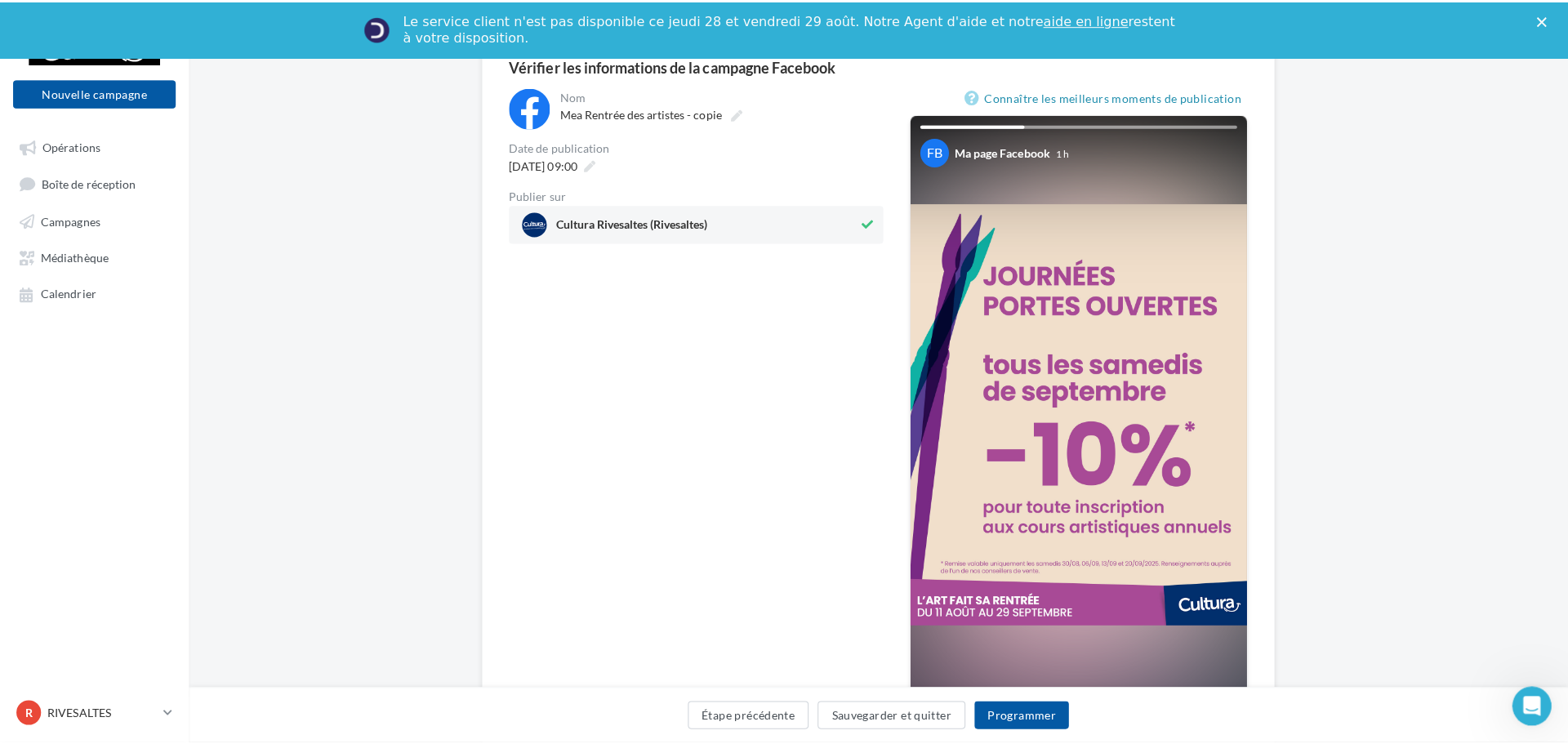
scroll to position [163, 0]
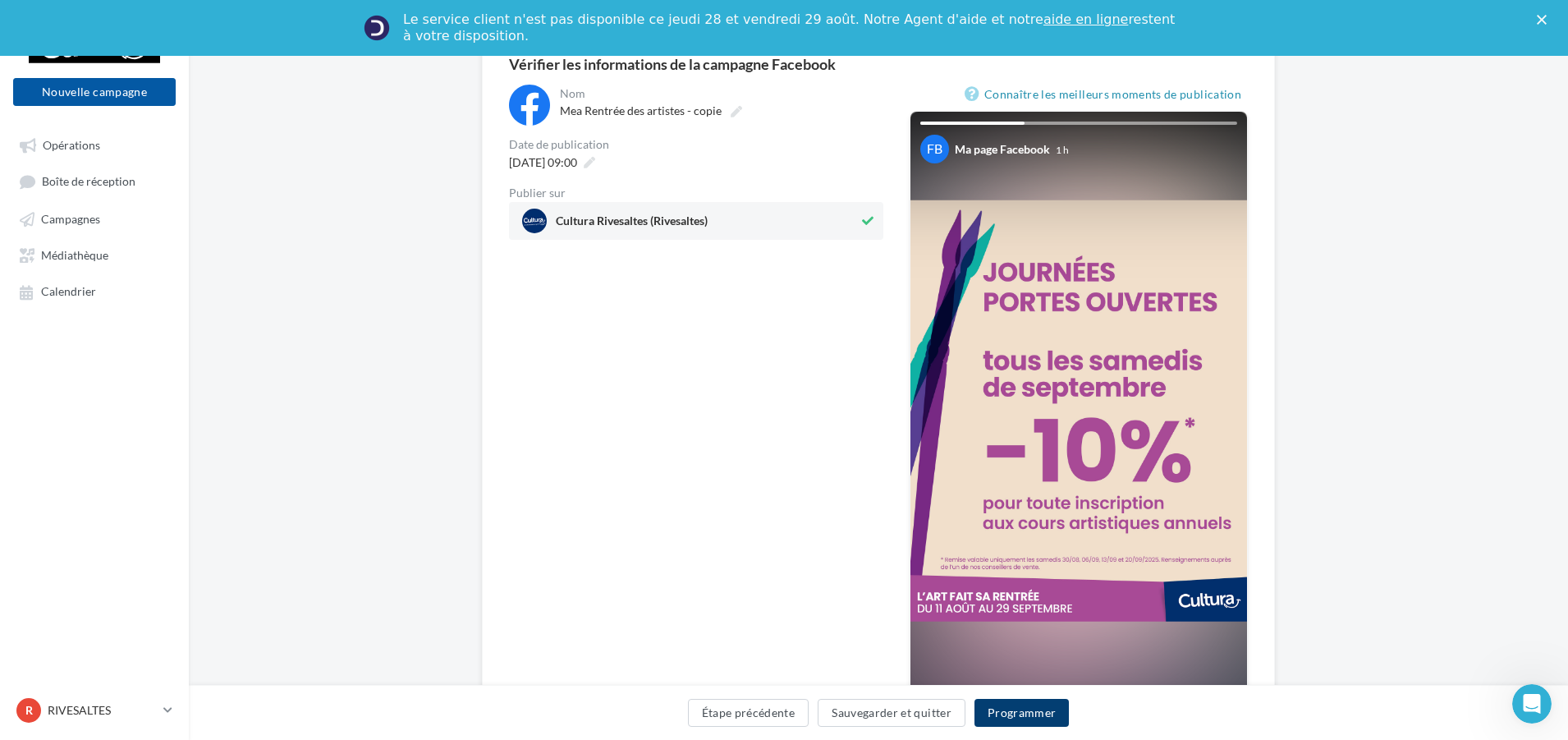
click at [1013, 714] on button "Programmer" at bounding box center [1022, 712] width 95 height 28
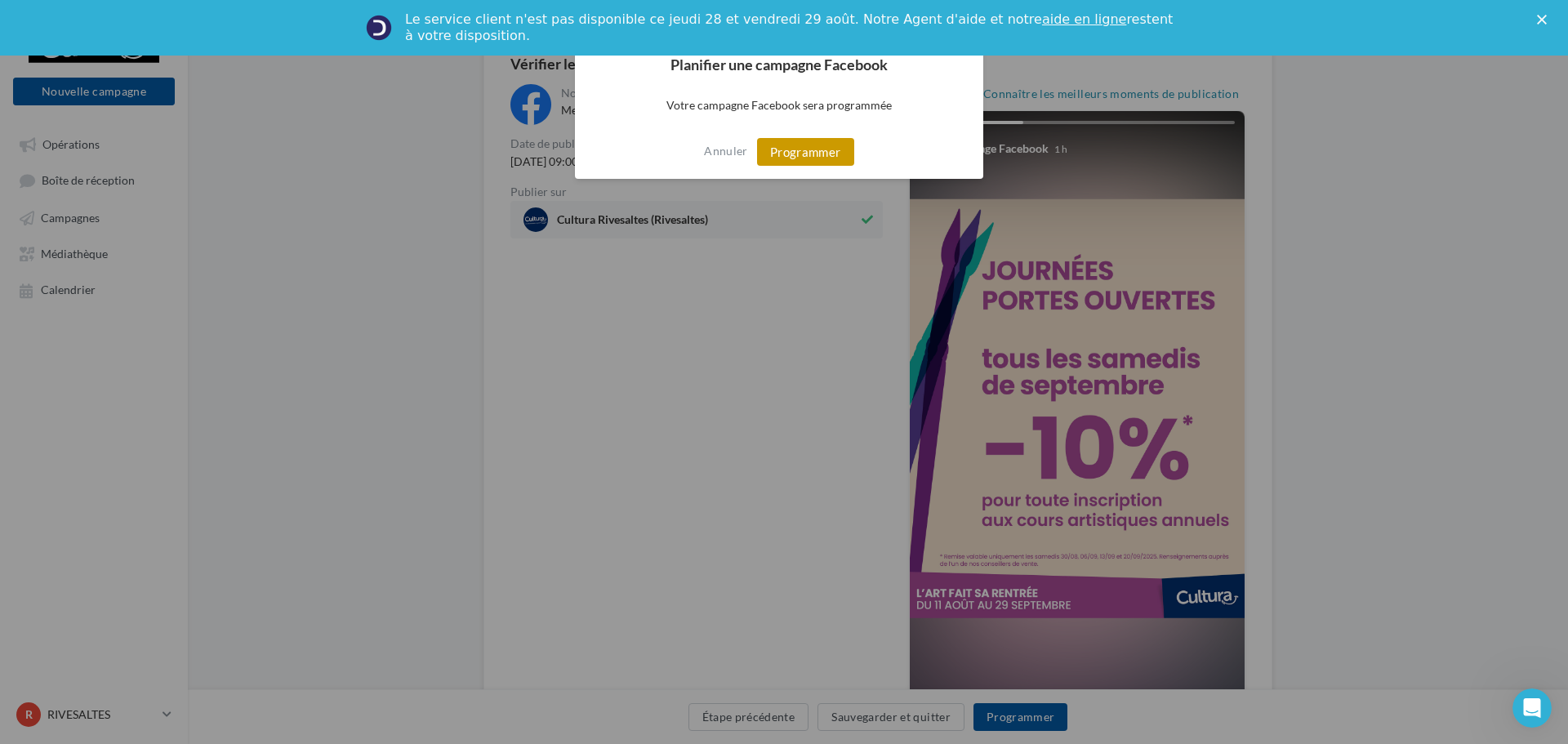
click at [817, 153] on button "Programmer" at bounding box center [805, 152] width 98 height 28
